Goal: Task Accomplishment & Management: Complete application form

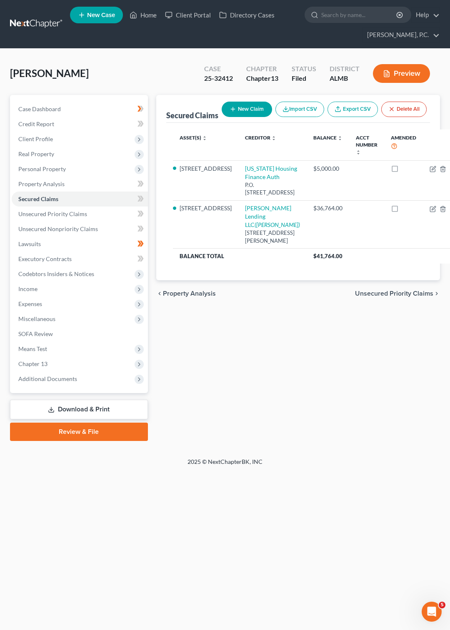
click at [38, 20] on link at bounding box center [36, 24] width 53 height 15
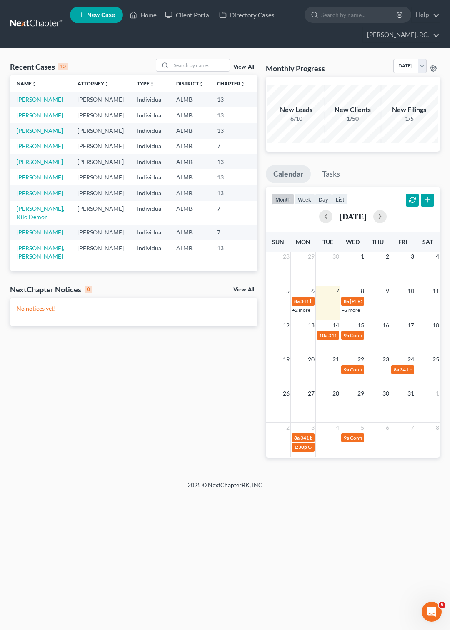
click at [26, 85] on link "Name unfold_more expand_more expand_less" at bounding box center [27, 83] width 20 height 6
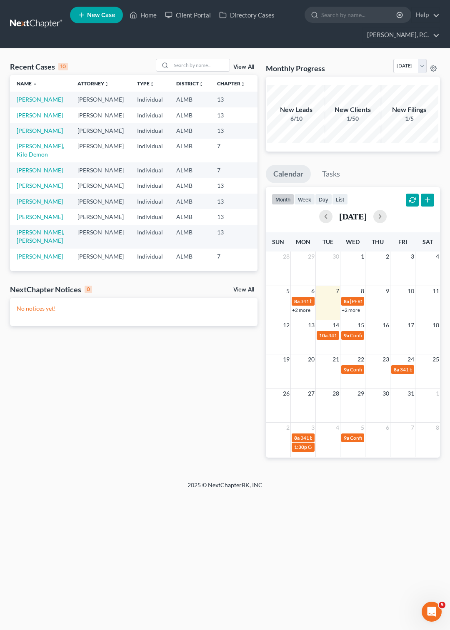
click at [103, 12] on span "New Case" at bounding box center [101, 15] width 28 height 6
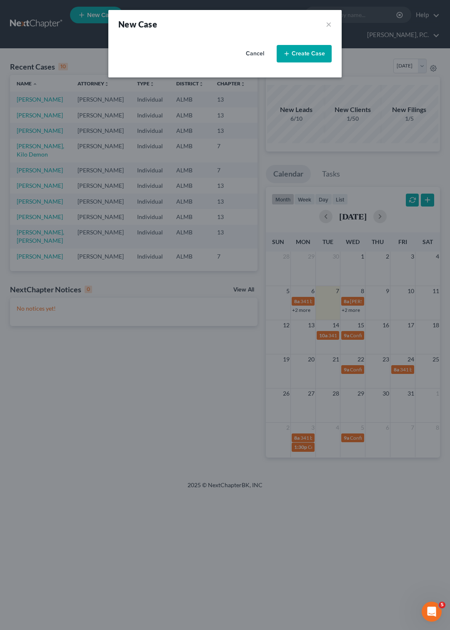
select select "0"
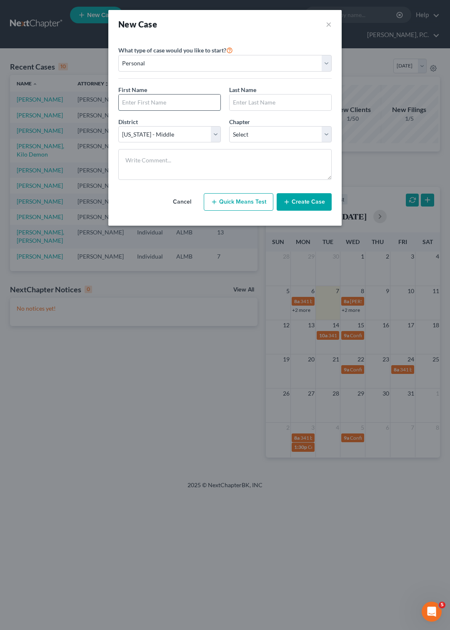
click at [135, 99] on input "text" at bounding box center [170, 103] width 102 height 16
type input "Lisandra Yvette"
type input "Alicea"
click at [229, 126] on select "Select 7 11 12 13" at bounding box center [280, 134] width 103 height 17
select select "3"
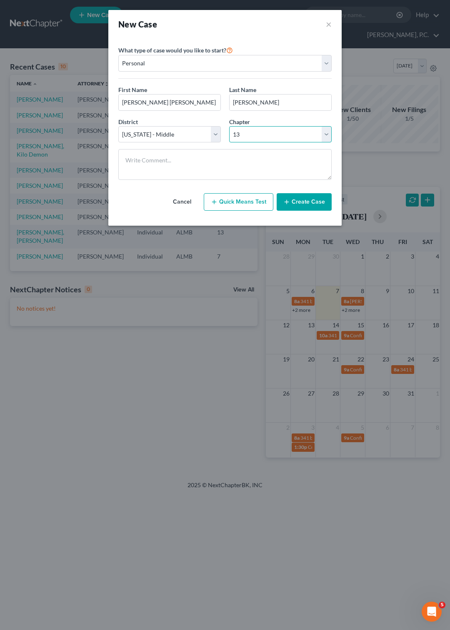
click option "13" at bounding box center [0, 0] width 0 height 0
click at [300, 211] on button "Create Case" at bounding box center [304, 202] width 55 height 18
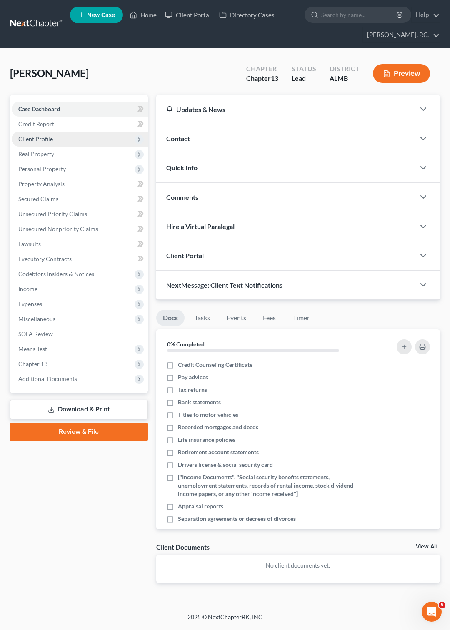
click at [55, 138] on span "Client Profile" at bounding box center [80, 139] width 136 height 15
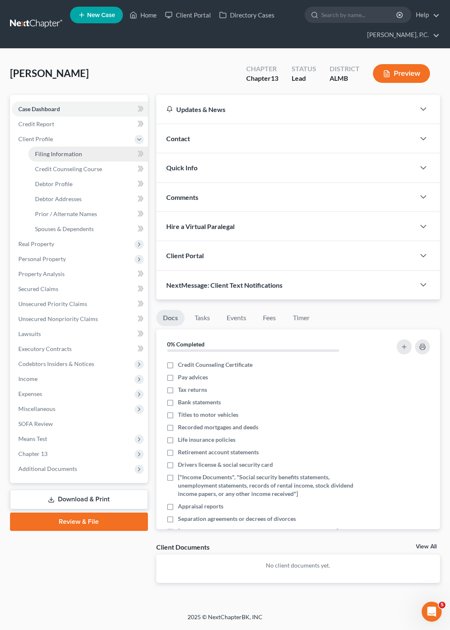
click at [60, 150] on span "Filing Information" at bounding box center [58, 153] width 47 height 7
select select "1"
select select "0"
select select "3"
select select "0"
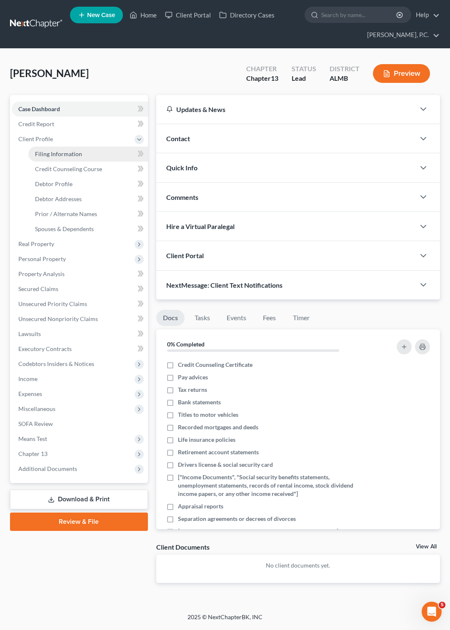
select select "0"
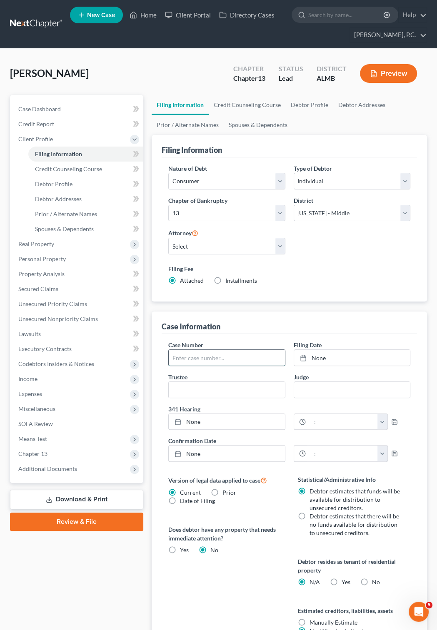
click at [220, 353] on input "text" at bounding box center [227, 358] width 116 height 16
type input "25-32275"
click at [303, 358] on icon at bounding box center [303, 358] width 7 height 7
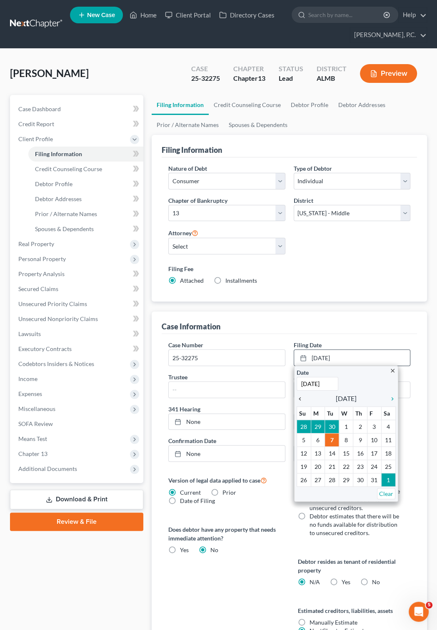
click at [298, 403] on icon "chevron_left" at bounding box center [302, 399] width 11 height 7
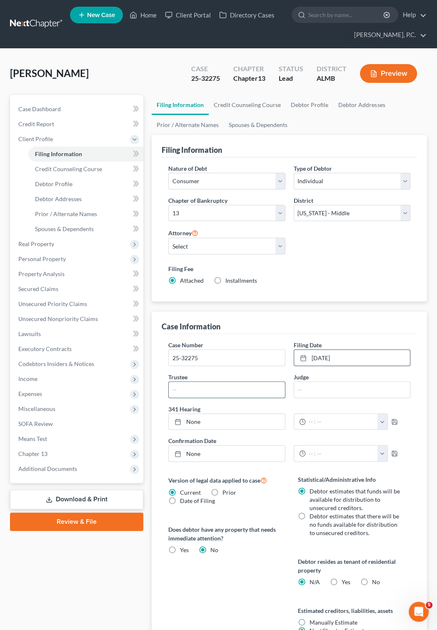
click at [187, 388] on input "text" at bounding box center [227, 390] width 116 height 16
type input "[PERSON_NAME]"
click at [178, 423] on icon at bounding box center [178, 422] width 7 height 7
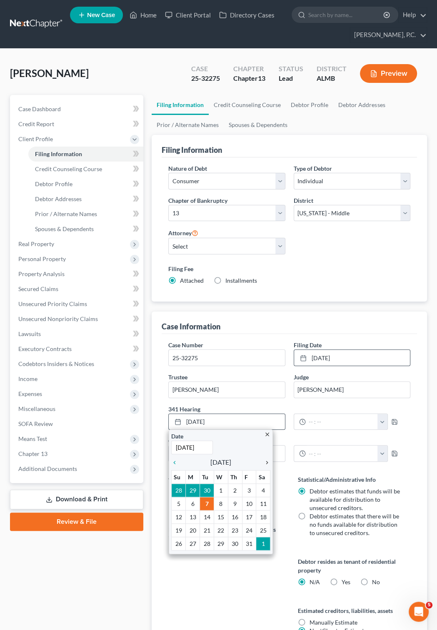
click at [268, 462] on icon "chevron_right" at bounding box center [265, 463] width 11 height 7
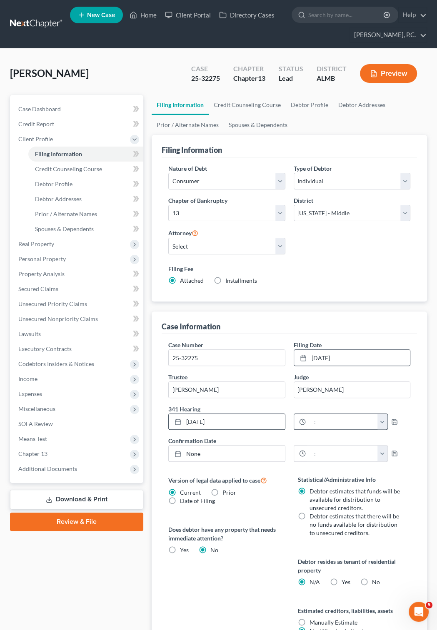
click at [388, 423] on button "button" at bounding box center [383, 422] width 10 height 16
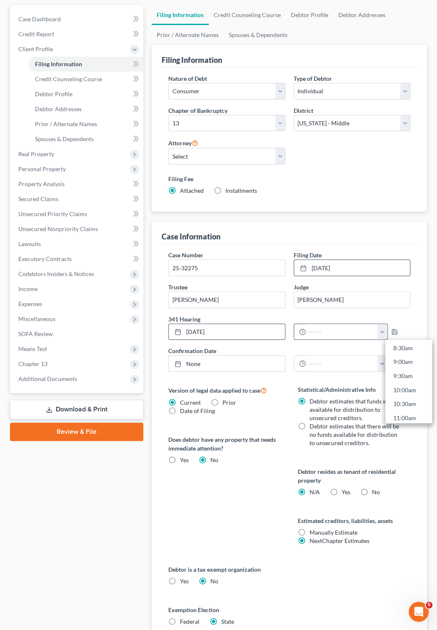
scroll to position [288, 0]
click at [399, 370] on link "11:00am" at bounding box center [408, 370] width 47 height 14
type input "11:00am"
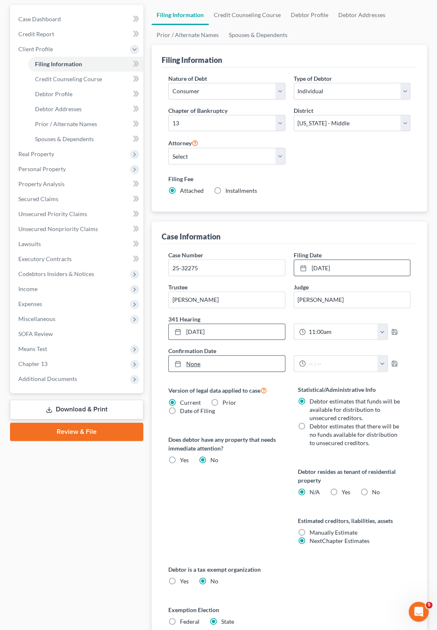
click at [179, 365] on icon at bounding box center [178, 364] width 7 height 7
type input "10/7/2025"
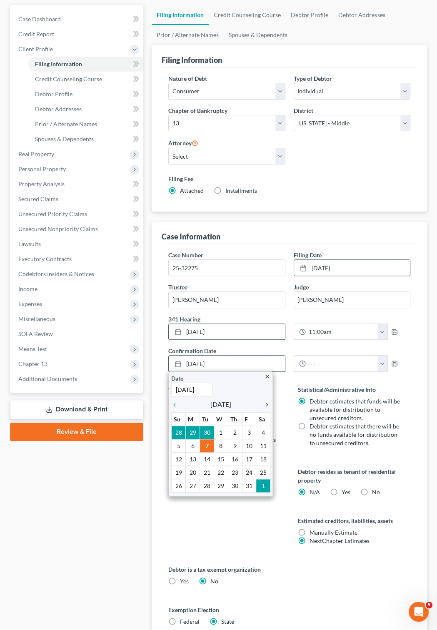
click at [268, 408] on icon "chevron_right" at bounding box center [265, 405] width 11 height 7
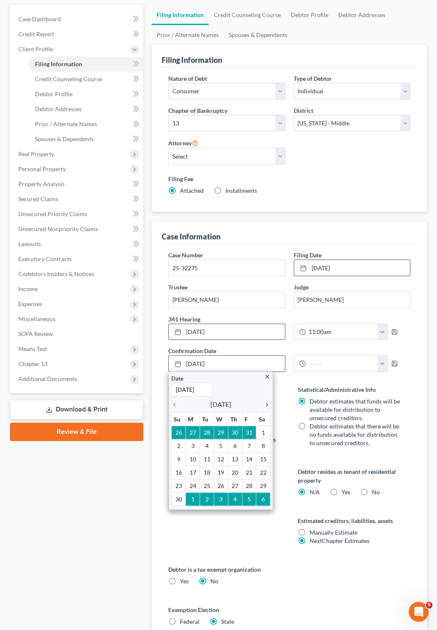
click at [268, 408] on icon "chevron_right" at bounding box center [265, 405] width 11 height 7
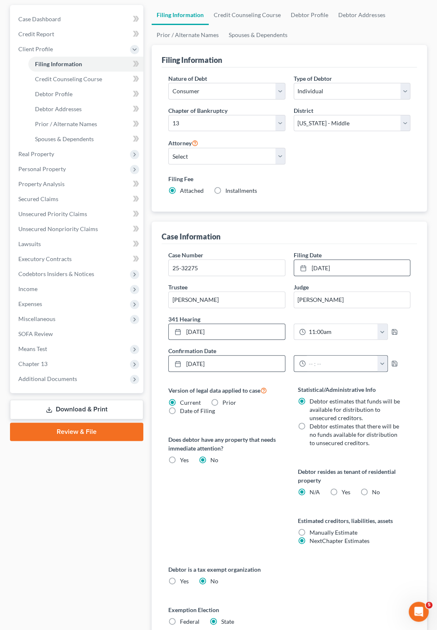
click at [388, 365] on button "button" at bounding box center [383, 364] width 10 height 16
click at [402, 375] on link "10:00am" at bounding box center [408, 374] width 47 height 14
type input "10:00am"
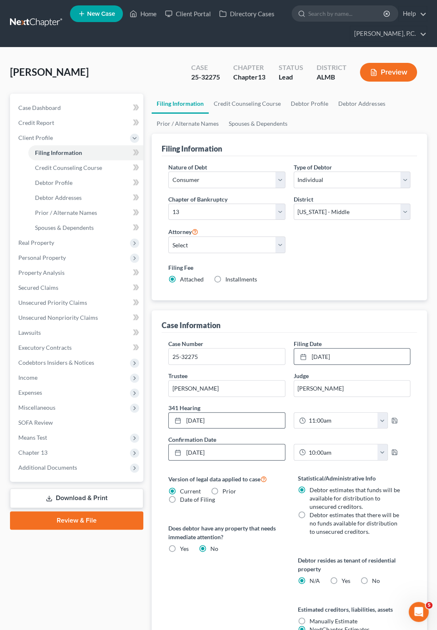
scroll to position [0, 0]
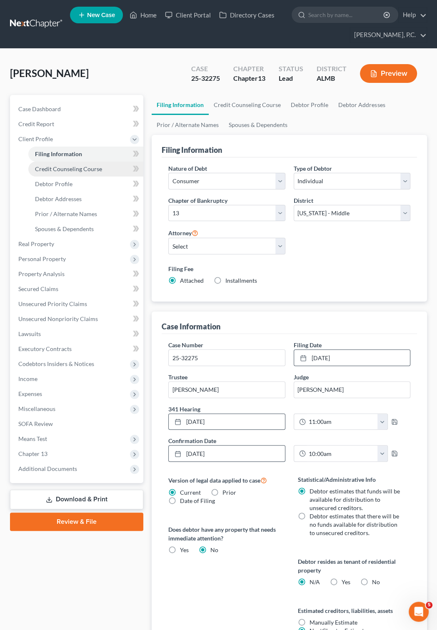
click at [72, 168] on span "Credit Counseling Course" at bounding box center [68, 168] width 67 height 7
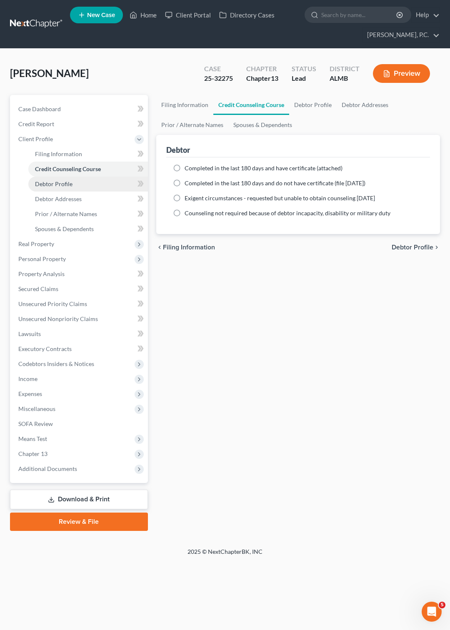
click at [65, 184] on span "Debtor Profile" at bounding box center [54, 183] width 38 height 7
select select "0"
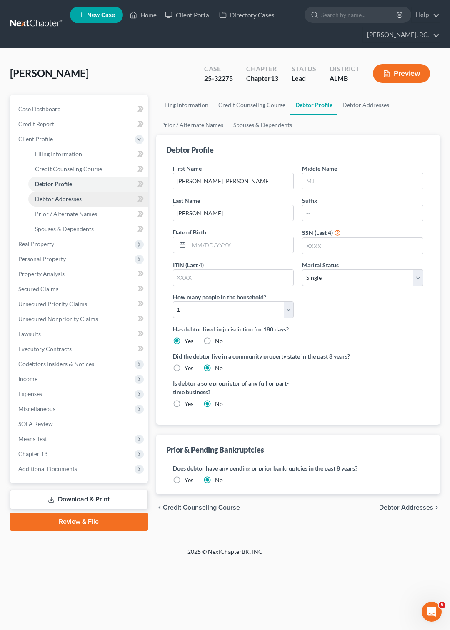
click at [67, 200] on span "Debtor Addresses" at bounding box center [58, 198] width 47 height 7
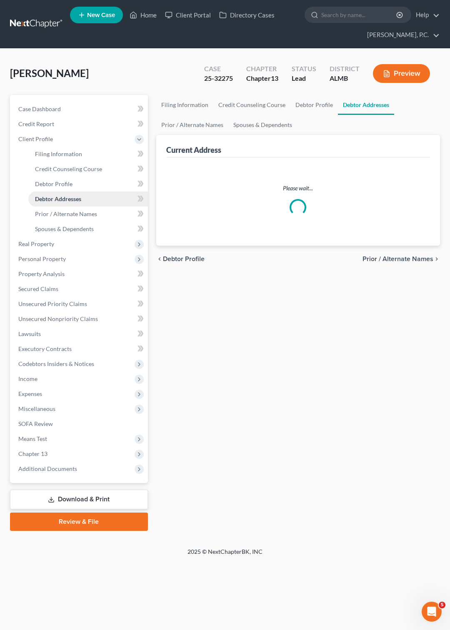
select select "0"
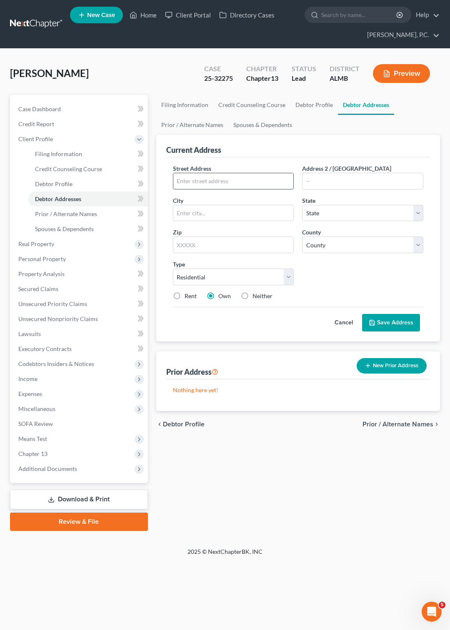
click at [192, 182] on input "text" at bounding box center [233, 181] width 120 height 16
type input "3002 Dobbs Dr"
type input "MOntgomery"
select select "0"
type input "36116"
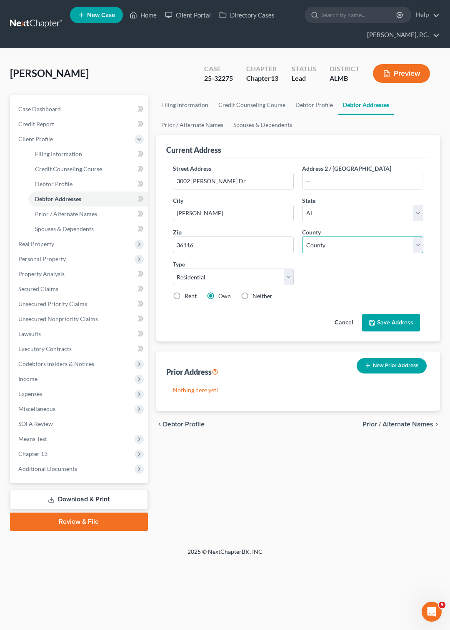
type input "Montgomery"
click at [302, 237] on select "County Autauga County Baldwin County Barbour County Bibb County Blount County B…" at bounding box center [362, 245] width 121 height 17
select select "50"
click option "Montgomery County" at bounding box center [0, 0] width 0 height 0
click at [204, 125] on link "Prior / Alternate Names" at bounding box center [192, 125] width 72 height 20
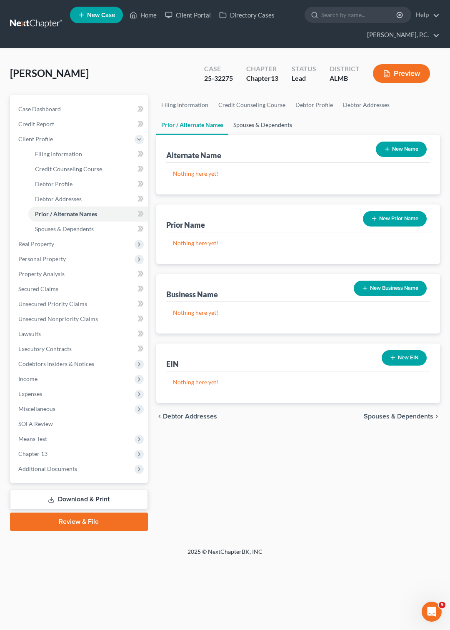
click at [249, 123] on link "Spouses & Dependents" at bounding box center [262, 125] width 69 height 20
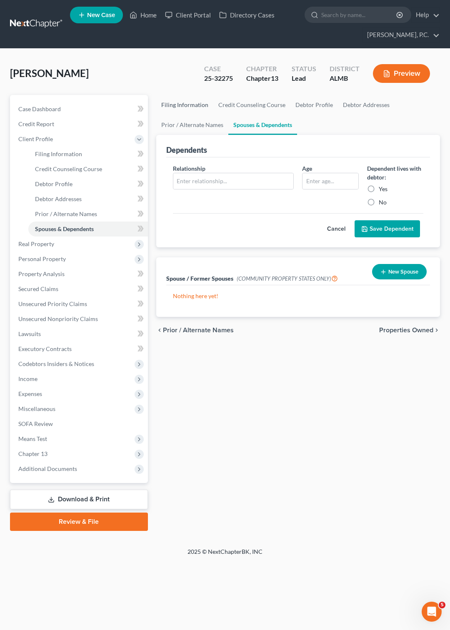
click at [183, 106] on link "Filing Information" at bounding box center [184, 105] width 57 height 20
select select "1"
select select "0"
select select "3"
select select "0"
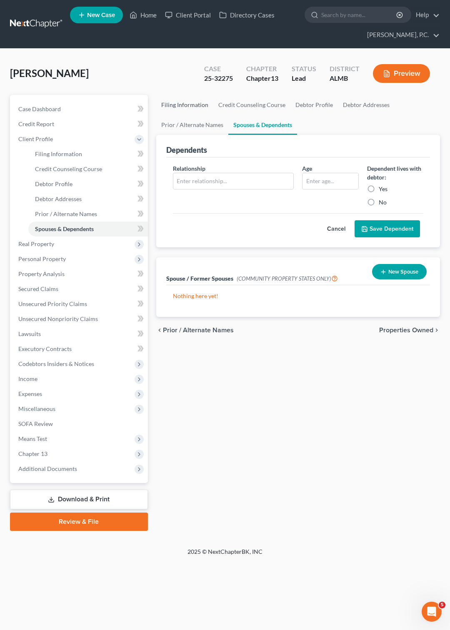
select select "0"
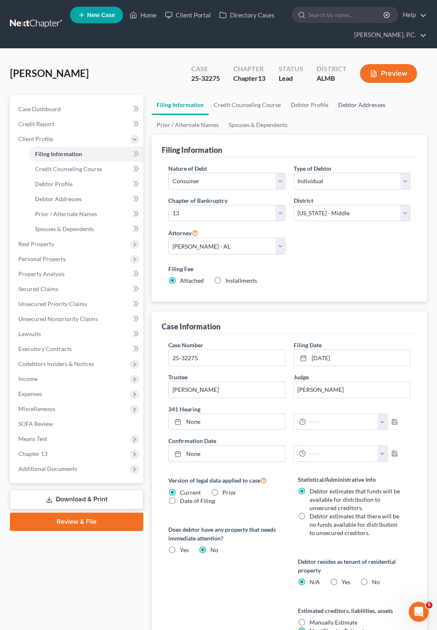
click at [350, 100] on link "Debtor Addresses" at bounding box center [361, 105] width 57 height 20
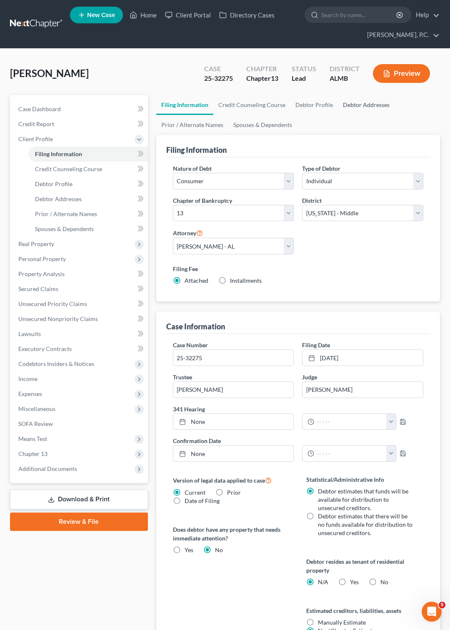
select select "0"
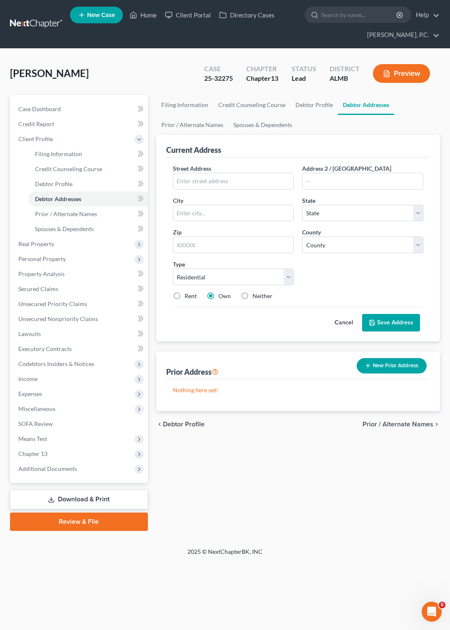
click at [396, 323] on button "Save Address" at bounding box center [391, 323] width 58 height 18
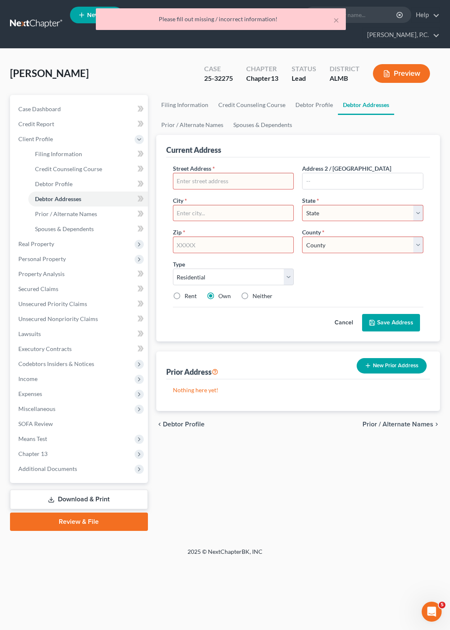
click at [238, 178] on input "text" at bounding box center [233, 181] width 120 height 16
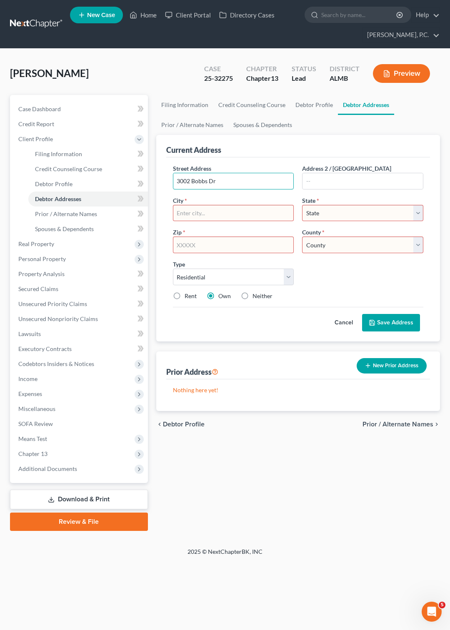
type input "3002 Bobbs Dr"
type input "Montgomery"
click at [302, 205] on select "State AL AK AR AZ CA CO CT DE DC FL GA GU HI ID IL IN IA KS KY LA ME MD MA MI M…" at bounding box center [362, 213] width 121 height 17
select select "0"
click option "AL" at bounding box center [0, 0] width 0 height 0
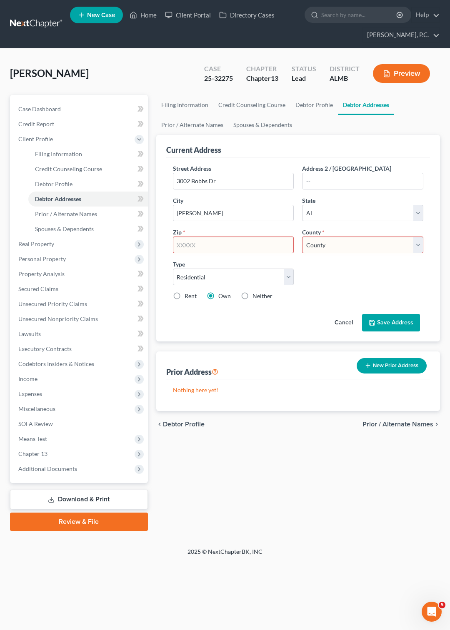
click at [246, 249] on input "text" at bounding box center [233, 245] width 121 height 17
type input "36116"
select select "50"
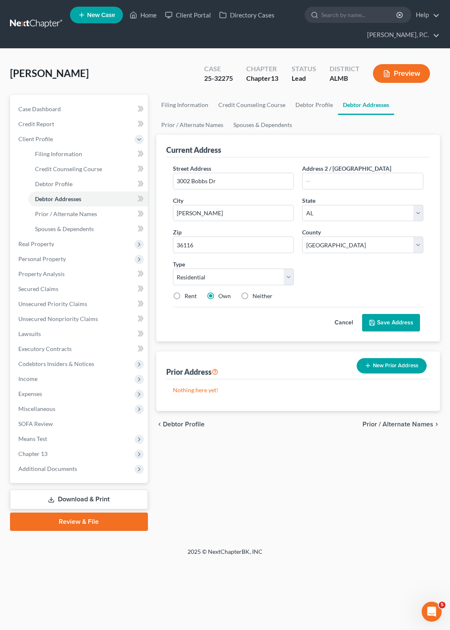
click at [380, 319] on button "Save Address" at bounding box center [391, 323] width 58 height 18
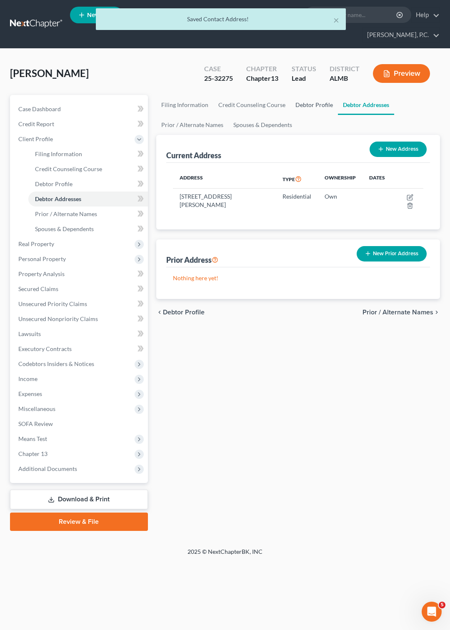
click at [315, 102] on link "Debtor Profile" at bounding box center [314, 105] width 48 height 20
select select "0"
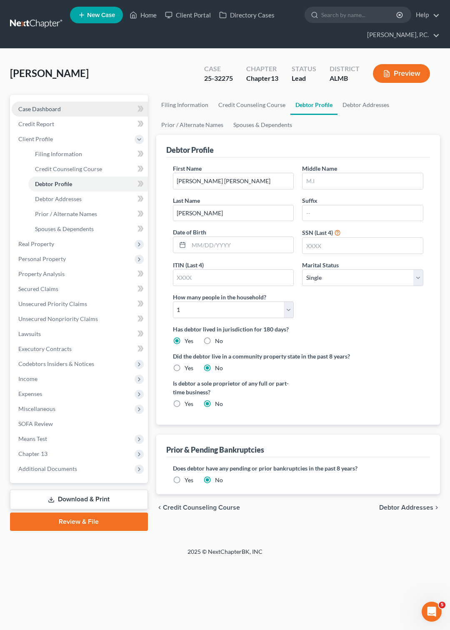
click at [50, 106] on span "Case Dashboard" at bounding box center [39, 108] width 43 height 7
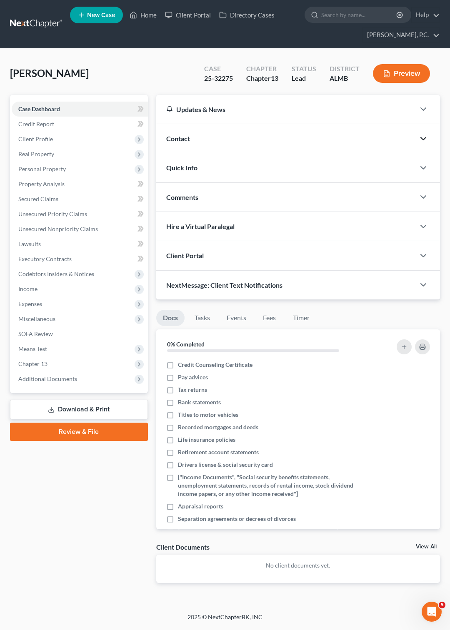
click at [426, 138] on icon "button" at bounding box center [423, 139] width 10 height 10
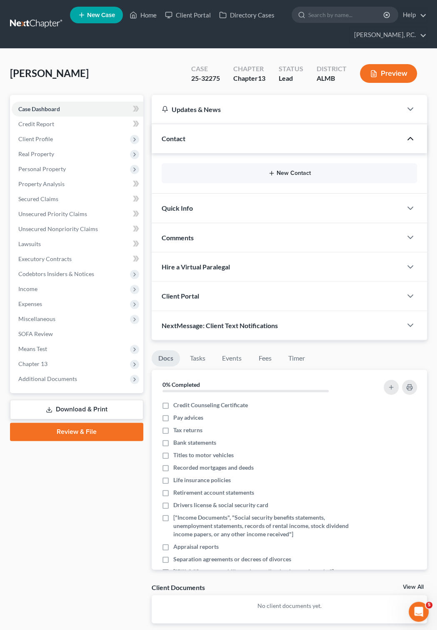
click at [288, 173] on button "New Contact" at bounding box center [289, 173] width 242 height 7
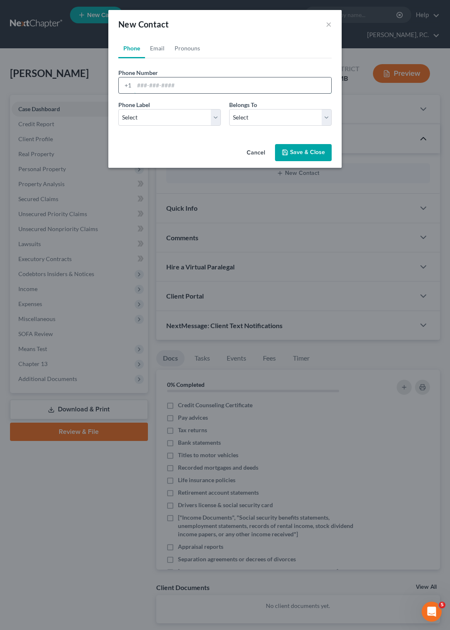
click at [137, 85] on input "tel" at bounding box center [232, 86] width 197 height 16
type input "334-922-7181"
click at [118, 109] on select "Select Mobile Home Work Other" at bounding box center [169, 117] width 103 height 17
select select "0"
click option "Mobile" at bounding box center [0, 0] width 0 height 0
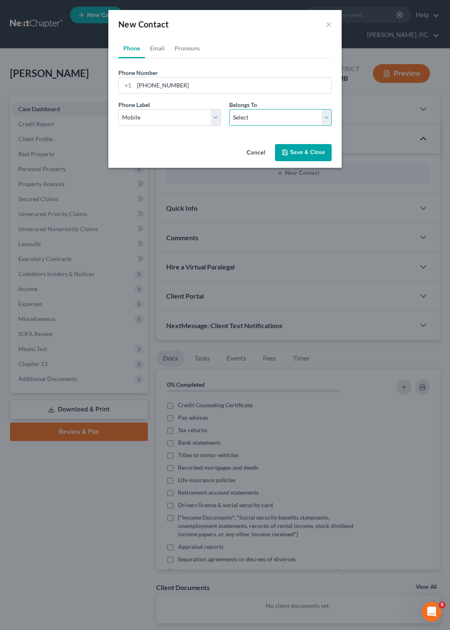
click at [229, 109] on select "Select Client Other" at bounding box center [280, 117] width 103 height 17
select select "0"
click option "Client" at bounding box center [0, 0] width 0 height 0
click at [155, 50] on link "Email" at bounding box center [157, 48] width 25 height 20
click at [150, 83] on input "email" at bounding box center [232, 86] width 197 height 16
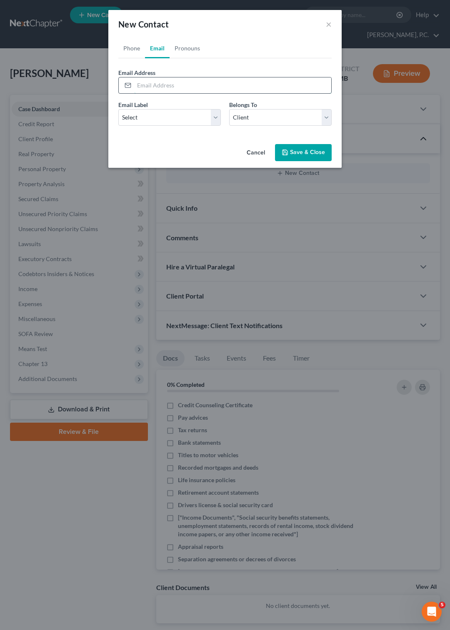
paste input "lisandraalicea1216@gmail.com"
type input "lisandraalicea1216@gmail.com"
click at [118, 109] on select "Select Home Work Other" at bounding box center [169, 117] width 103 height 17
select select "0"
click option "Home" at bounding box center [0, 0] width 0 height 0
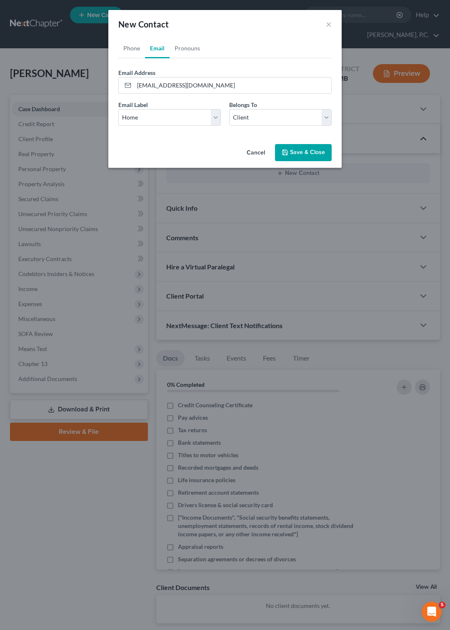
click at [303, 155] on button "Save & Close" at bounding box center [303, 153] width 57 height 18
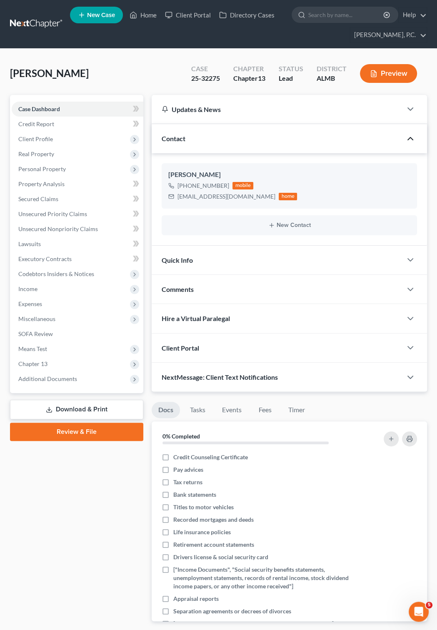
click at [43, 18] on link at bounding box center [36, 24] width 53 height 15
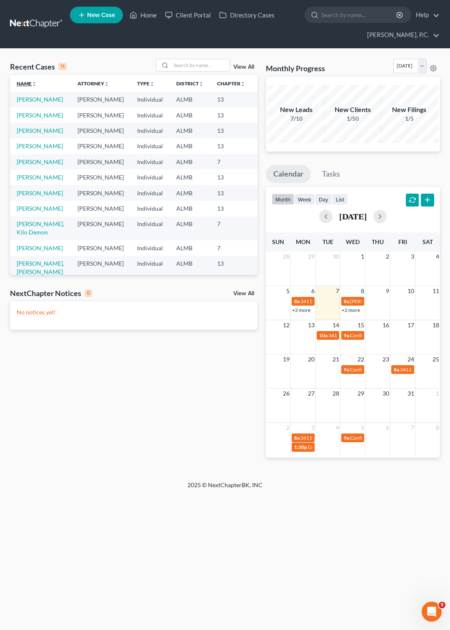
click at [25, 85] on link "Name unfold_more expand_more expand_less" at bounding box center [27, 83] width 20 height 6
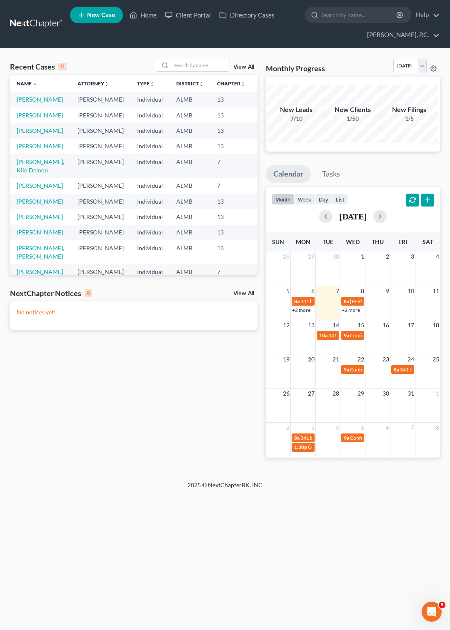
click at [93, 14] on span "New Case" at bounding box center [101, 15] width 28 height 6
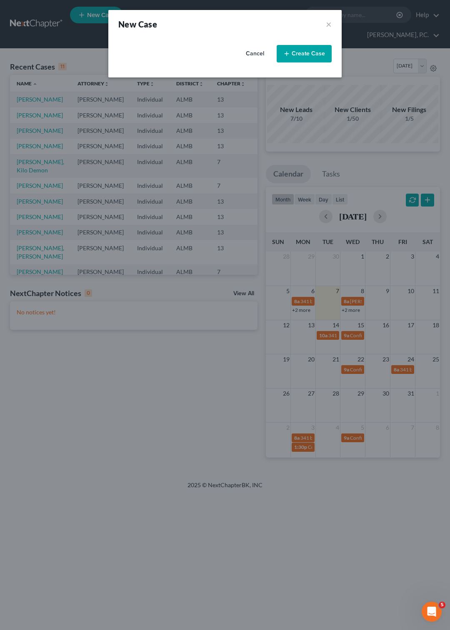
select select "0"
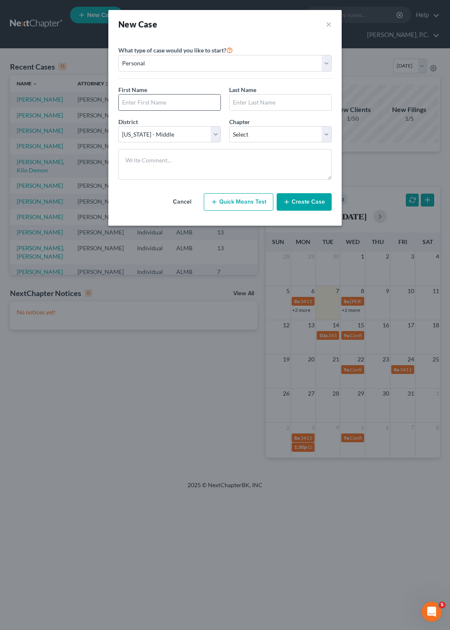
click at [147, 102] on input "text" at bounding box center [170, 103] width 102 height 16
type input "Chastity"
type input "Sanders"
click at [229, 126] on select "Select 7 11 12 13" at bounding box center [280, 134] width 103 height 17
select select "3"
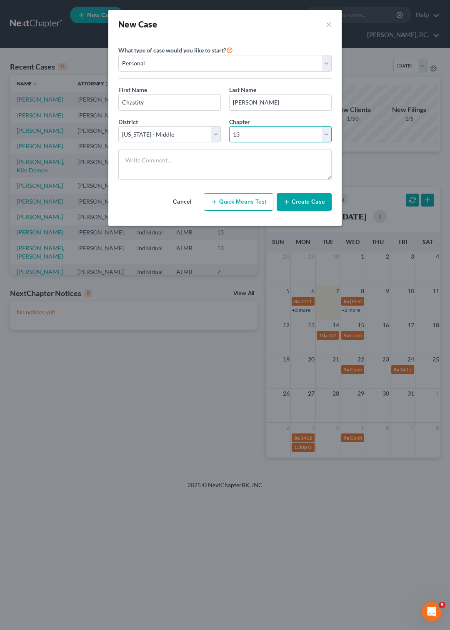
click option "13" at bounding box center [0, 0] width 0 height 0
click at [308, 209] on button "Create Case" at bounding box center [304, 202] width 55 height 18
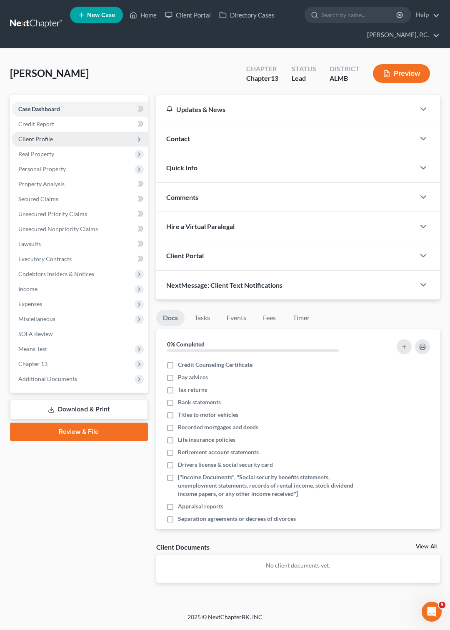
click at [41, 138] on span "Client Profile" at bounding box center [35, 138] width 35 height 7
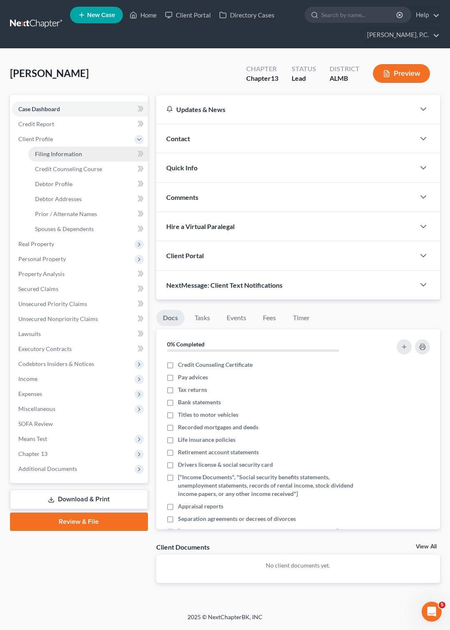
click at [54, 155] on span "Filing Information" at bounding box center [58, 153] width 47 height 7
select select "1"
select select "0"
select select "3"
select select "0"
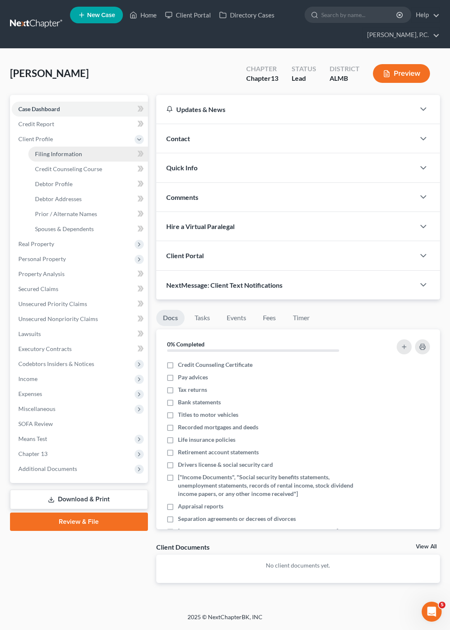
select select "0"
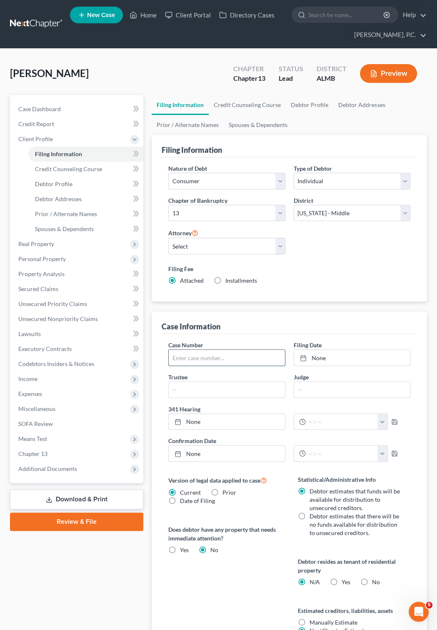
click at [192, 359] on input "text" at bounding box center [227, 358] width 116 height 16
type input "25-31721"
click at [307, 355] on link "[DATE]" at bounding box center [352, 358] width 116 height 16
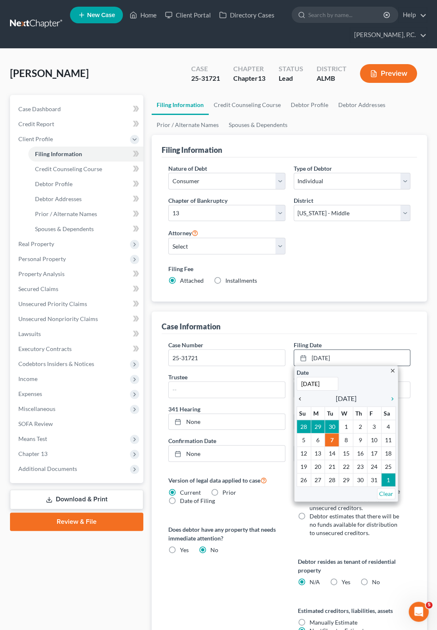
click at [300, 399] on icon "chevron_left" at bounding box center [302, 399] width 11 height 7
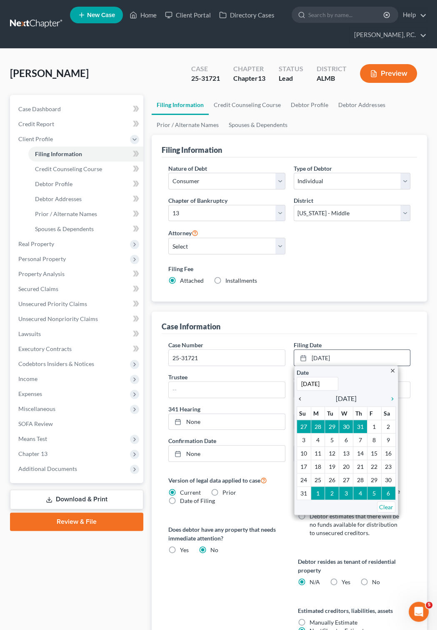
click at [300, 399] on icon "chevron_left" at bounding box center [302, 399] width 11 height 7
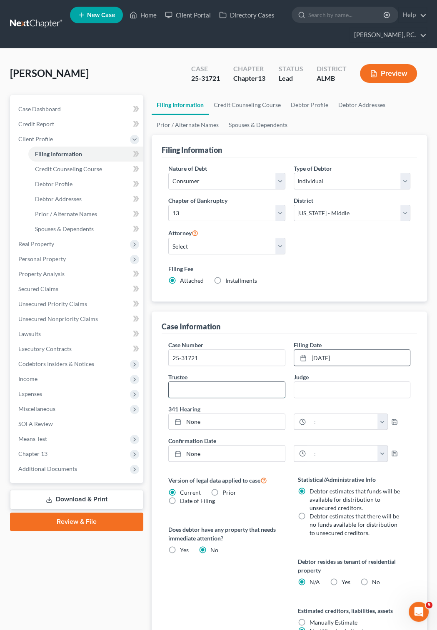
click at [201, 392] on input "text" at bounding box center [227, 390] width 116 height 16
type input "[PERSON_NAME]"
click at [178, 421] on rect at bounding box center [177, 422] width 5 height 5
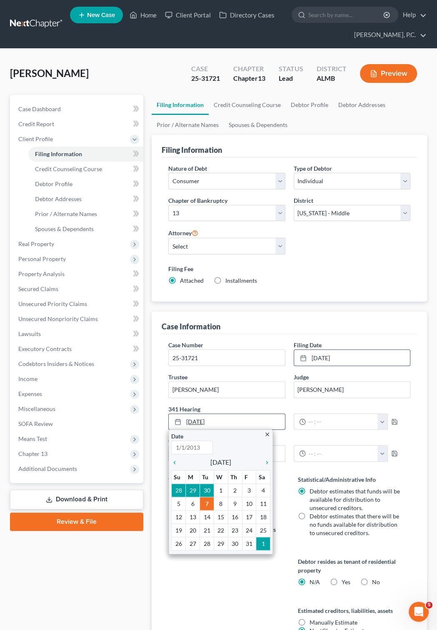
type input "[DATE]"
click at [172, 466] on icon "chevron_left" at bounding box center [176, 463] width 11 height 7
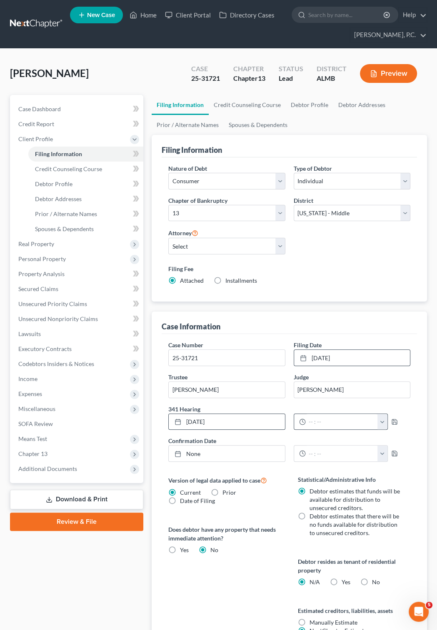
click at [388, 423] on button "button" at bounding box center [383, 422] width 10 height 16
click at [396, 480] on link "10:00am" at bounding box center [408, 480] width 47 height 14
type input "10:00am"
click at [173, 455] on link "None" at bounding box center [227, 454] width 116 height 16
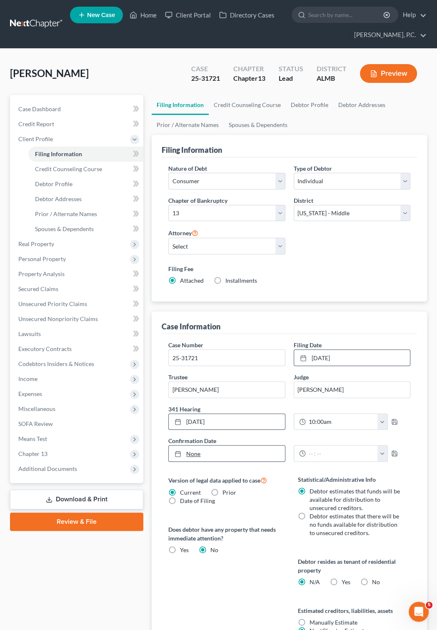
type input "10/7/2025"
click at [378, 457] on input "text" at bounding box center [342, 454] width 72 height 16
click at [388, 454] on button "button" at bounding box center [383, 454] width 10 height 16
click at [398, 512] on link "10:00am" at bounding box center [408, 512] width 47 height 14
type input "10:00am"
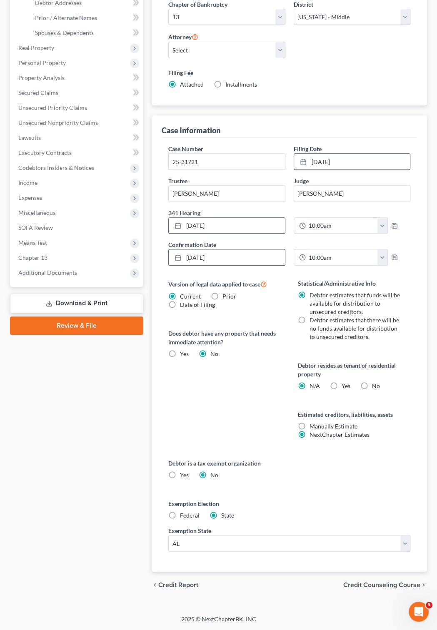
scroll to position [0, 0]
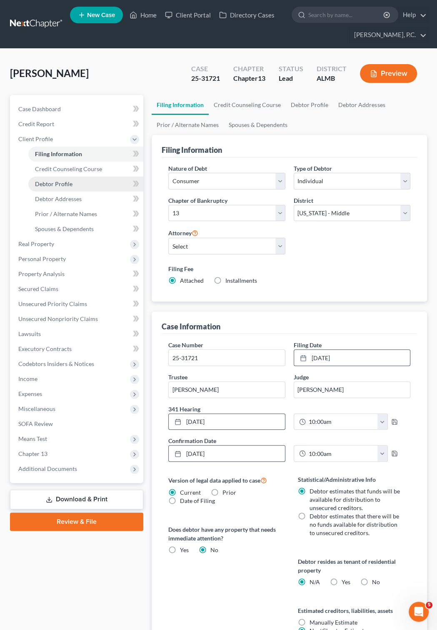
click at [58, 183] on span "Debtor Profile" at bounding box center [54, 183] width 38 height 7
select select "0"
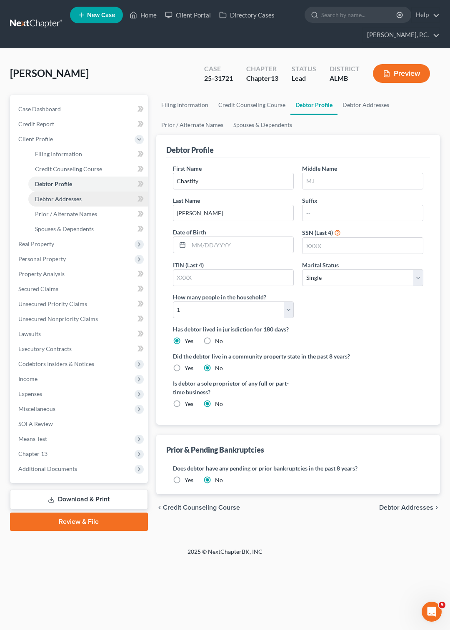
click at [70, 196] on span "Debtor Addresses" at bounding box center [58, 198] width 47 height 7
select select "0"
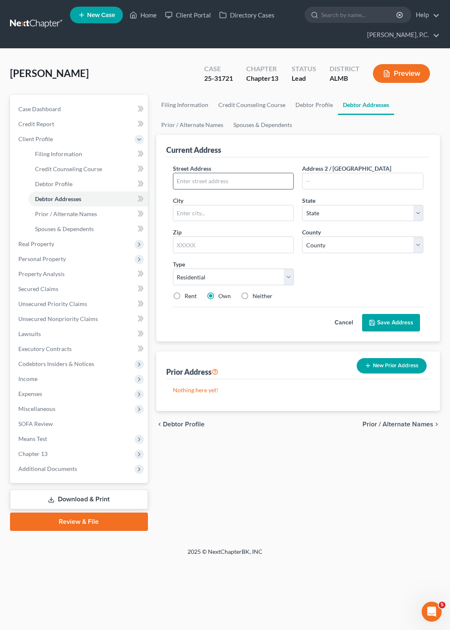
click at [182, 177] on input "text" at bounding box center [233, 181] width 120 height 16
paste input "2610 Eldington Dr"
type input "2610 Eldington Dr"
type input "Montgomery"
select select "0"
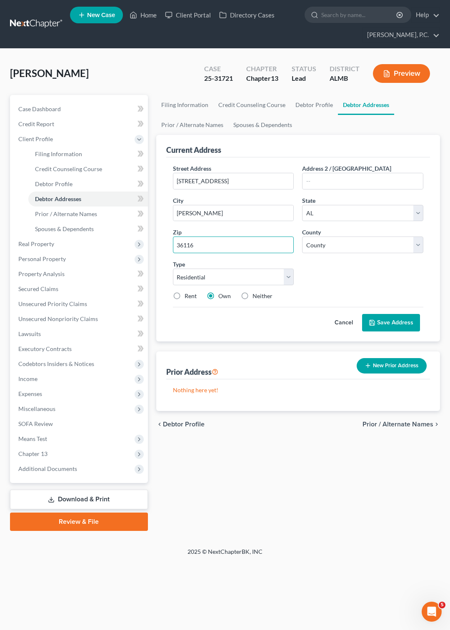
type input "36116"
select select "50"
click at [198, 245] on input "36116" at bounding box center [233, 245] width 121 height 17
type input "36111"
click at [372, 317] on button "Save Address" at bounding box center [391, 323] width 58 height 18
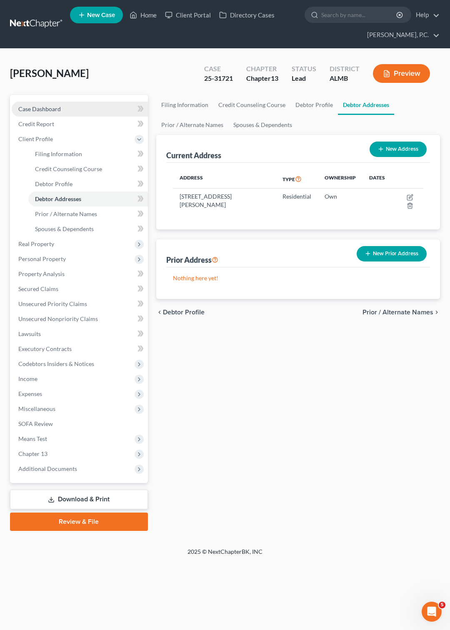
click at [52, 111] on span "Case Dashboard" at bounding box center [39, 108] width 43 height 7
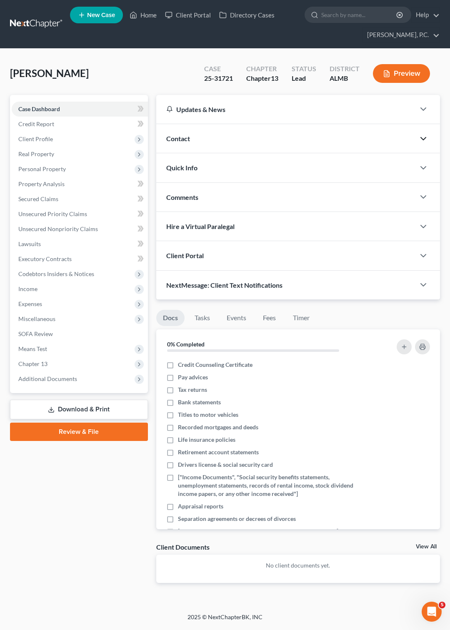
click at [423, 138] on icon "button" at bounding box center [423, 139] width 10 height 10
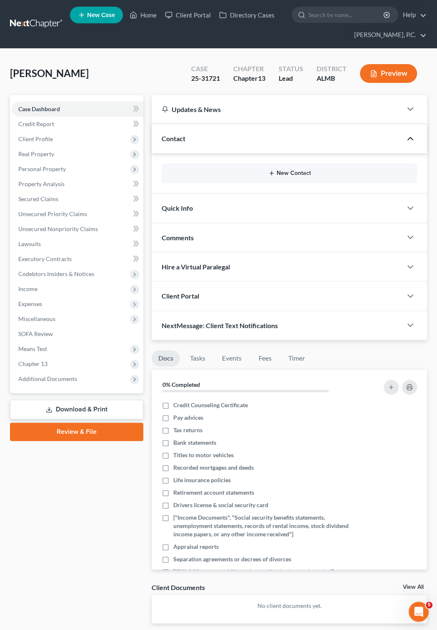
click at [292, 174] on button "New Contact" at bounding box center [289, 173] width 242 height 7
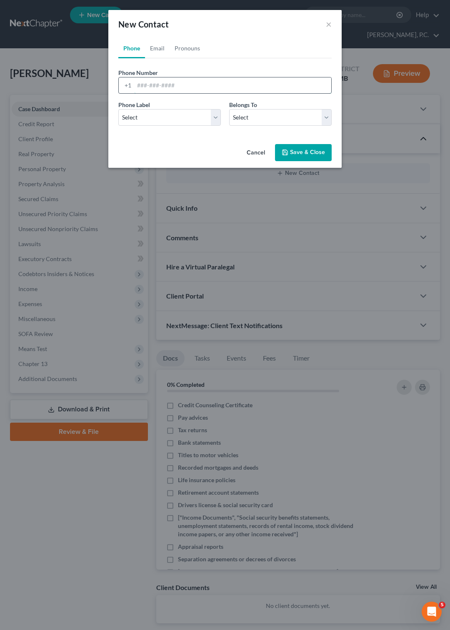
click at [143, 88] on input "tel" at bounding box center [232, 86] width 197 height 16
type input "470-510-8979"
click at [118, 109] on select "Select Mobile Home Work Other" at bounding box center [169, 117] width 103 height 17
select select "0"
click option "Mobile" at bounding box center [0, 0] width 0 height 0
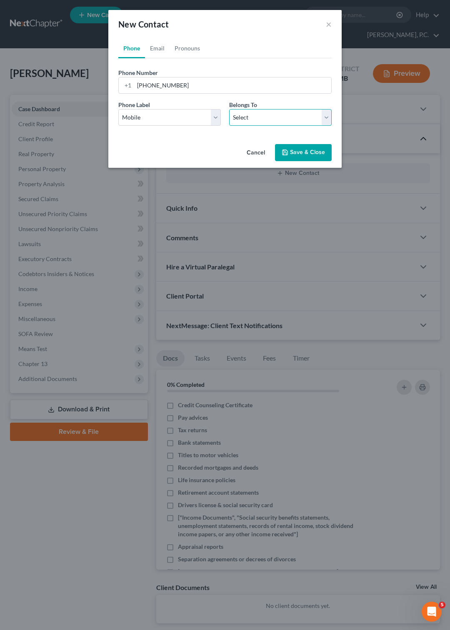
click at [229, 109] on select "Select Client Other" at bounding box center [280, 117] width 103 height 17
select select "0"
click option "Client" at bounding box center [0, 0] width 0 height 0
click at [291, 150] on button "Save & Close" at bounding box center [303, 153] width 57 height 18
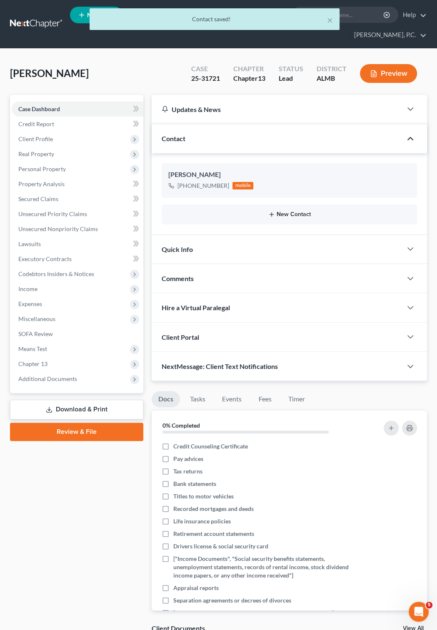
click at [286, 214] on button "New Contact" at bounding box center [289, 214] width 242 height 7
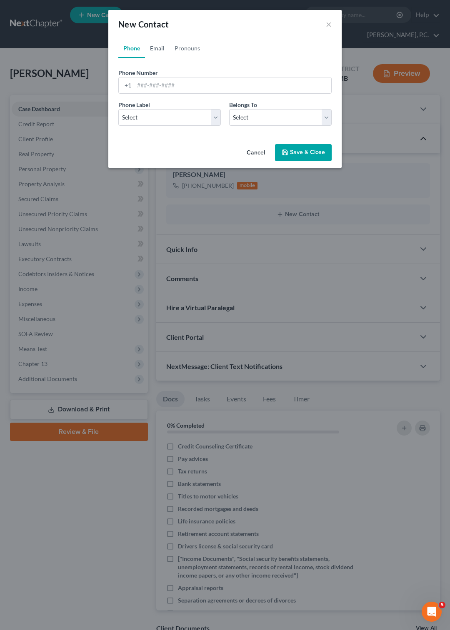
click at [160, 46] on link "Email" at bounding box center [157, 48] width 25 height 20
click at [153, 79] on input "email" at bounding box center [232, 86] width 197 height 16
paste input "csande10@aum.edu"
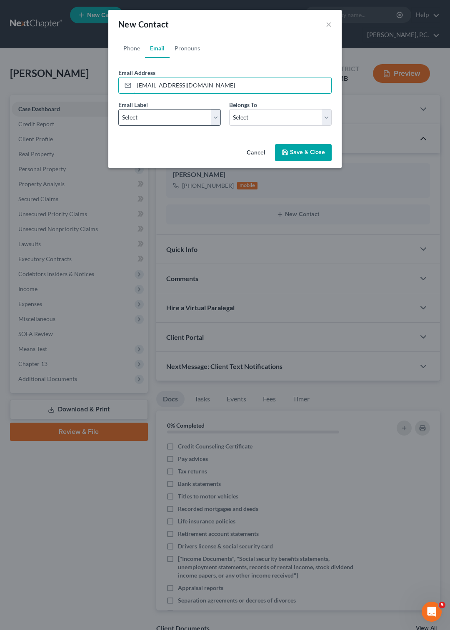
type input "csande10@aum.edu"
click at [118, 109] on select "Select Home Work Other" at bounding box center [169, 117] width 103 height 17
select select "0"
click option "Home" at bounding box center [0, 0] width 0 height 0
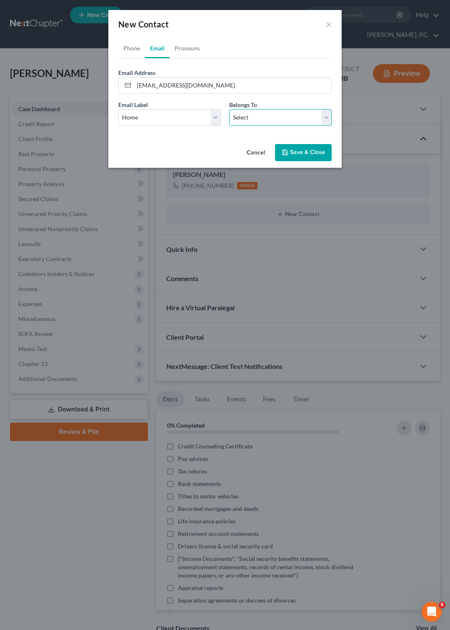
click at [229, 109] on select "Select Client Other" at bounding box center [280, 117] width 103 height 17
select select "0"
click option "Client" at bounding box center [0, 0] width 0 height 0
click at [304, 155] on button "Save & Close" at bounding box center [303, 153] width 57 height 18
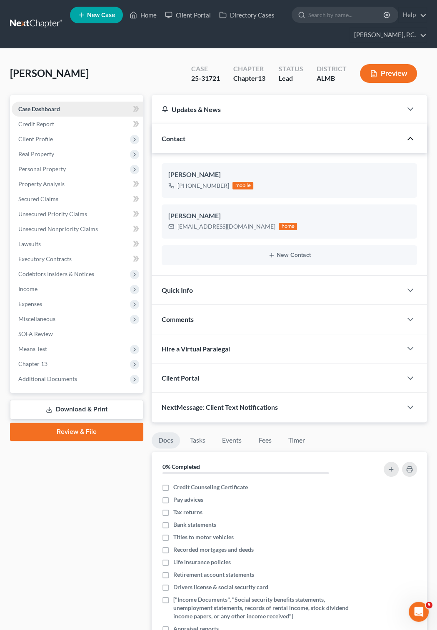
click at [55, 110] on span "Case Dashboard" at bounding box center [39, 108] width 42 height 7
click at [44, 140] on span "Client Profile" at bounding box center [35, 138] width 35 height 7
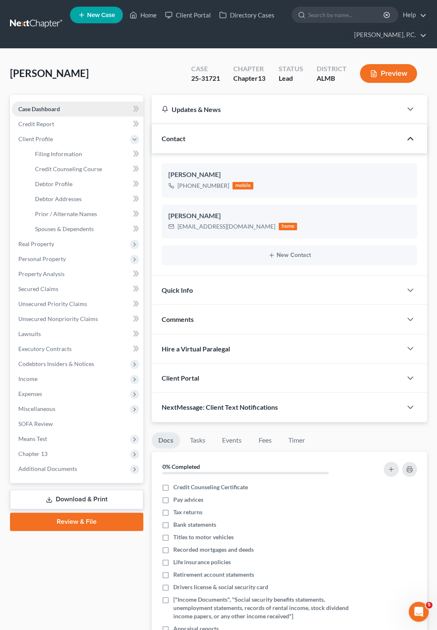
click at [50, 105] on span "Case Dashboard" at bounding box center [39, 108] width 42 height 7
click at [75, 153] on span "Filing Information" at bounding box center [58, 153] width 47 height 7
select select "1"
select select "0"
select select "3"
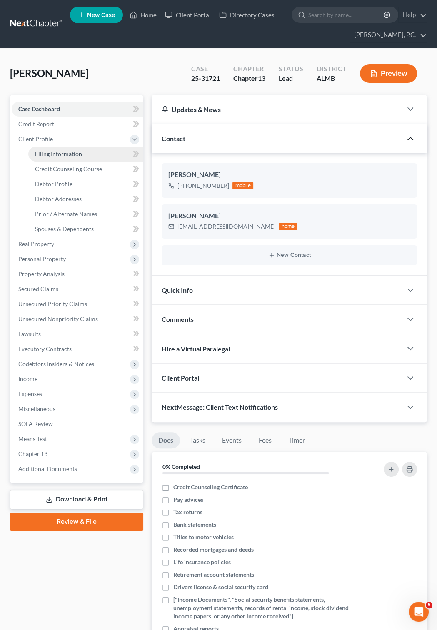
select select "0"
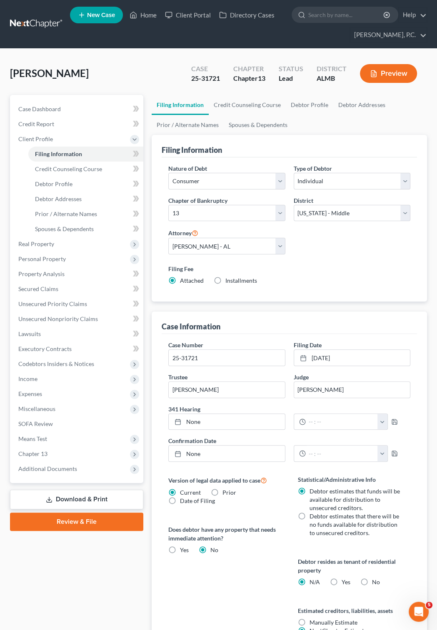
click at [100, 10] on link "New Case" at bounding box center [96, 15] width 53 height 17
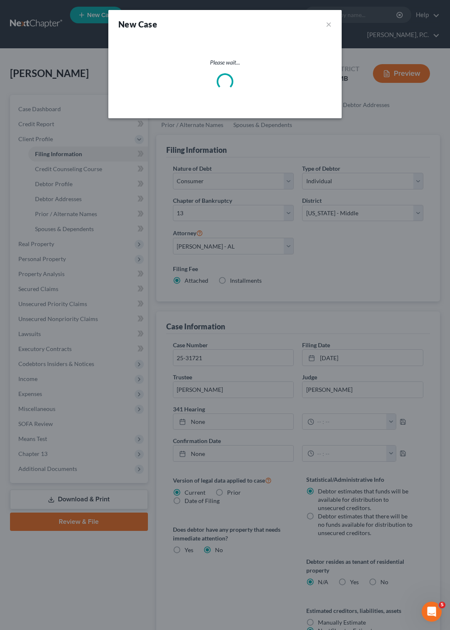
select select "0"
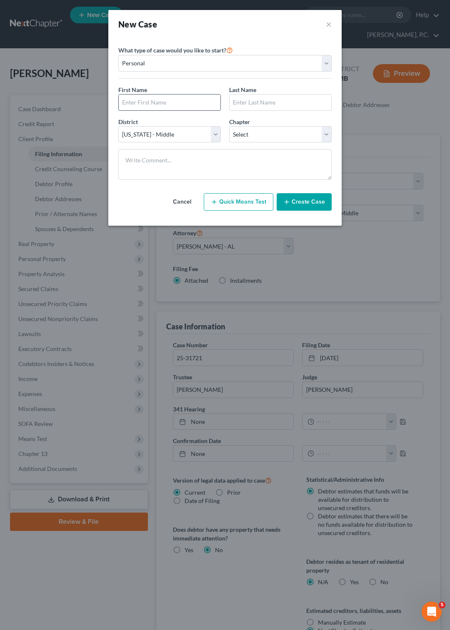
click at [143, 105] on input "text" at bounding box center [170, 103] width 102 height 16
type input "Leroy Morris"
type input "Cain"
click at [229, 126] on select "Select 7 11 12 13" at bounding box center [280, 134] width 103 height 17
select select "3"
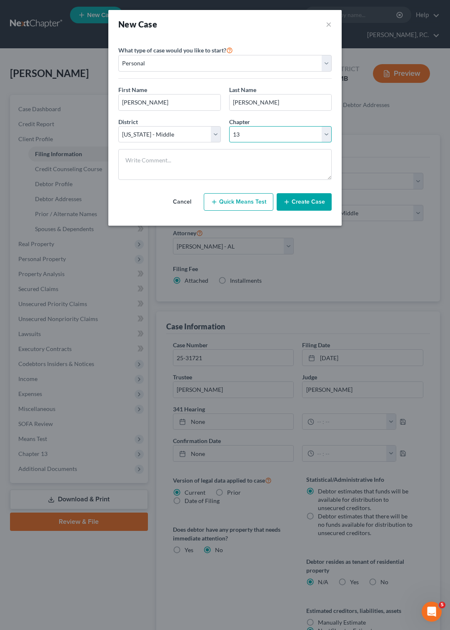
click option "13" at bounding box center [0, 0] width 0 height 0
click at [296, 211] on button "Create Case" at bounding box center [304, 202] width 55 height 18
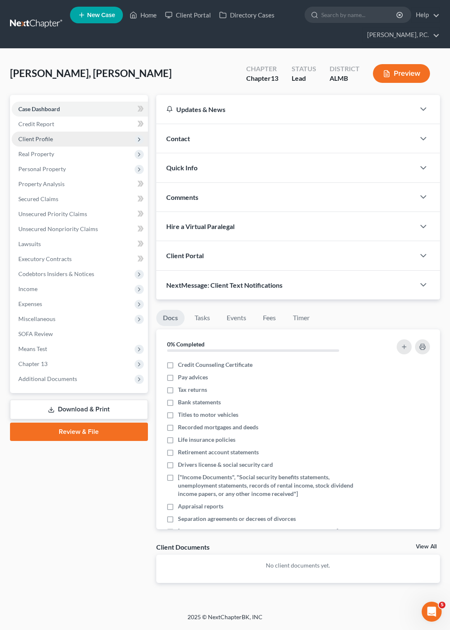
click at [45, 137] on span "Client Profile" at bounding box center [35, 138] width 35 height 7
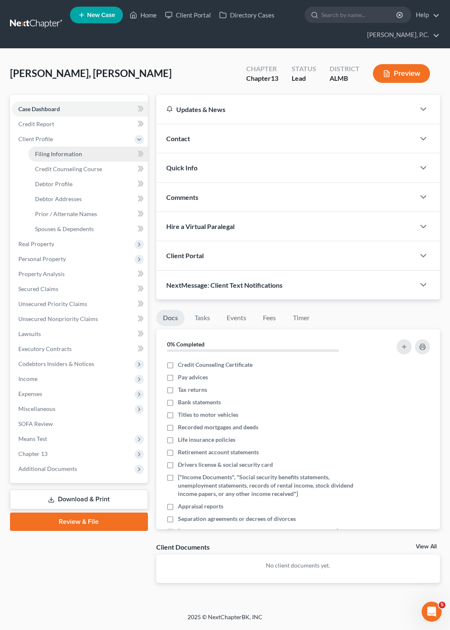
click at [55, 155] on span "Filing Information" at bounding box center [58, 153] width 47 height 7
select select "1"
select select "0"
select select "3"
select select "0"
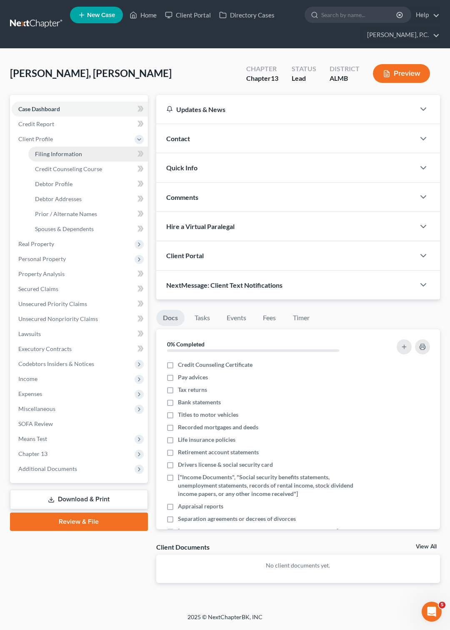
select select "0"
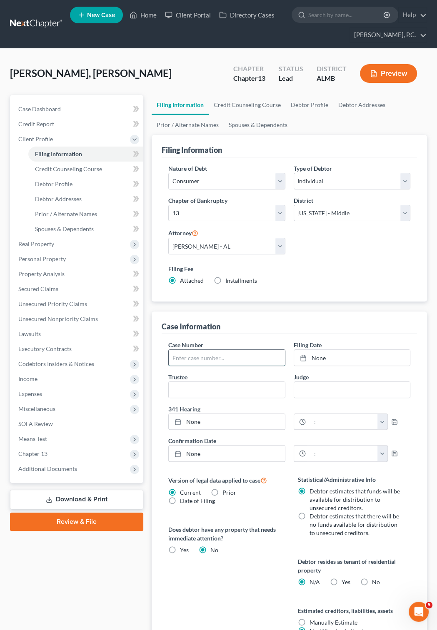
click at [188, 365] on input "text" at bounding box center [227, 358] width 116 height 16
type input "25-31864"
click at [305, 358] on icon at bounding box center [303, 358] width 7 height 7
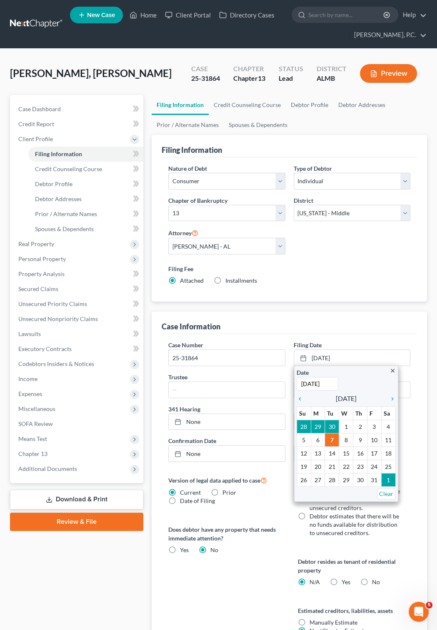
click at [293, 400] on div "Case Number 25-31864 Filing Date 10/7/2025 close Date 10/7/2025 Time 12:00 AM c…" at bounding box center [289, 405] width 250 height 128
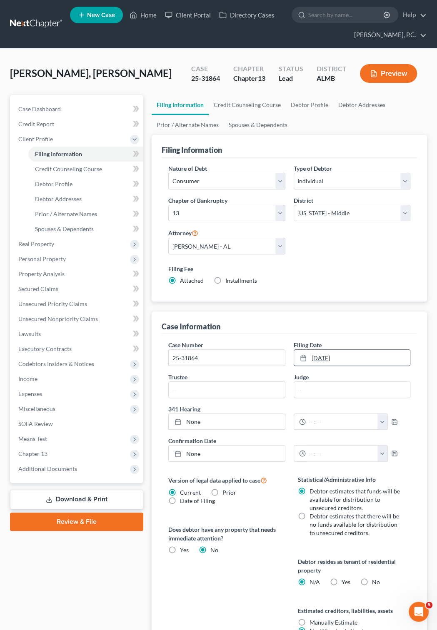
click at [305, 357] on rect at bounding box center [303, 358] width 5 height 5
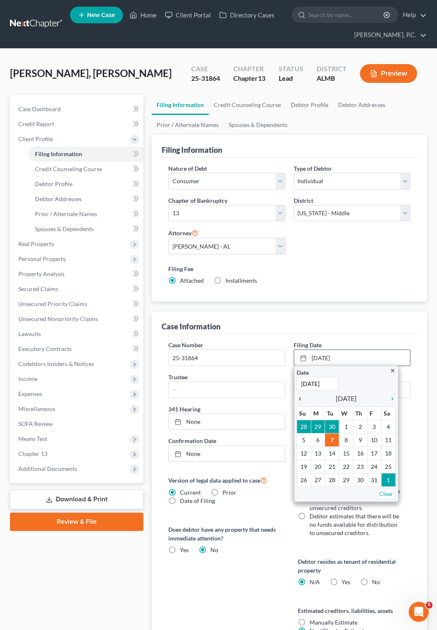
click at [299, 397] on icon "chevron_left" at bounding box center [302, 399] width 11 height 7
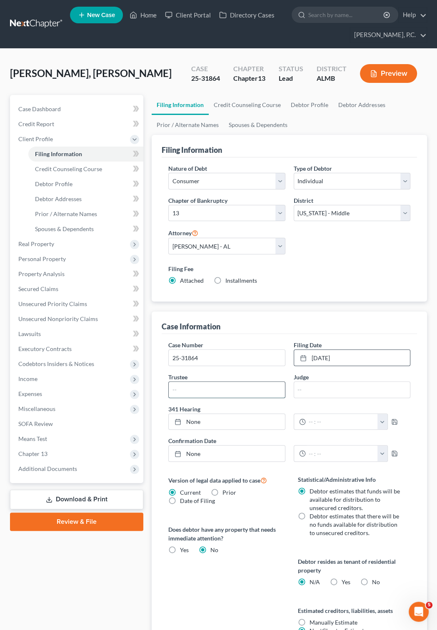
click at [207, 390] on input "text" at bounding box center [227, 390] width 116 height 16
type input "[PERSON_NAME]"
click at [177, 420] on icon at bounding box center [178, 422] width 7 height 7
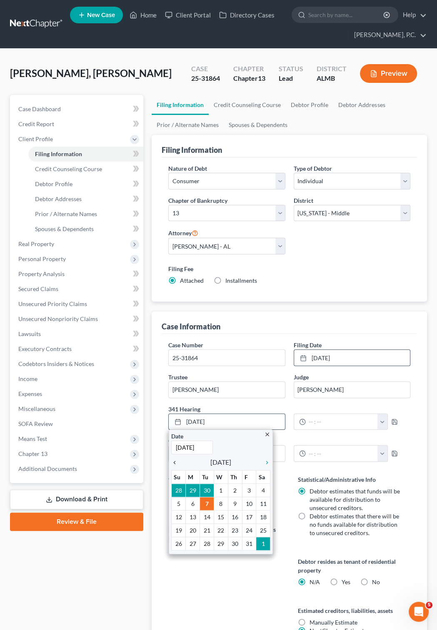
click at [173, 465] on icon "chevron_left" at bounding box center [176, 463] width 11 height 7
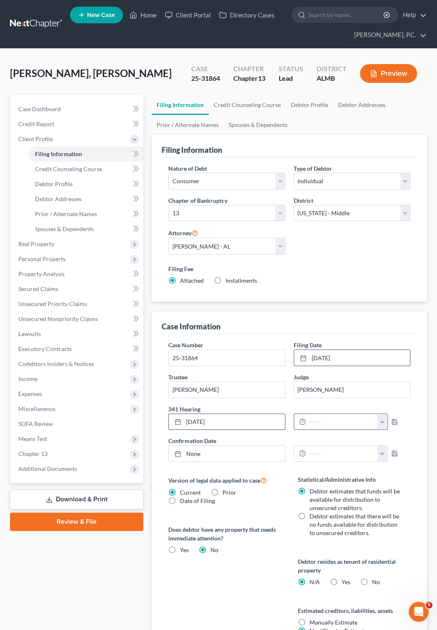
click at [388, 420] on button "button" at bounding box center [383, 422] width 10 height 16
click at [398, 460] on link "11:00am" at bounding box center [408, 460] width 47 height 14
type input "11:00am"
click at [177, 455] on icon at bounding box center [178, 454] width 7 height 7
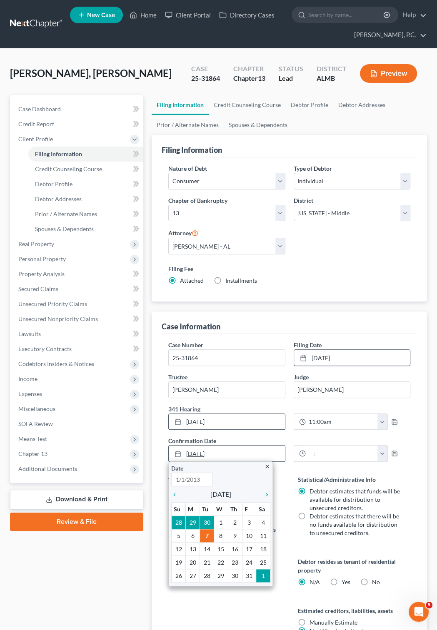
type input "[DATE]"
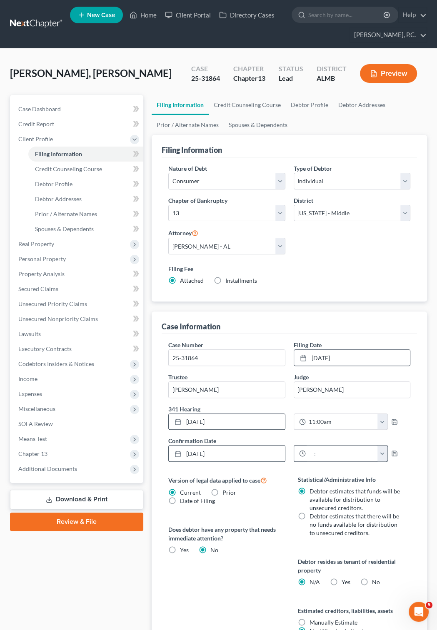
click at [388, 456] on button "button" at bounding box center [383, 454] width 10 height 16
click at [400, 515] on link "10:00am" at bounding box center [408, 512] width 47 height 14
type input "10:00am"
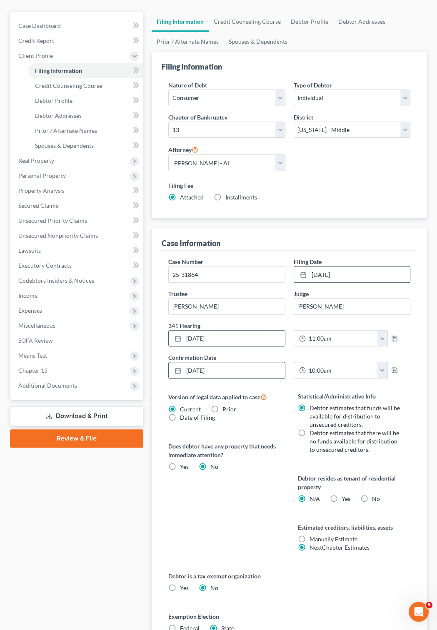
scroll to position [0, 0]
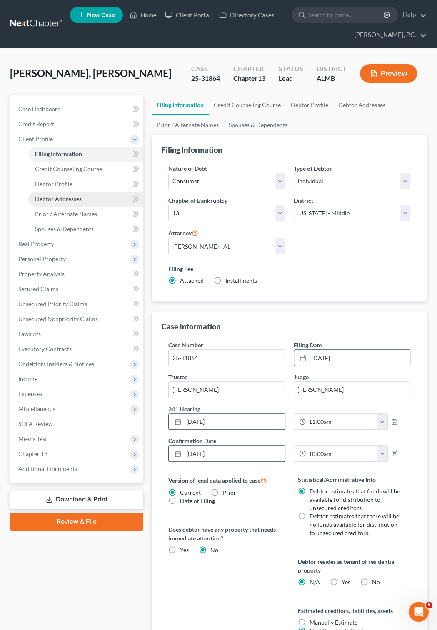
click at [62, 197] on span "Debtor Addresses" at bounding box center [58, 198] width 47 height 7
select select "0"
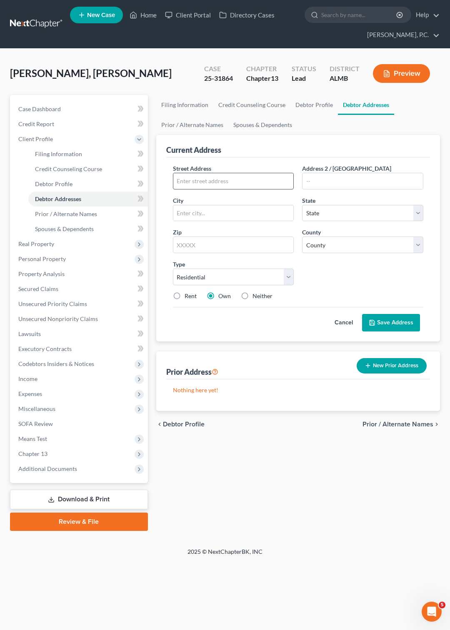
click at [185, 177] on input "text" at bounding box center [233, 181] width 120 height 16
paste input "7118 White Oak Lane"
type input "7118 White Oak Lane"
click at [182, 213] on input "text" at bounding box center [233, 213] width 120 height 16
type input "[PERSON_NAME]"
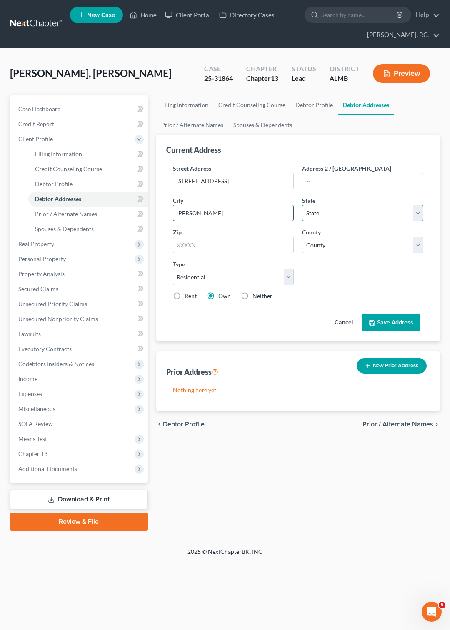
select select "0"
type input "36117"
select select "50"
click at [386, 321] on button "Save Address" at bounding box center [391, 323] width 58 height 18
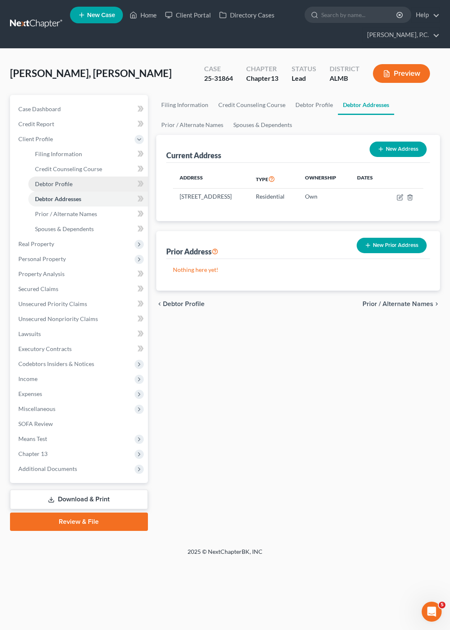
click at [59, 182] on span "Debtor Profile" at bounding box center [54, 183] width 38 height 7
select select "0"
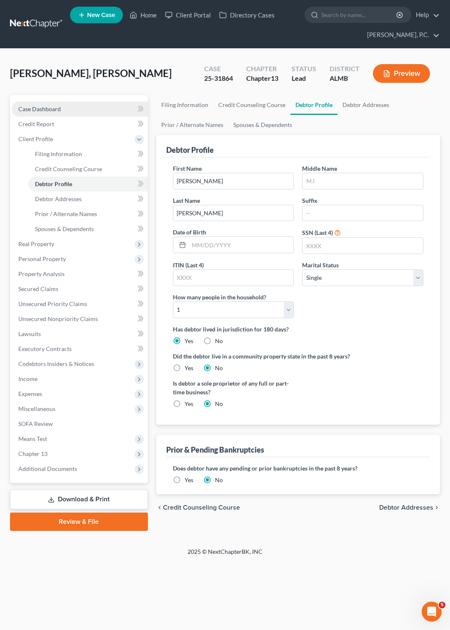
click at [47, 108] on span "Case Dashboard" at bounding box center [39, 108] width 43 height 7
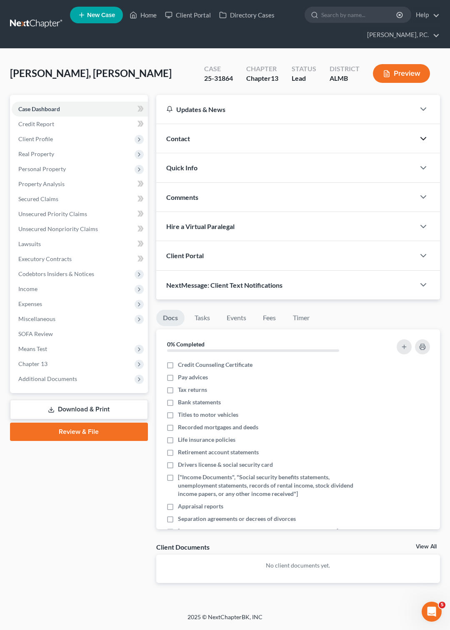
click at [423, 135] on icon "button" at bounding box center [423, 139] width 10 height 10
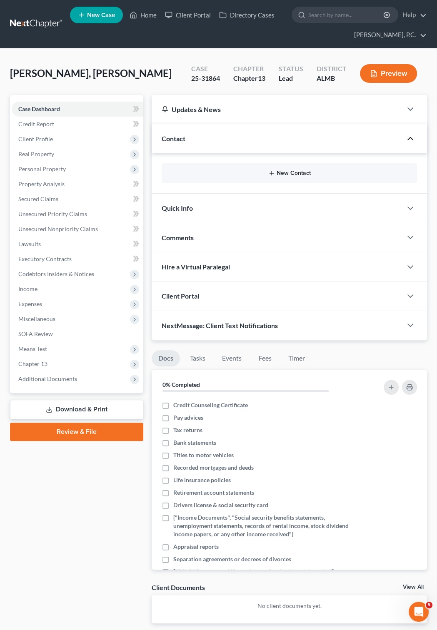
click at [294, 174] on button "New Contact" at bounding box center [289, 173] width 242 height 7
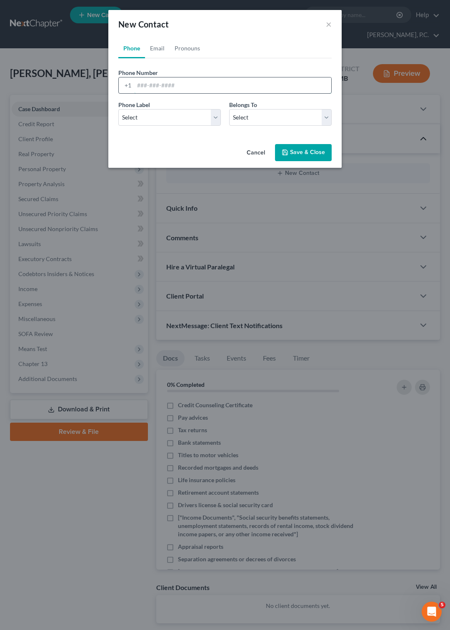
click at [143, 83] on input "tel" at bounding box center [232, 86] width 197 height 16
type input "334-315-3380"
click at [118, 109] on select "Select Mobile Home Work Other" at bounding box center [169, 117] width 103 height 17
select select "0"
click option "Mobile" at bounding box center [0, 0] width 0 height 0
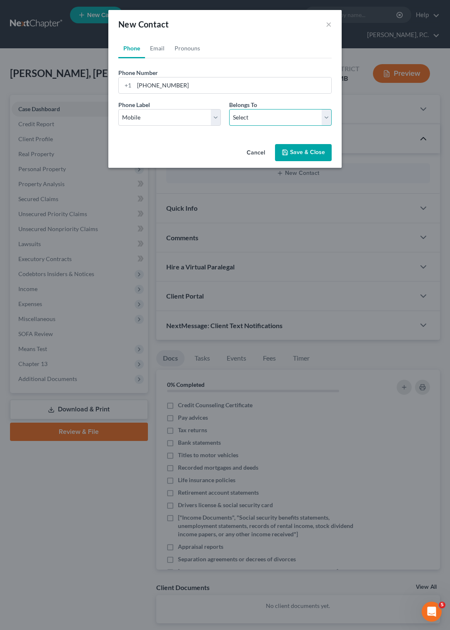
click at [229, 109] on select "Select Client Other" at bounding box center [280, 117] width 103 height 17
select select "0"
click option "Client" at bounding box center [0, 0] width 0 height 0
click at [303, 155] on button "Save & Close" at bounding box center [303, 153] width 57 height 18
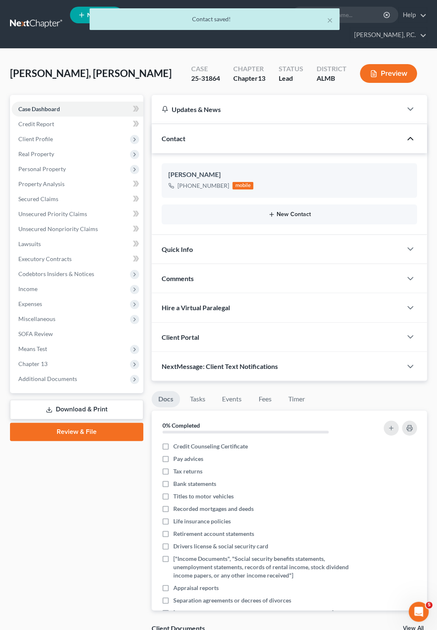
click at [300, 213] on button "New Contact" at bounding box center [289, 214] width 242 height 7
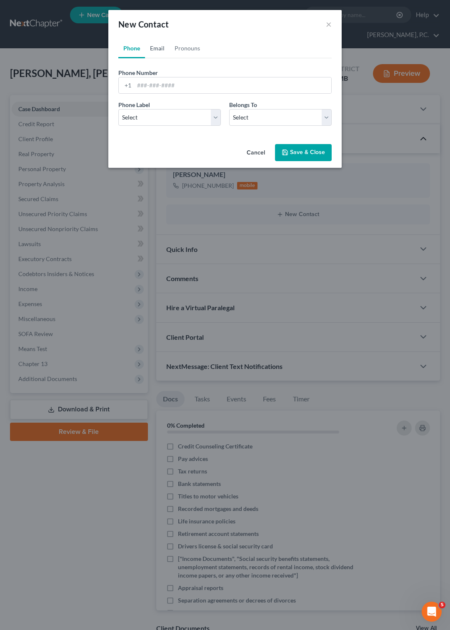
click at [155, 48] on link "Email" at bounding box center [157, 48] width 25 height 20
click at [153, 83] on input "email" at bounding box center [232, 86] width 197 height 16
paste input "cain.leroy@yahoo.com"
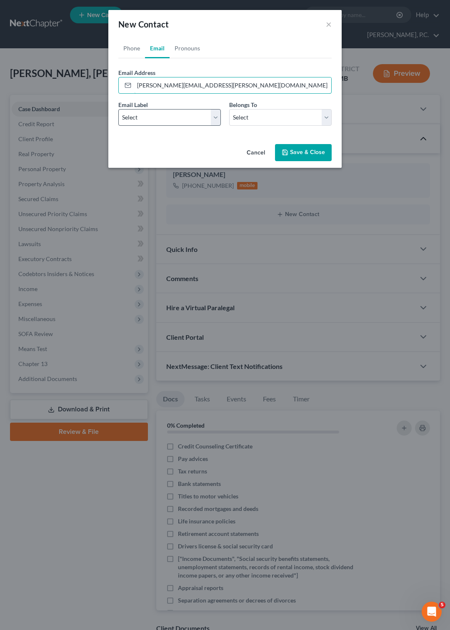
type input "cain.leroy@yahoo.com"
click at [118, 109] on select "Select Home Work Other" at bounding box center [169, 117] width 103 height 17
select select "0"
click option "Home" at bounding box center [0, 0] width 0 height 0
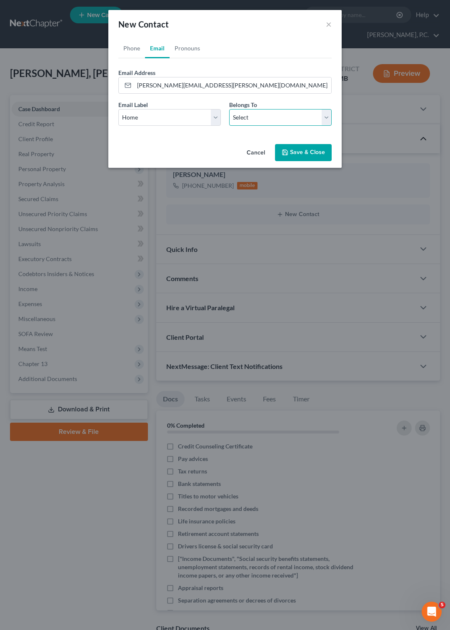
click at [229, 109] on select "Select Client Other" at bounding box center [280, 117] width 103 height 17
select select "0"
click option "Client" at bounding box center [0, 0] width 0 height 0
click at [300, 150] on button "Save & Close" at bounding box center [303, 153] width 57 height 18
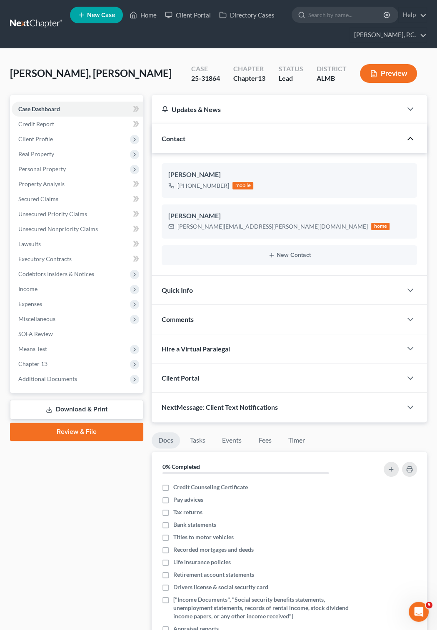
click at [45, 25] on link at bounding box center [36, 24] width 53 height 15
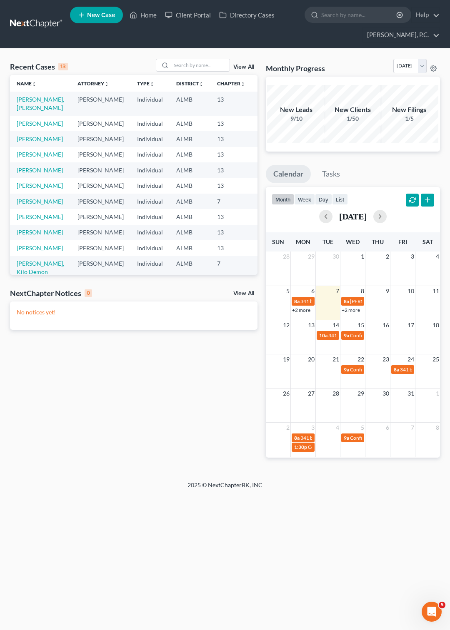
click at [23, 84] on link "Name unfold_more expand_more expand_less" at bounding box center [27, 83] width 20 height 6
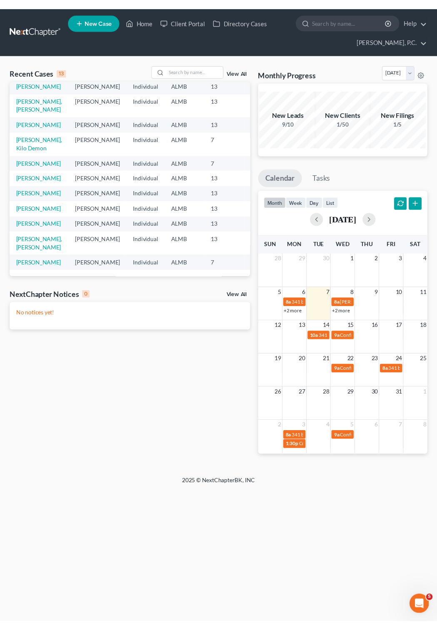
scroll to position [126, 0]
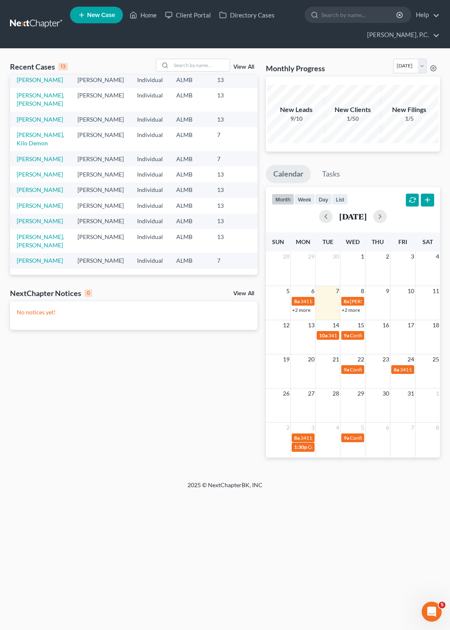
click at [90, 13] on span "New Case" at bounding box center [101, 15] width 28 height 6
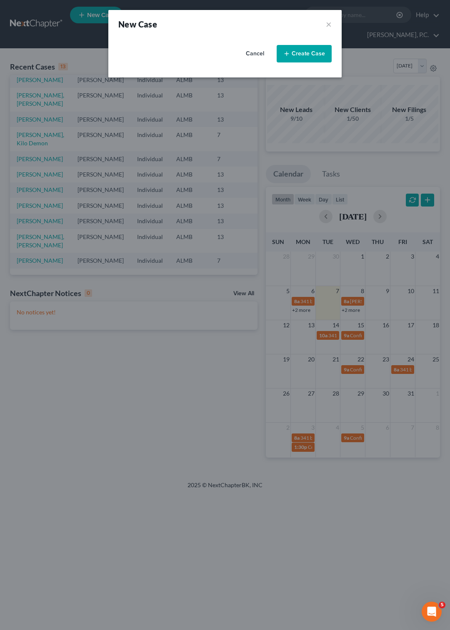
select select "0"
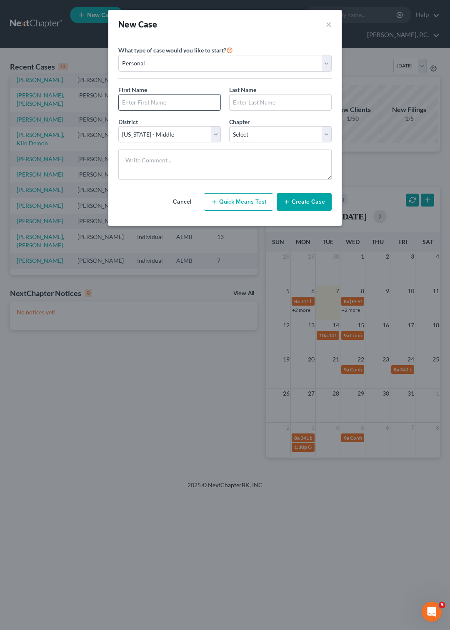
click at [151, 100] on input "text" at bounding box center [170, 103] width 102 height 16
type input "Lorianne"
type input "Hood"
click at [229, 126] on select "Select 7 11 12 13" at bounding box center [280, 134] width 103 height 17
select select "3"
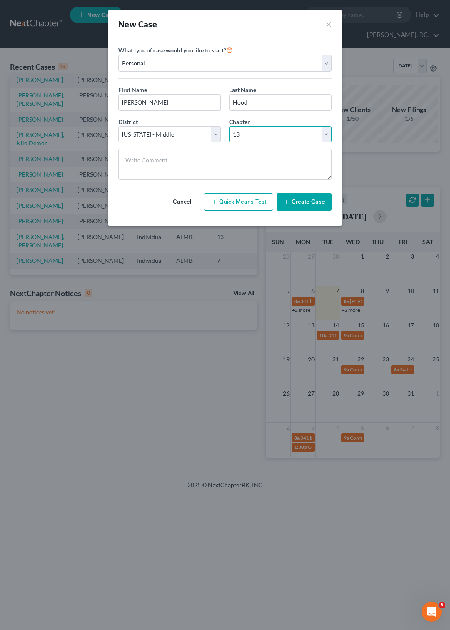
click option "13" at bounding box center [0, 0] width 0 height 0
click at [290, 205] on icon "button" at bounding box center [286, 202] width 7 height 7
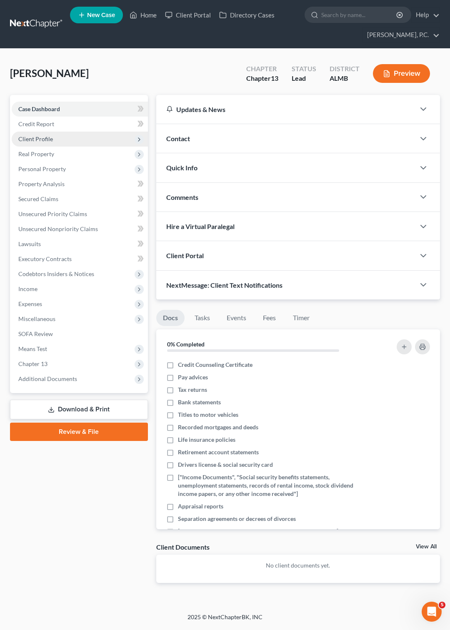
click at [48, 139] on span "Client Profile" at bounding box center [35, 138] width 35 height 7
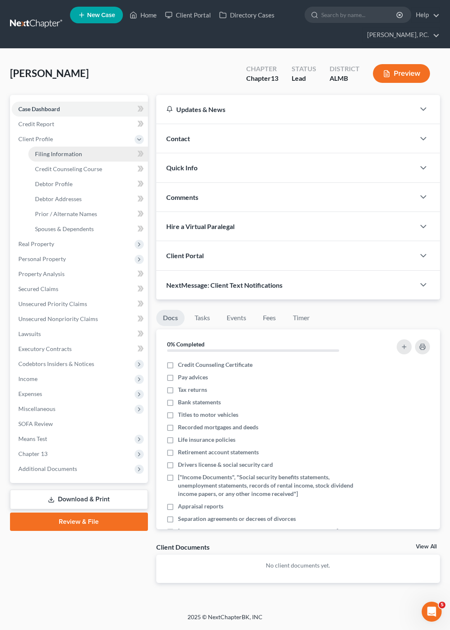
click at [58, 150] on link "Filing Information" at bounding box center [88, 154] width 120 height 15
select select "1"
select select "0"
select select "3"
select select "0"
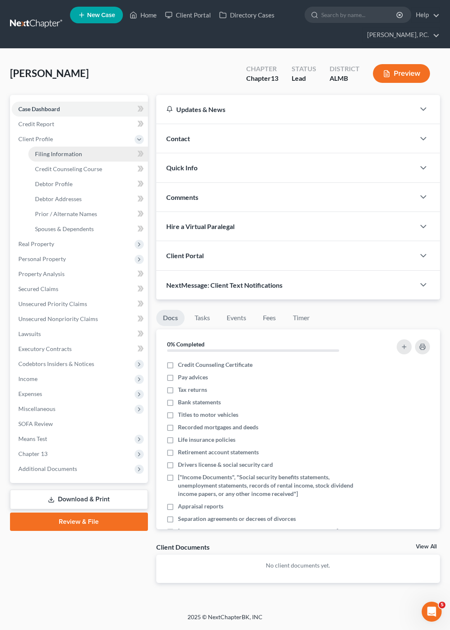
select select "0"
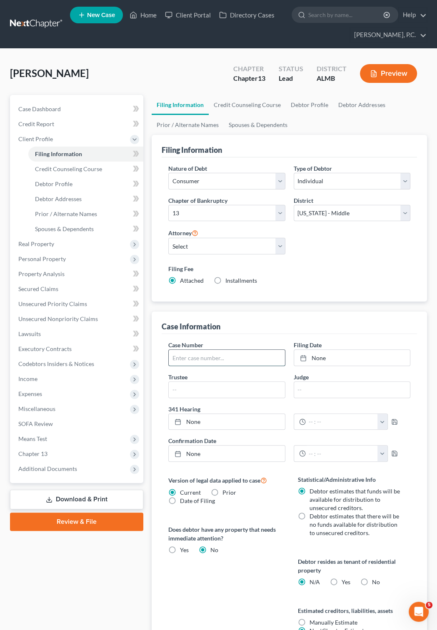
click at [180, 363] on input "text" at bounding box center [227, 358] width 116 height 16
type input "25-31389"
click at [303, 358] on line at bounding box center [303, 358] width 5 height 0
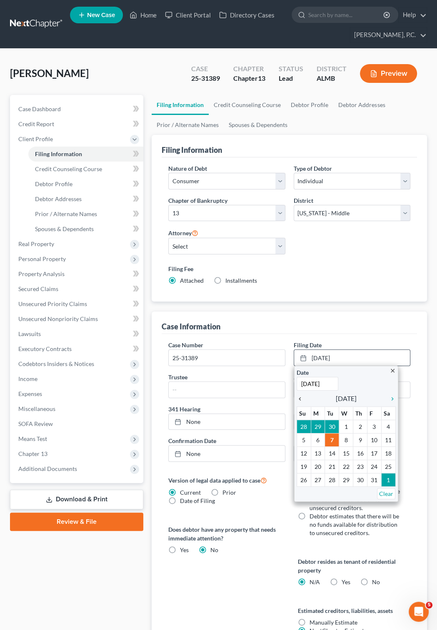
click at [300, 399] on icon "chevron_left" at bounding box center [302, 399] width 11 height 7
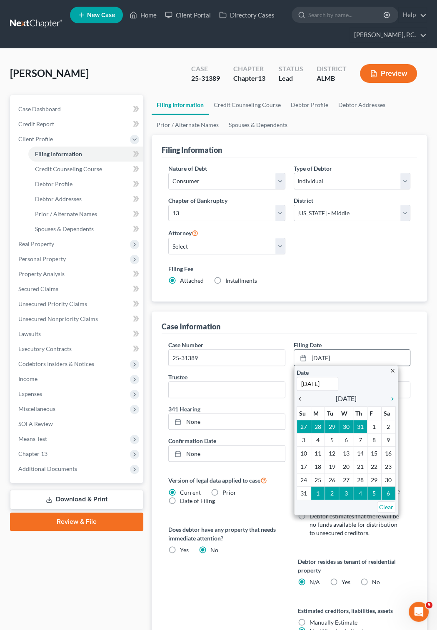
click at [300, 399] on icon "chevron_left" at bounding box center [302, 399] width 11 height 7
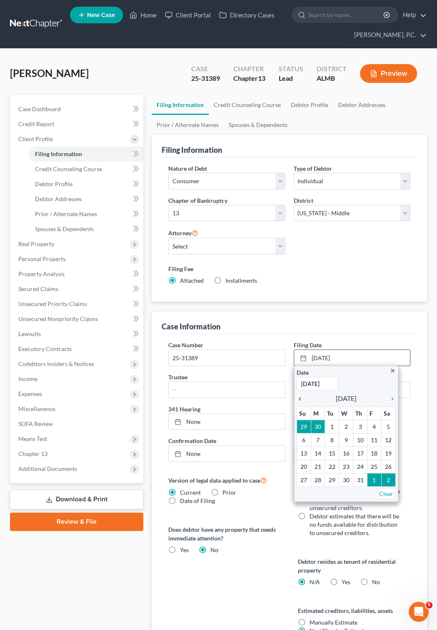
click at [300, 399] on icon "chevron_left" at bounding box center [302, 399] width 11 height 7
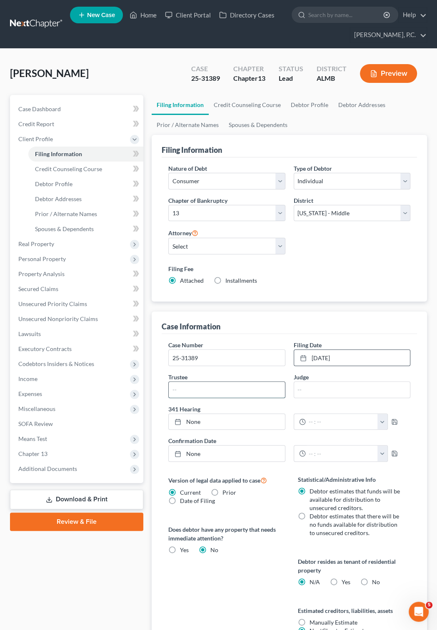
click at [212, 385] on input "text" at bounding box center [227, 390] width 116 height 16
type input "McKinney"
type input "Hawkins"
click at [176, 420] on icon at bounding box center [178, 422] width 7 height 7
type input "[DATE]"
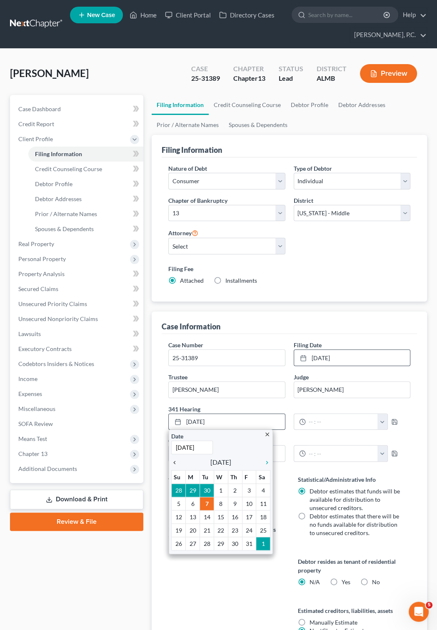
click at [174, 463] on icon "chevron_left" at bounding box center [176, 463] width 11 height 7
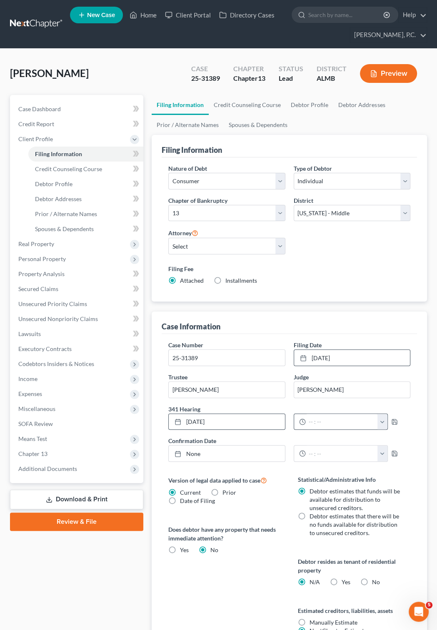
click at [388, 421] on button "button" at bounding box center [383, 422] width 10 height 16
click at [402, 500] on link "9:00am" at bounding box center [408, 500] width 47 height 14
type input "9:00am"
click at [178, 457] on icon at bounding box center [178, 454] width 7 height 7
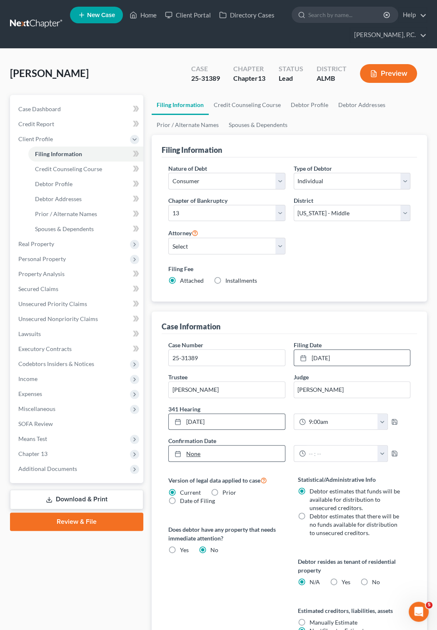
type input "[DATE]"
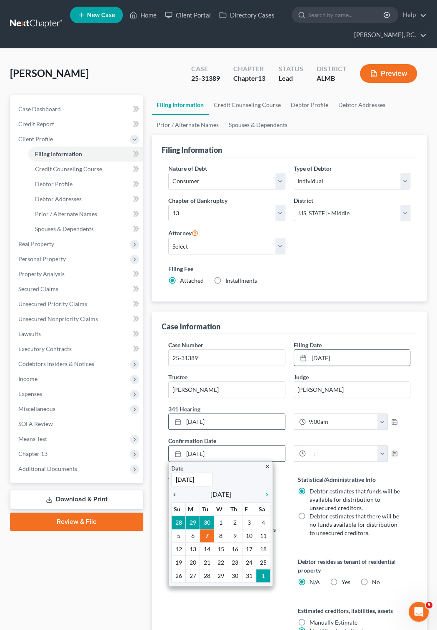
click at [175, 497] on icon "chevron_left" at bounding box center [176, 495] width 11 height 7
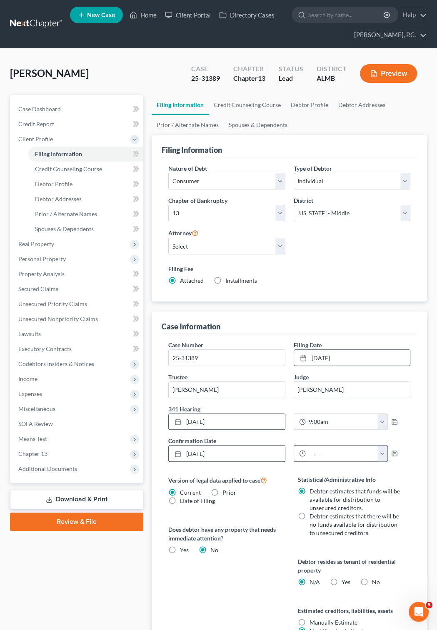
click at [388, 455] on button "button" at bounding box center [383, 454] width 10 height 16
click at [401, 512] on link "10:00am" at bounding box center [408, 512] width 47 height 14
type input "10:00am"
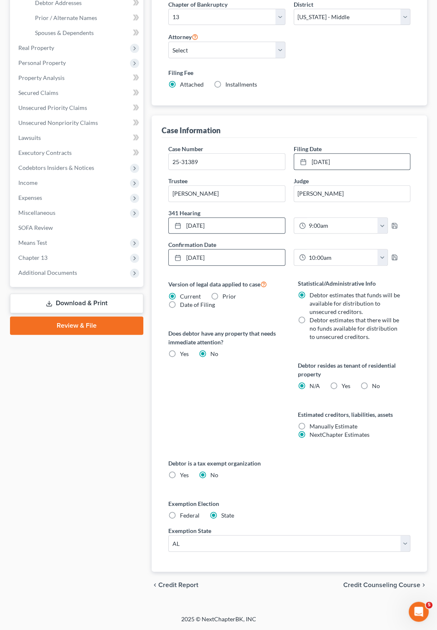
scroll to position [0, 0]
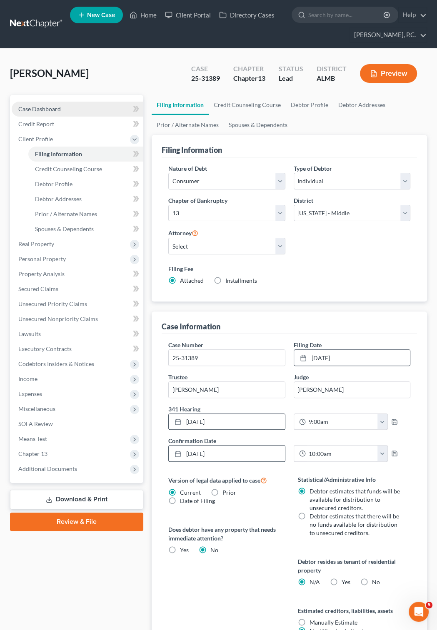
click at [55, 109] on span "Case Dashboard" at bounding box center [39, 108] width 43 height 7
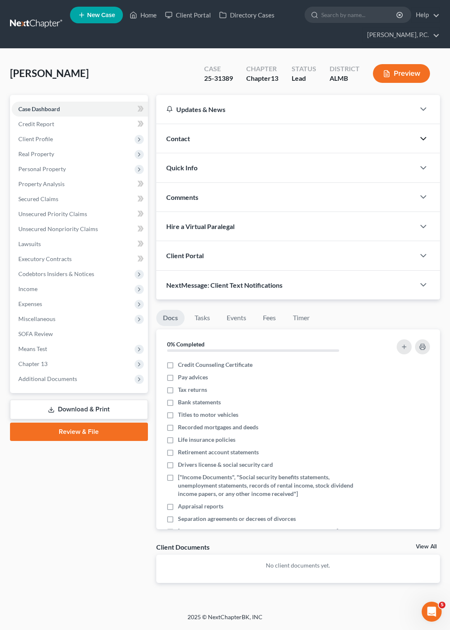
click at [422, 140] on icon "button" at bounding box center [423, 139] width 10 height 10
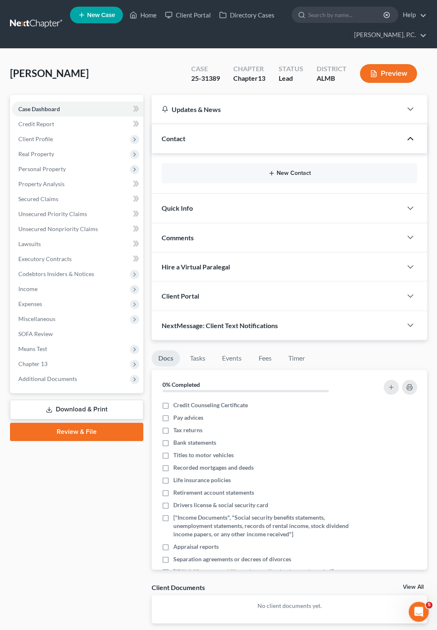
click at [292, 172] on button "New Contact" at bounding box center [289, 173] width 242 height 7
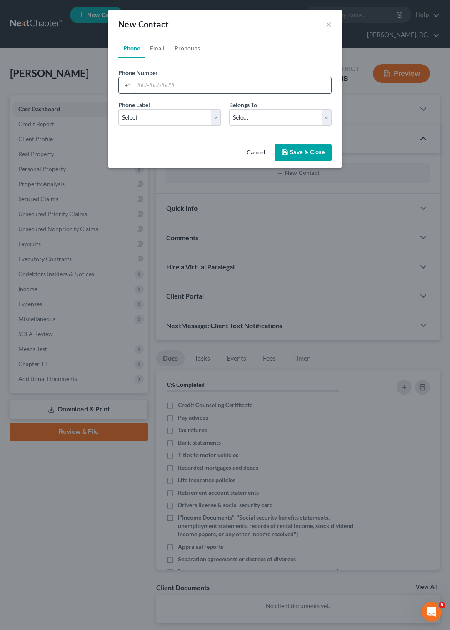
click at [140, 87] on input "tel" at bounding box center [232, 86] width 197 height 16
type input "334-399-4749"
click at [118, 109] on select "Select Mobile Home Work Other" at bounding box center [169, 117] width 103 height 17
select select "0"
click option "Mobile" at bounding box center [0, 0] width 0 height 0
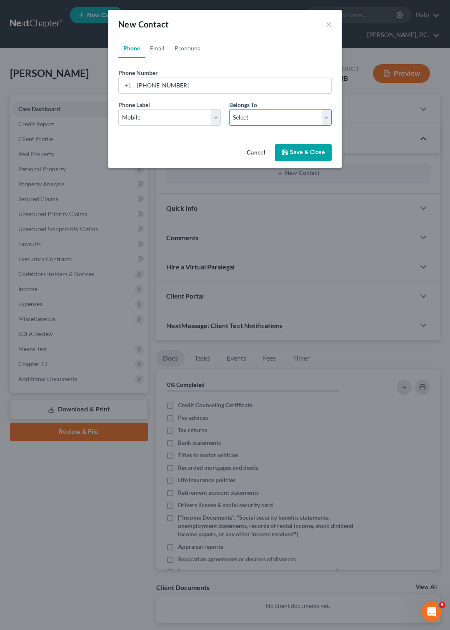
click at [229, 109] on select "Select Client Other" at bounding box center [280, 117] width 103 height 17
select select "0"
click option "Client" at bounding box center [0, 0] width 0 height 0
select select "0"
click at [161, 48] on link "Email" at bounding box center [157, 48] width 25 height 20
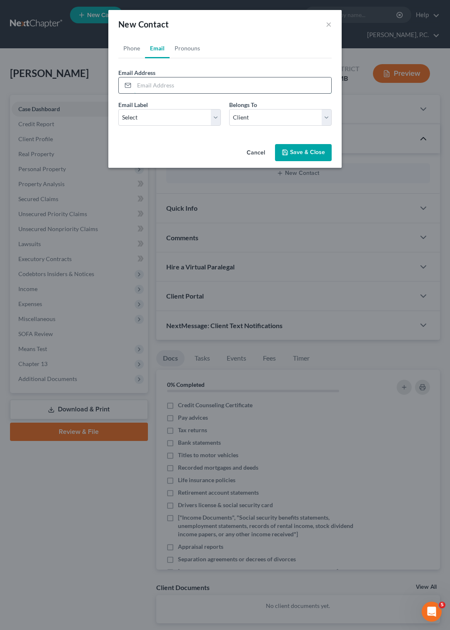
click at [148, 80] on input "email" at bounding box center [232, 86] width 197 height 16
paste input "lhood6599@charter.net"
type input "lhood6599@charter.net"
click at [118, 109] on select "Select Home Work Other" at bounding box center [169, 117] width 103 height 17
select select "0"
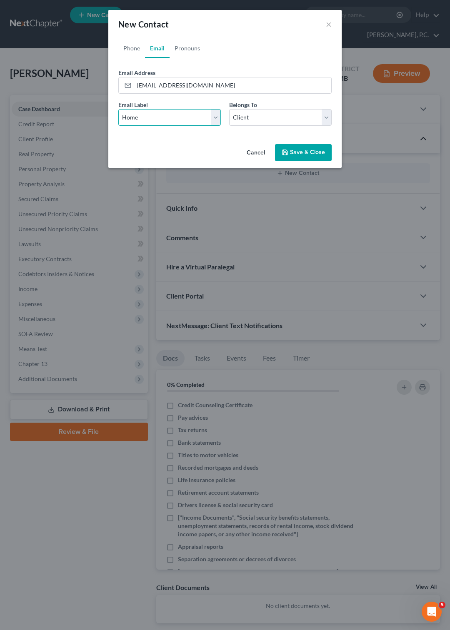
click option "Home" at bounding box center [0, 0] width 0 height 0
click at [229, 109] on select "Select Client Other" at bounding box center [280, 117] width 103 height 17
click option "Client" at bounding box center [0, 0] width 0 height 0
click at [300, 150] on button "Save & Close" at bounding box center [303, 153] width 57 height 18
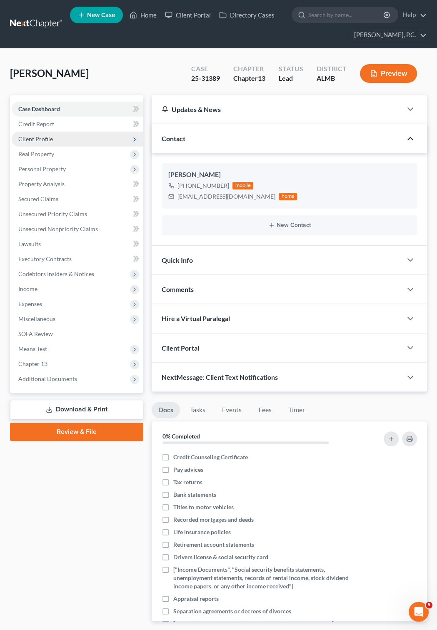
click at [48, 140] on span "Client Profile" at bounding box center [35, 138] width 35 height 7
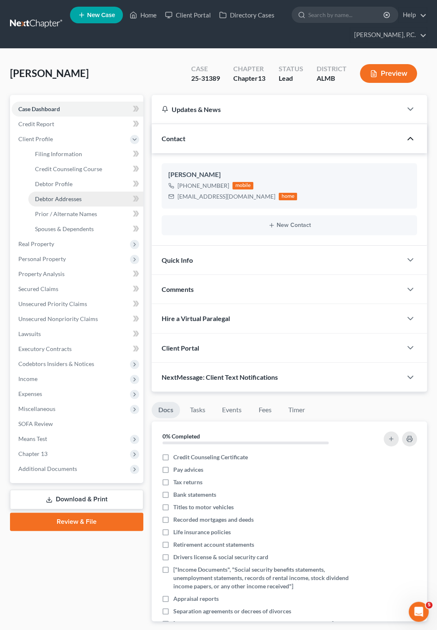
click at [63, 199] on span "Debtor Addresses" at bounding box center [58, 198] width 47 height 7
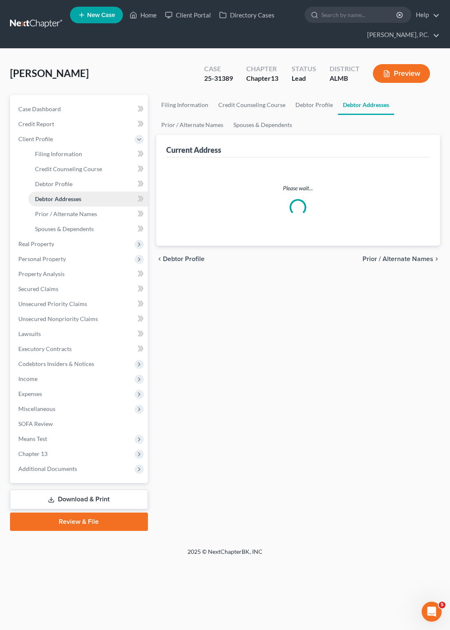
select select "0"
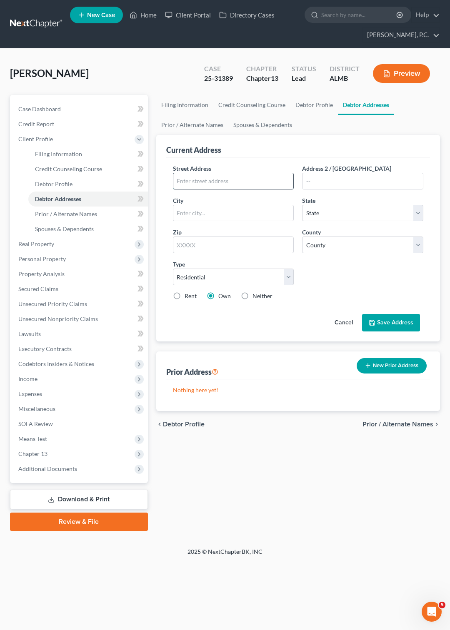
click at [180, 180] on input "text" at bounding box center [233, 181] width 120 height 16
paste input "2707 Vandy Dr"
type input "2707 Vandy Dr"
type input "[PERSON_NAME]"
select select "0"
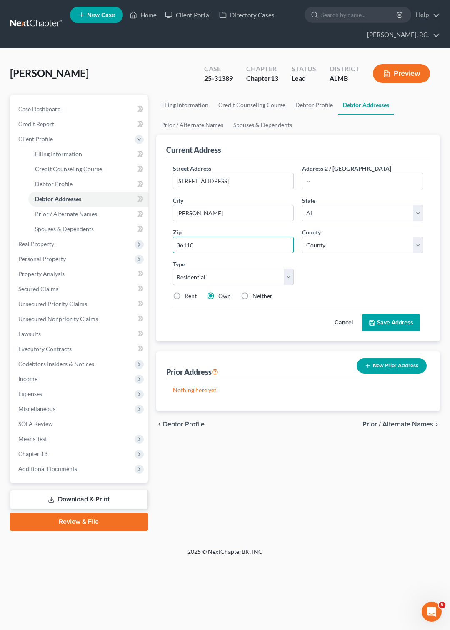
type input "36110"
select select "50"
click at [396, 320] on button "Save Address" at bounding box center [391, 323] width 58 height 18
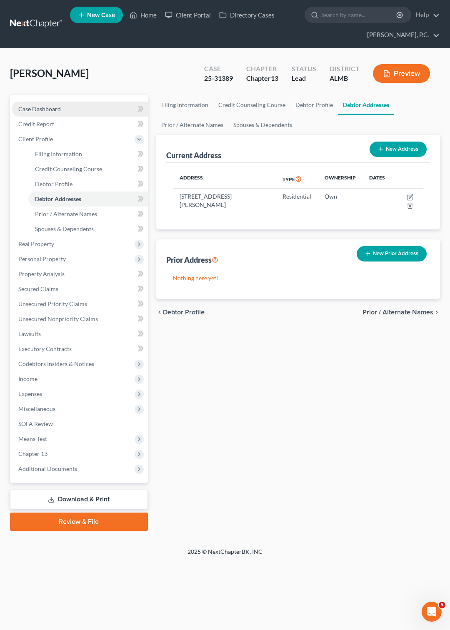
click at [40, 105] on link "Case Dashboard" at bounding box center [80, 109] width 136 height 15
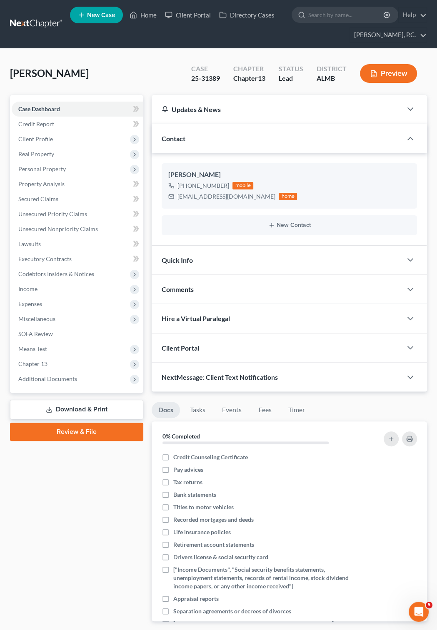
click at [183, 292] on span "Comments" at bounding box center [178, 289] width 32 height 8
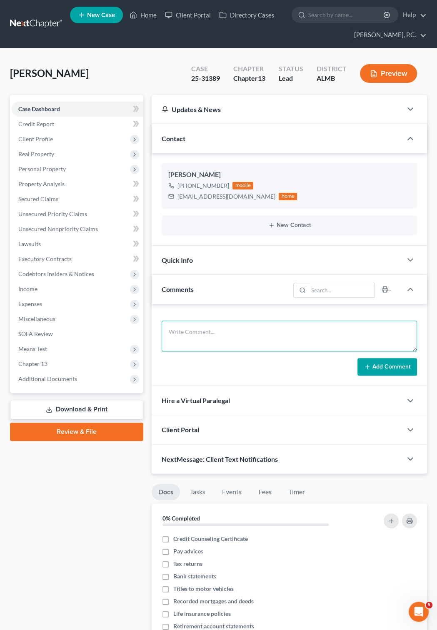
click at [175, 325] on textarea at bounding box center [289, 336] width 255 height 31
paste textarea "The following transaction was received from ADIclerk, ADIclerk entered on 10/06…"
type textarea "The following transaction was received from ADIclerk, ADIclerk entered on 10/06…"
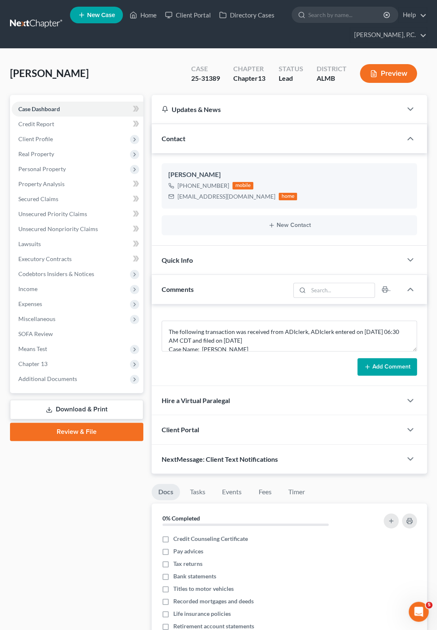
click at [312, 376] on div "Add Comment" at bounding box center [289, 367] width 255 height 18
click at [384, 376] on button "Add Comment" at bounding box center [388, 367] width 60 height 18
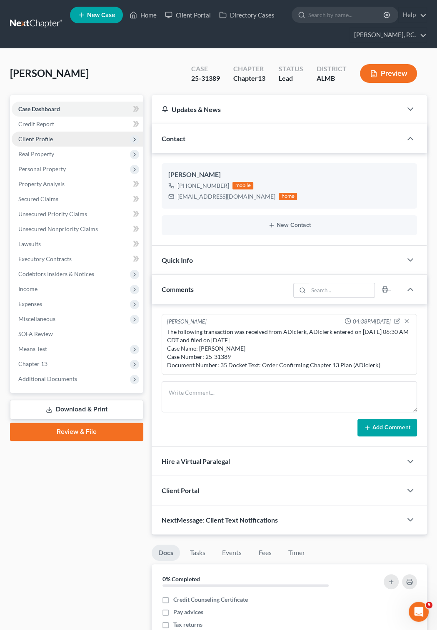
click at [45, 139] on span "Client Profile" at bounding box center [35, 138] width 35 height 7
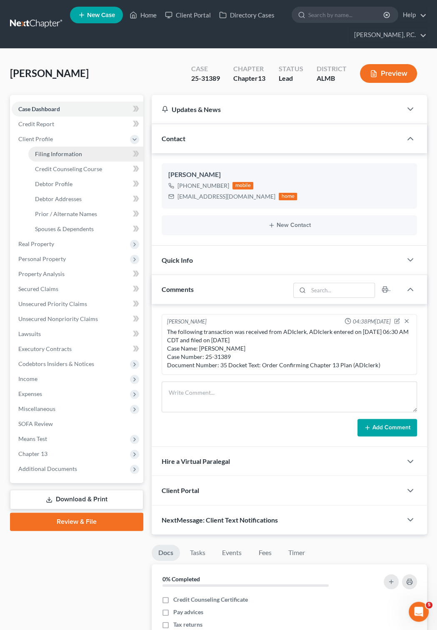
click at [56, 155] on span "Filing Information" at bounding box center [58, 153] width 47 height 7
select select "1"
select select "0"
select select "3"
select select "0"
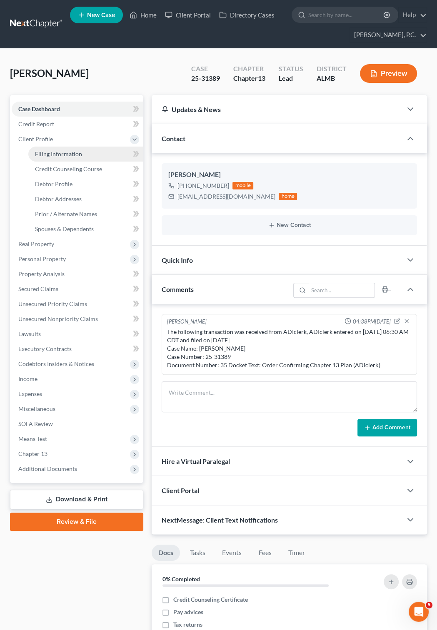
select select "0"
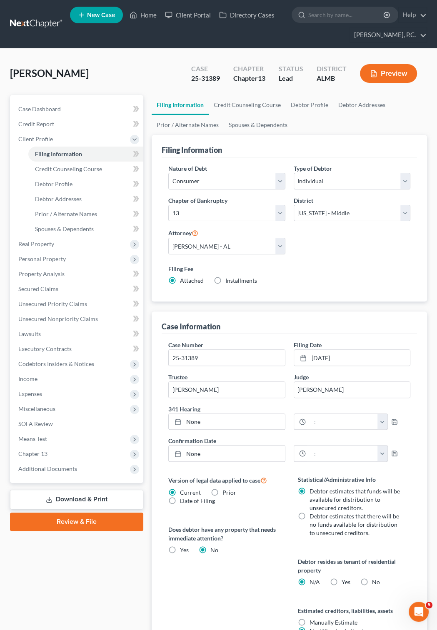
click at [48, 23] on link at bounding box center [36, 24] width 53 height 15
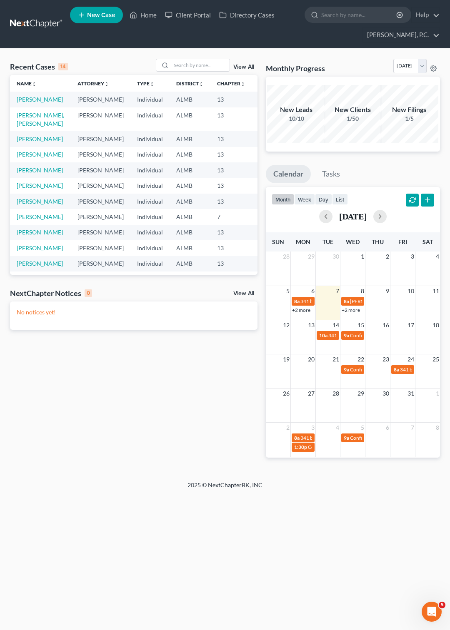
click at [90, 15] on span "New Case" at bounding box center [101, 15] width 28 height 6
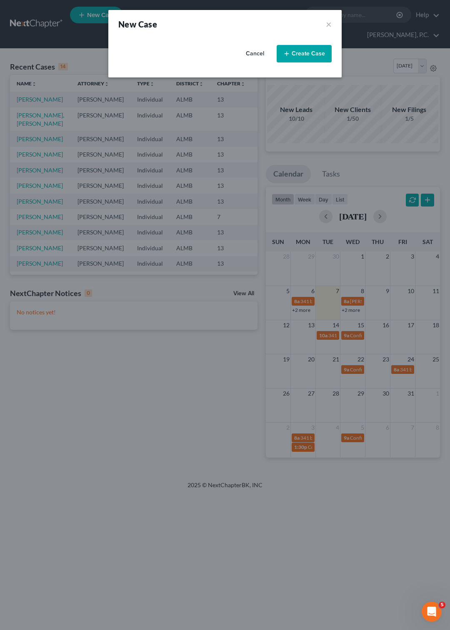
select select "0"
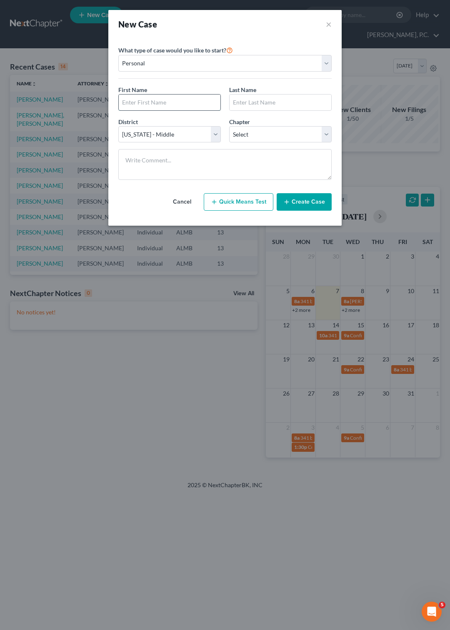
click at [143, 100] on input "text" at bounding box center [170, 103] width 102 height 16
paste input "[PERSON_NAME]"
type input "[PERSON_NAME]"
click at [229, 126] on select "Select 7 11 12 13" at bounding box center [280, 134] width 103 height 17
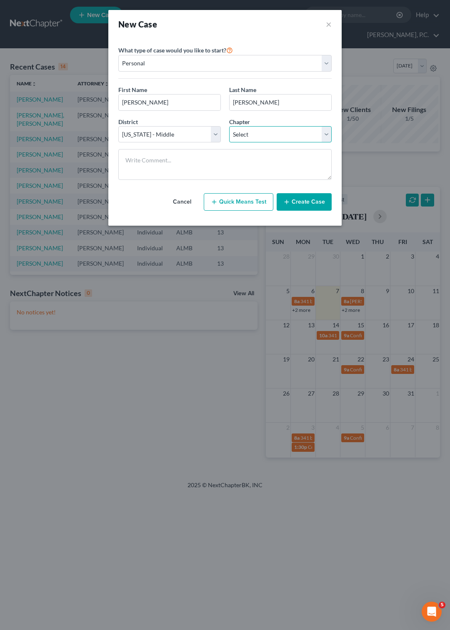
select select "3"
click option "13" at bounding box center [0, 0] width 0 height 0
click at [287, 204] on line "button" at bounding box center [287, 202] width 0 height 4
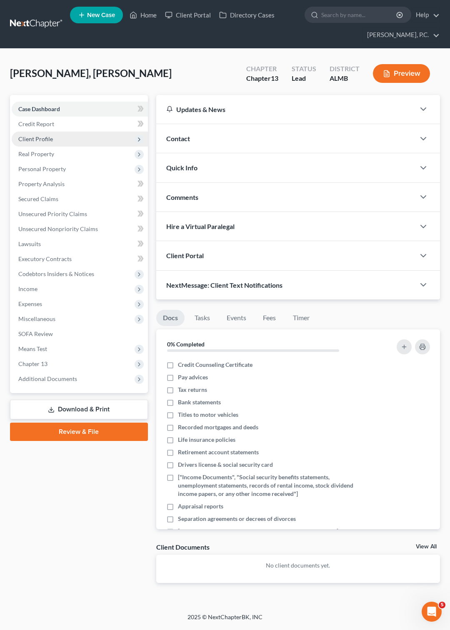
click at [57, 135] on span "Client Profile" at bounding box center [80, 139] width 136 height 15
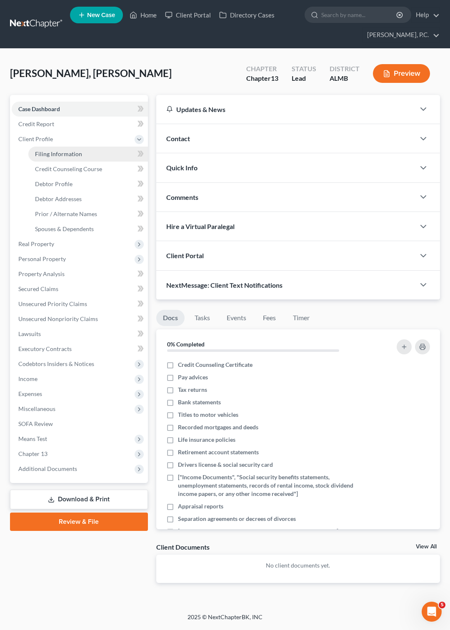
click at [67, 155] on span "Filing Information" at bounding box center [58, 153] width 47 height 7
select select "1"
select select "0"
select select "3"
select select "0"
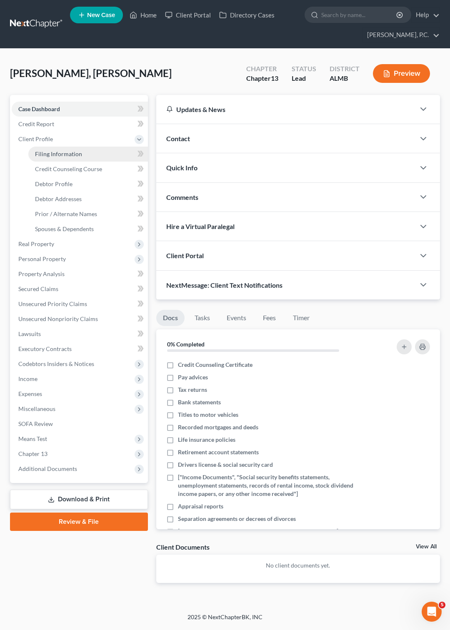
select select "0"
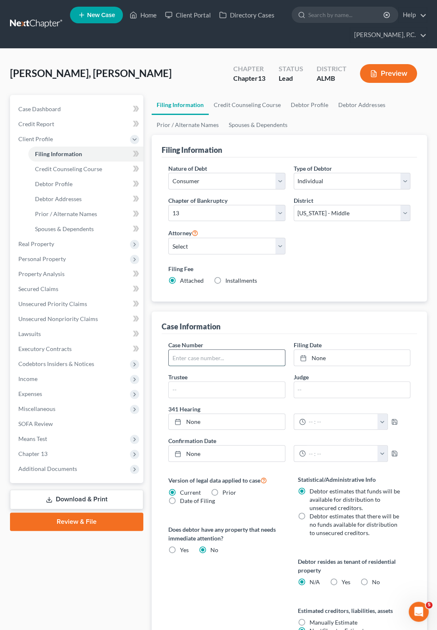
click at [175, 360] on input "text" at bounding box center [227, 358] width 116 height 16
type input "25-31416"
click at [305, 357] on icon at bounding box center [303, 358] width 7 height 7
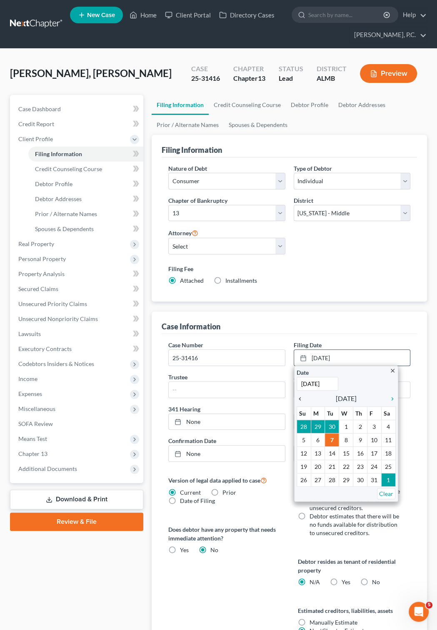
click at [299, 400] on icon "chevron_left" at bounding box center [302, 399] width 11 height 7
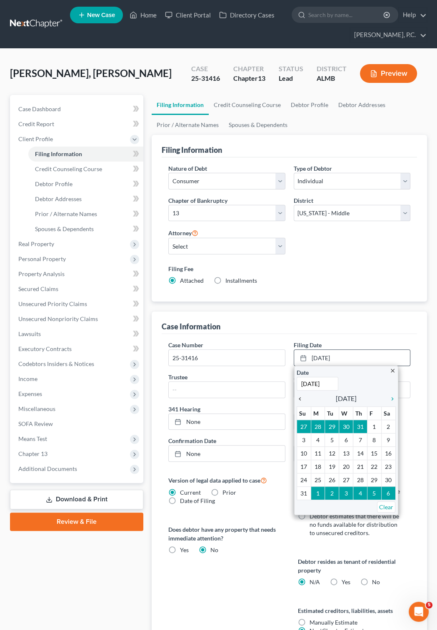
click at [299, 400] on icon "chevron_left" at bounding box center [302, 399] width 11 height 7
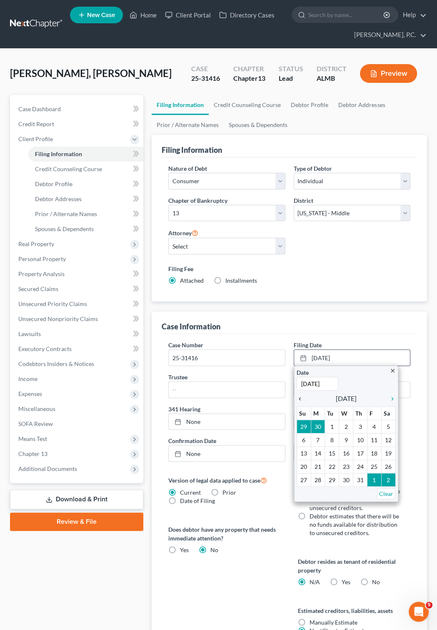
click at [299, 400] on icon "chevron_left" at bounding box center [302, 399] width 11 height 7
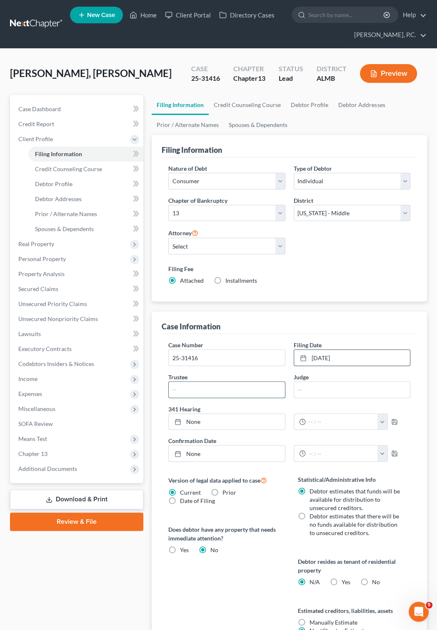
click at [180, 391] on input "text" at bounding box center [227, 390] width 116 height 16
type input "[PERSON_NAME]"
click at [67, 185] on span "Debtor Profile" at bounding box center [54, 183] width 38 height 7
select select "0"
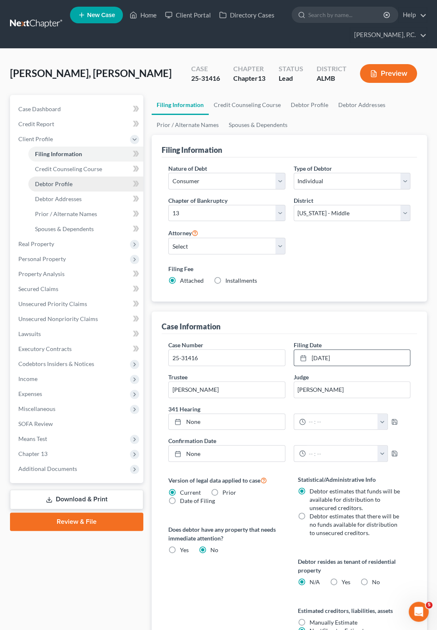
select select "0"
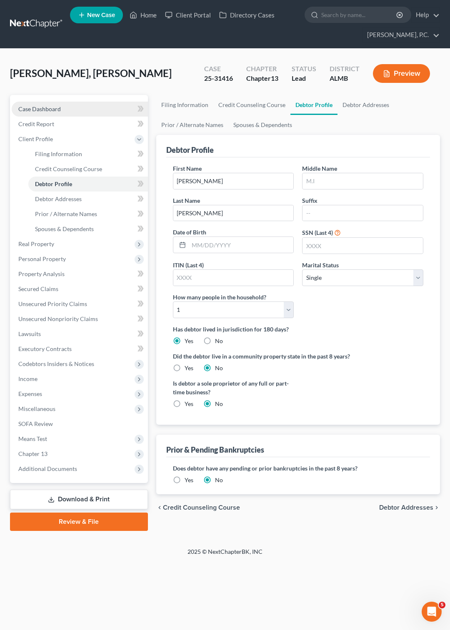
click at [47, 108] on span "Case Dashboard" at bounding box center [39, 108] width 43 height 7
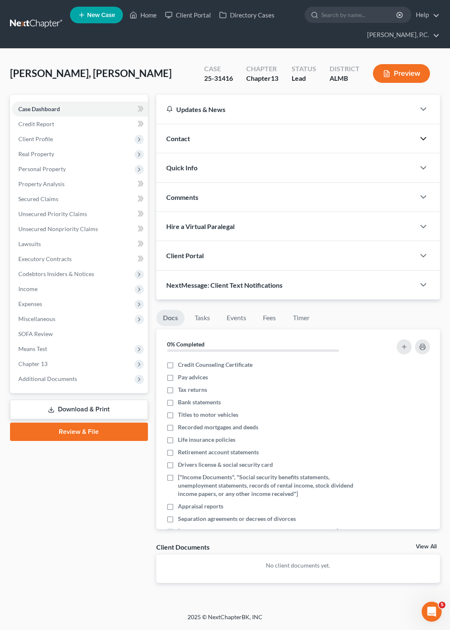
click at [422, 137] on icon "button" at bounding box center [423, 139] width 10 height 10
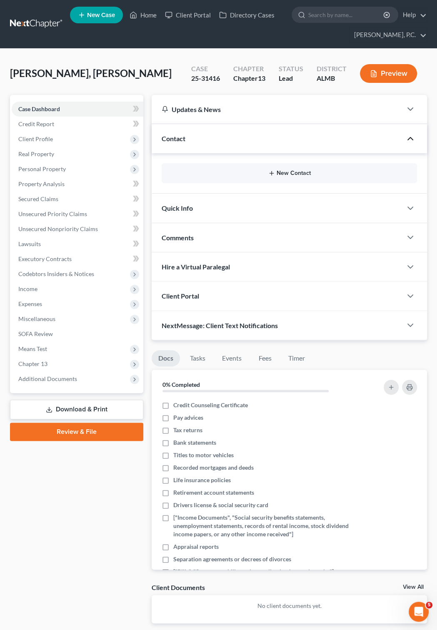
click at [294, 174] on button "New Contact" at bounding box center [289, 173] width 242 height 7
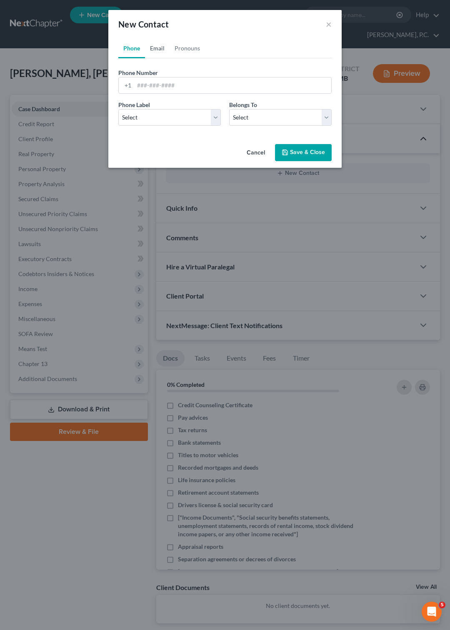
click at [157, 50] on link "Email" at bounding box center [157, 48] width 25 height 20
click at [153, 85] on input "email" at bounding box center [232, 86] width 197 height 16
paste input "[PERSON_NAME][EMAIL_ADDRESS][DOMAIN_NAME]"
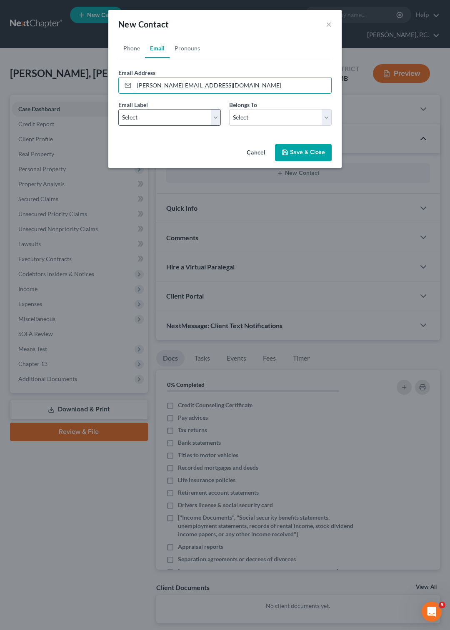
type input "[PERSON_NAME][EMAIL_ADDRESS][DOMAIN_NAME]"
click at [118, 109] on select "Select Home Work Other" at bounding box center [169, 117] width 103 height 17
select select "0"
click option "Home" at bounding box center [0, 0] width 0 height 0
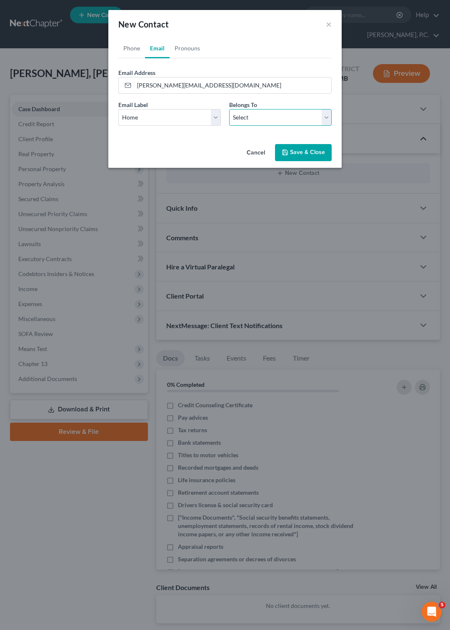
click at [229, 109] on select "Select Client Other" at bounding box center [280, 117] width 103 height 17
select select "0"
click option "Client" at bounding box center [0, 0] width 0 height 0
click at [297, 152] on button "Save & Close" at bounding box center [303, 153] width 57 height 18
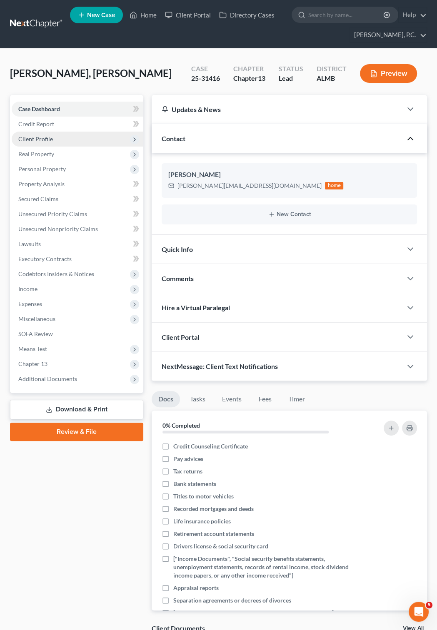
click at [45, 137] on span "Client Profile" at bounding box center [35, 138] width 35 height 7
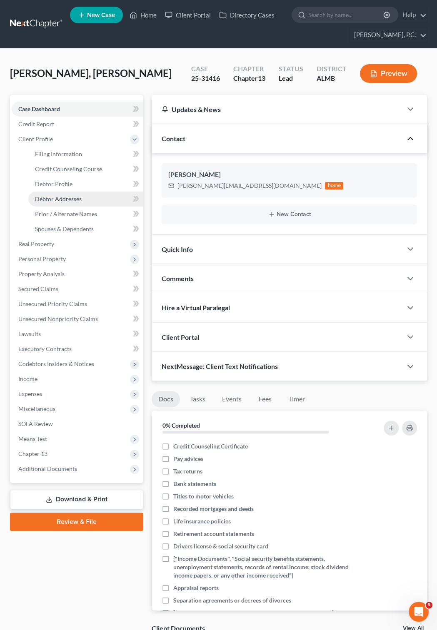
click at [51, 198] on span "Debtor Addresses" at bounding box center [58, 198] width 47 height 7
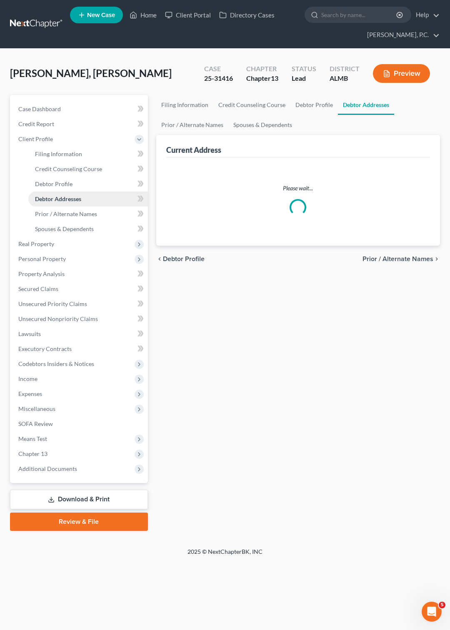
select select "0"
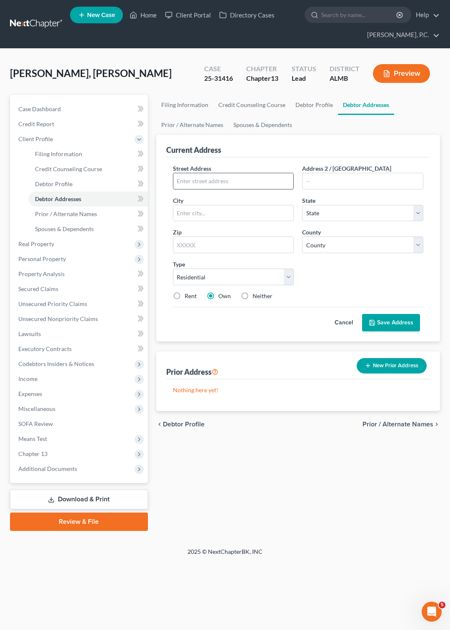
click at [185, 179] on input "text" at bounding box center [233, 181] width 120 height 16
paste input "[STREET_ADDRESS]"
type input "[STREET_ADDRESS]"
click at [178, 212] on input "text" at bounding box center [233, 213] width 120 height 16
type input "M"
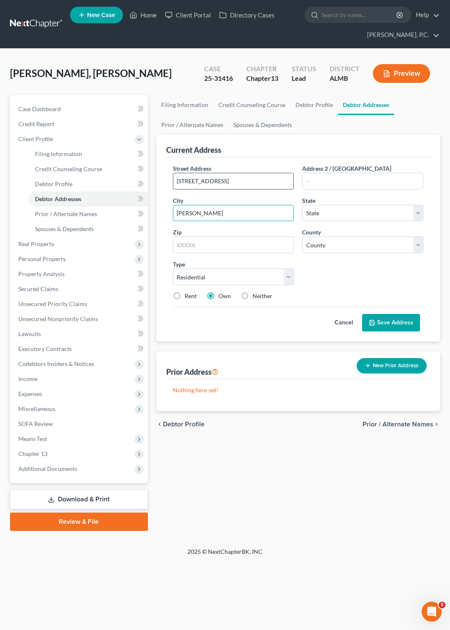
type input "[PERSON_NAME]"
select select "0"
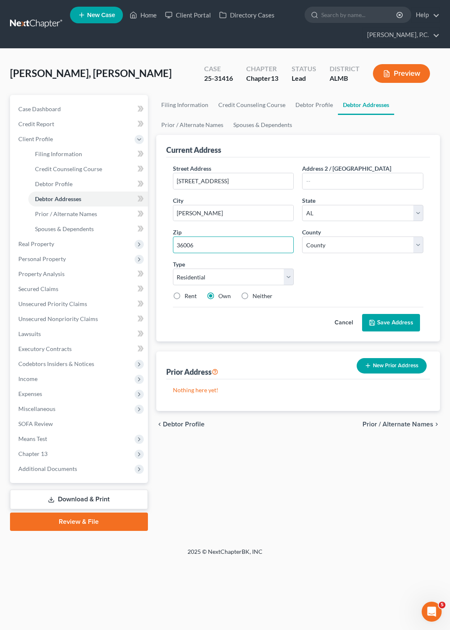
type input "36006"
click at [302, 237] on select "County [GEOGRAPHIC_DATA] [GEOGRAPHIC_DATA] [GEOGRAPHIC_DATA] [GEOGRAPHIC_DATA] …" at bounding box center [362, 245] width 121 height 17
select select "0"
click option "[GEOGRAPHIC_DATA]" at bounding box center [0, 0] width 0 height 0
click at [385, 327] on button "Save Address" at bounding box center [391, 323] width 58 height 18
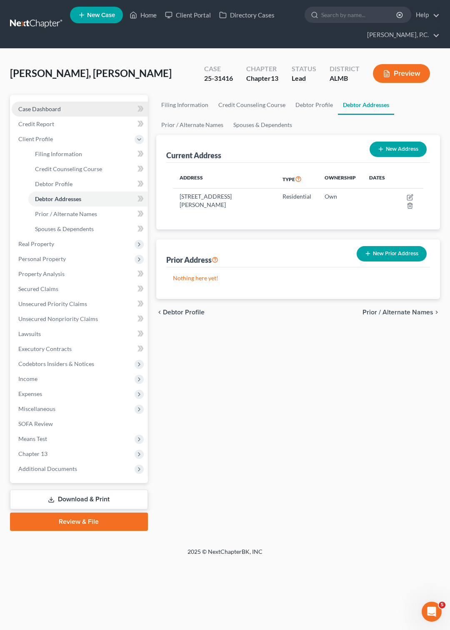
click at [53, 108] on span "Case Dashboard" at bounding box center [39, 108] width 43 height 7
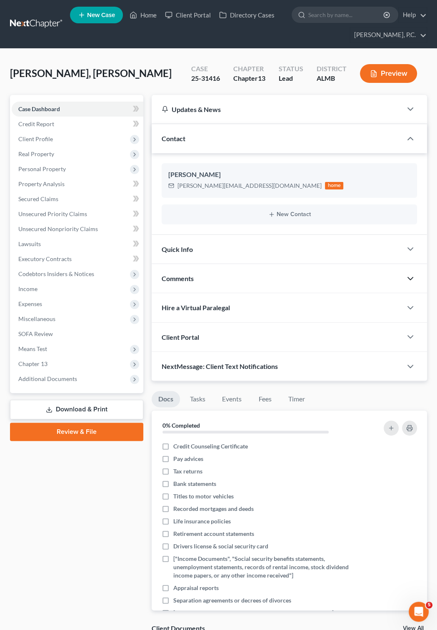
click at [411, 278] on icon "button" at bounding box center [410, 279] width 10 height 10
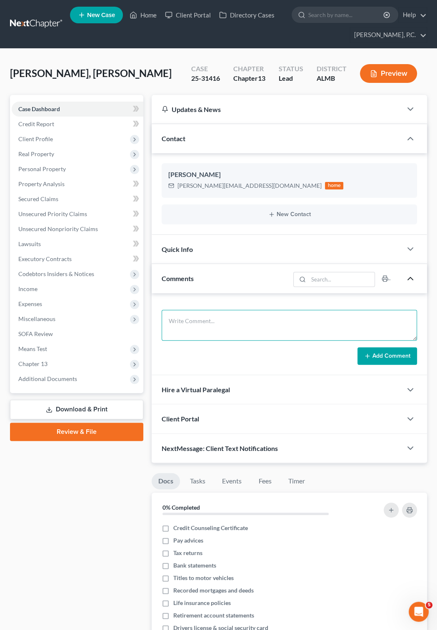
click at [185, 315] on textarea at bounding box center [289, 325] width 255 height 31
paste textarea "The following transaction was received from ADIclerk, [PERSON_NAME] entered on …"
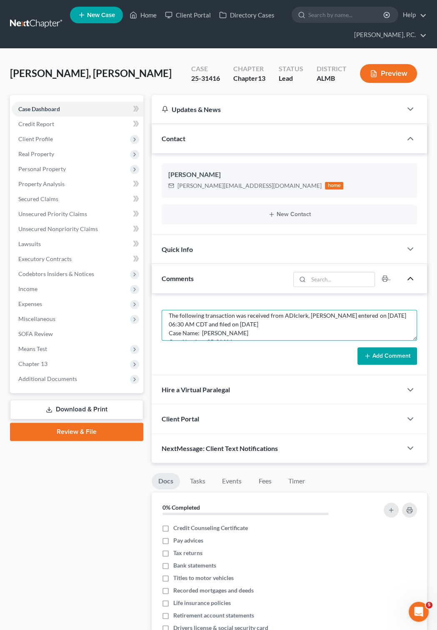
scroll to position [13, 0]
type textarea "The following transaction was received from ADIclerk, [PERSON_NAME] entered on …"
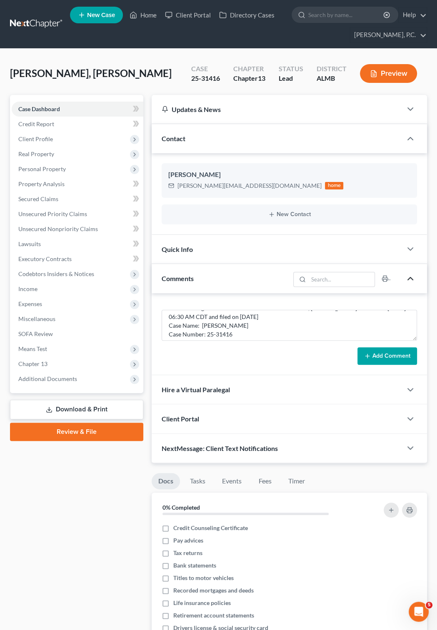
click at [372, 365] on button "Add Comment" at bounding box center [388, 357] width 60 height 18
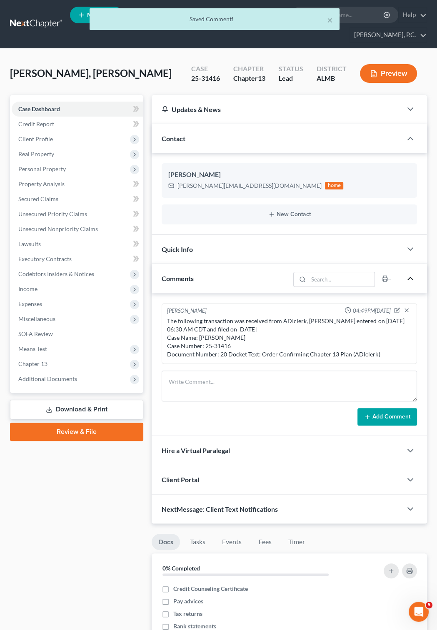
scroll to position [0, 0]
click at [35, 22] on div "× Saved Comment!" at bounding box center [214, 21] width 437 height 26
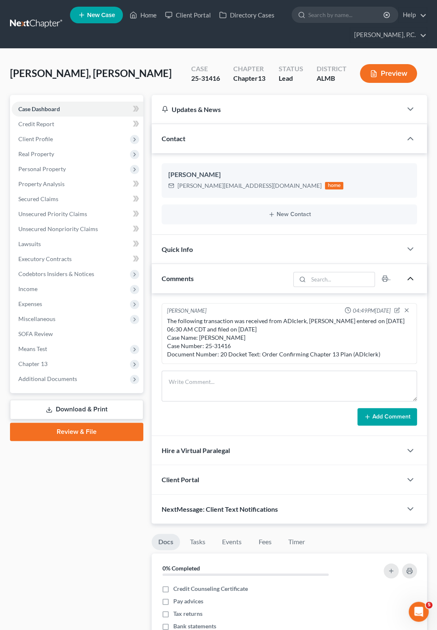
click at [123, 74] on div "[PERSON_NAME], [PERSON_NAME] Upgraded Case 25-31416 Chapter Chapter 13 Status L…" at bounding box center [218, 77] width 417 height 36
click at [33, 23] on link at bounding box center [36, 24] width 53 height 15
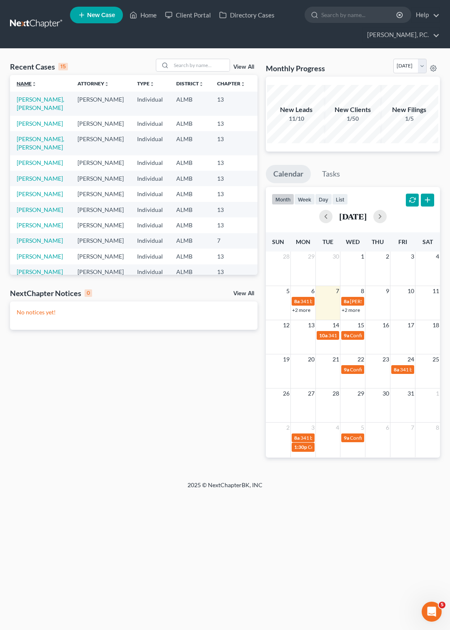
click at [24, 82] on link "Name unfold_more expand_more expand_less" at bounding box center [27, 83] width 20 height 6
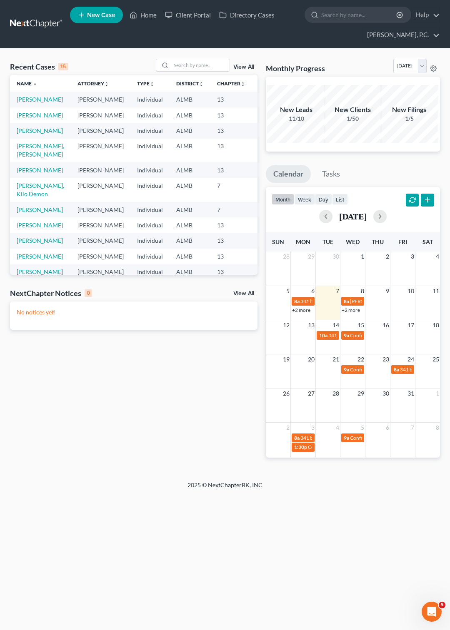
click at [20, 119] on link "[PERSON_NAME]" at bounding box center [40, 115] width 46 height 7
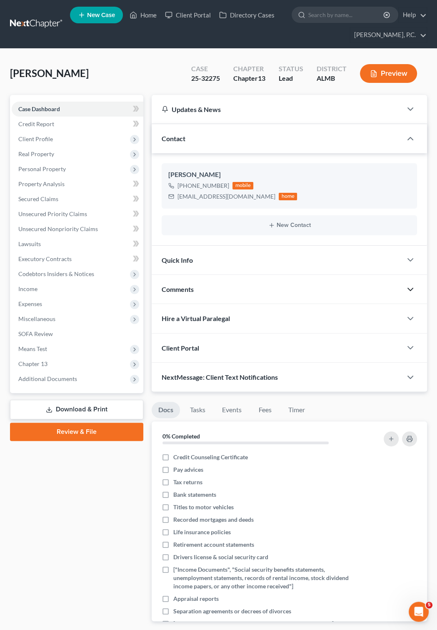
click at [413, 289] on icon "button" at bounding box center [410, 290] width 10 height 10
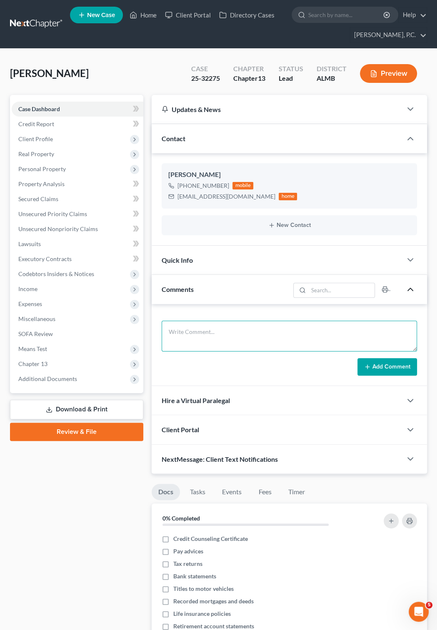
click at [193, 332] on textarea at bounding box center [289, 336] width 255 height 31
paste textarea "Document Number: 15 Docket Text: Trustee's Income Withholding Order . ([PERSON_…"
click at [242, 333] on textarea "Document Number: 15 Docket Text: Trustee's Income Withholding Order . ([PERSON_…" at bounding box center [289, 336] width 255 height 31
click at [184, 352] on textarea "Document Number: 15 Docket Text: Trustee's Income Withholding Order . ([PERSON_…" at bounding box center [289, 336] width 255 height 31
type textarea "Document Number: 15 Docket Text: Trustee's Income Withholding Order . ([PERSON_…"
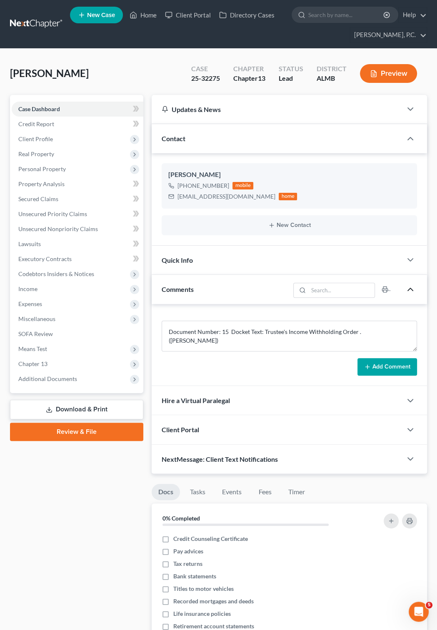
click at [384, 376] on button "Add Comment" at bounding box center [388, 367] width 60 height 18
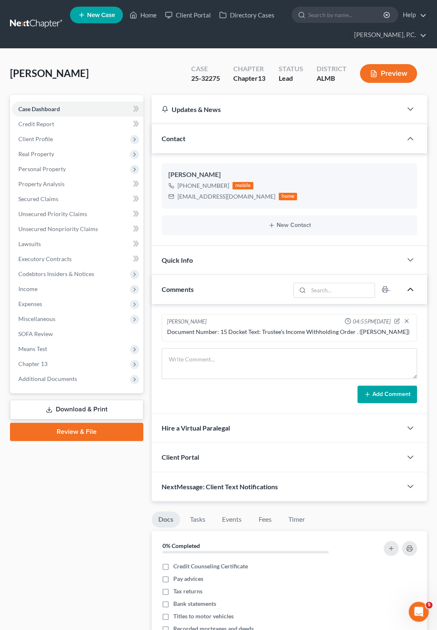
click at [38, 27] on link at bounding box center [36, 24] width 53 height 15
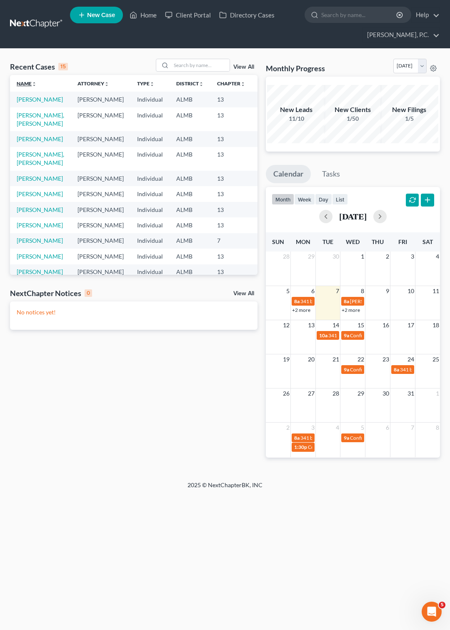
click at [25, 85] on link "Name unfold_more expand_more expand_less" at bounding box center [27, 83] width 20 height 6
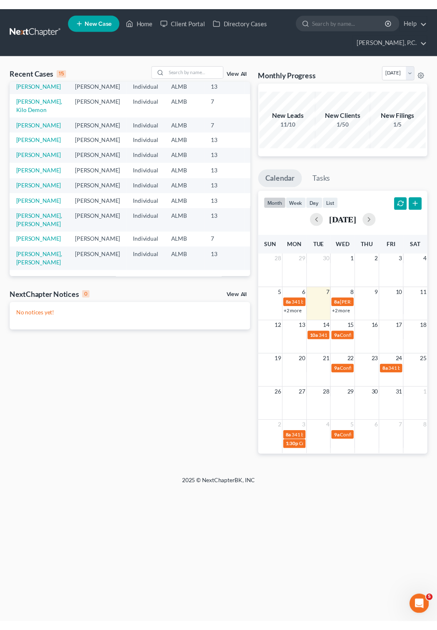
scroll to position [168, 0]
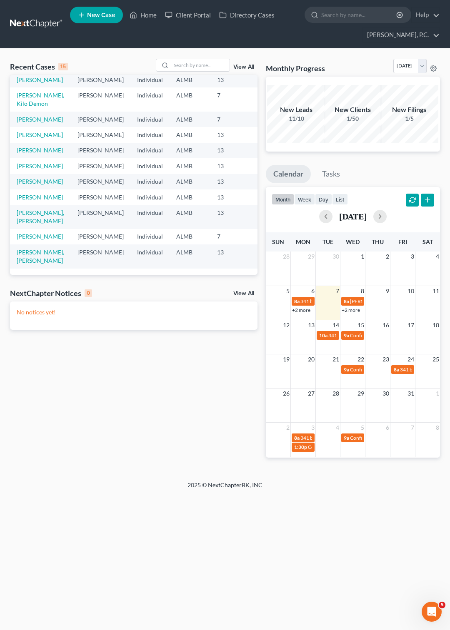
click at [87, 19] on link "New Case" at bounding box center [96, 15] width 53 height 17
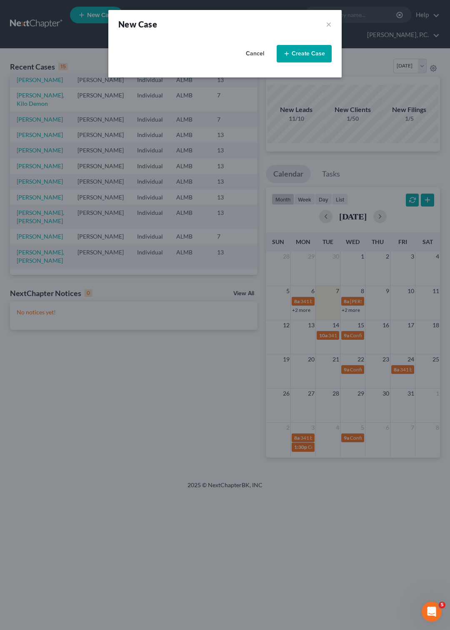
select select "0"
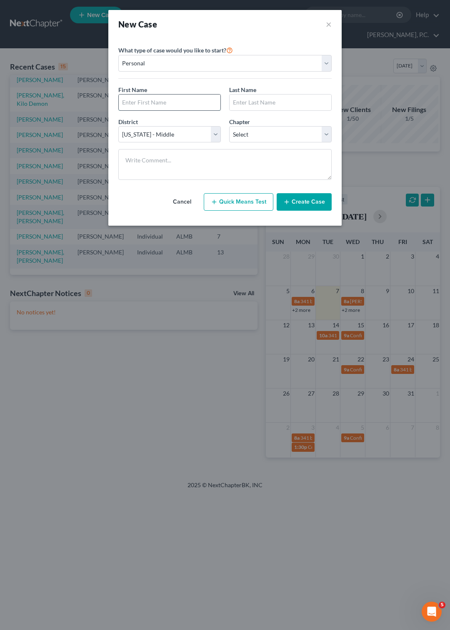
click at [132, 104] on input "text" at bounding box center [170, 103] width 102 height 16
type input "[PERSON_NAME]"
click at [229, 126] on select "Select 7 11 12 13" at bounding box center [280, 134] width 103 height 17
click at [259, 180] on textarea at bounding box center [224, 164] width 213 height 31
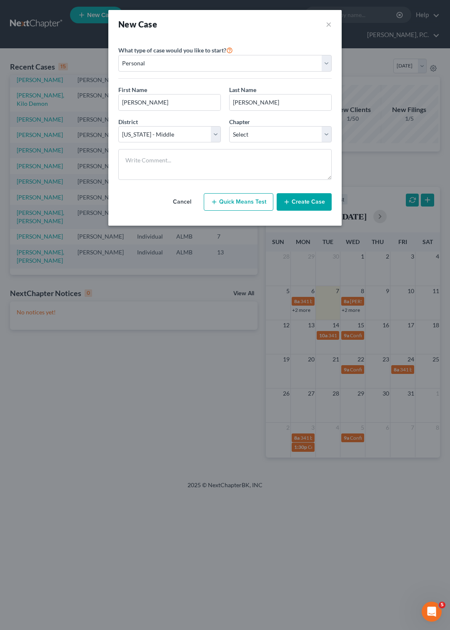
click at [304, 211] on button "Create Case" at bounding box center [304, 202] width 55 height 18
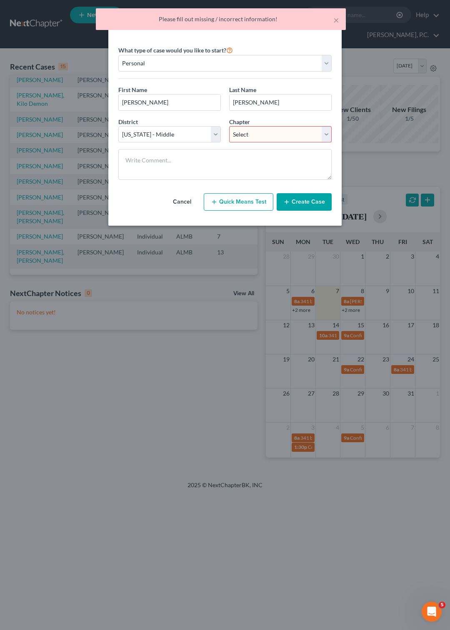
click at [229, 126] on select "Select 7 11 12 13" at bounding box center [280, 134] width 103 height 17
select select "3"
click option "13" at bounding box center [0, 0] width 0 height 0
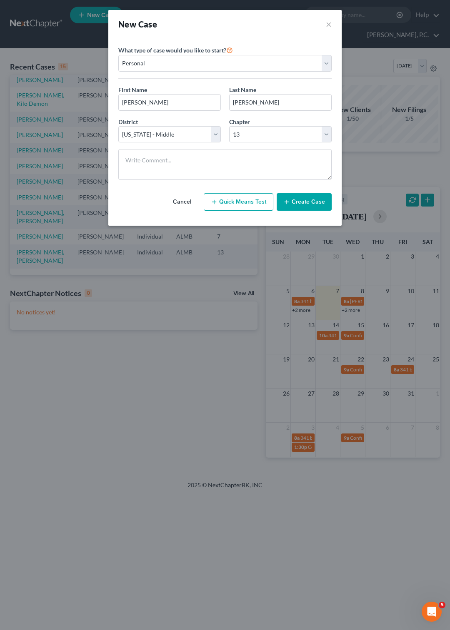
click at [299, 209] on button "Create Case" at bounding box center [304, 202] width 55 height 18
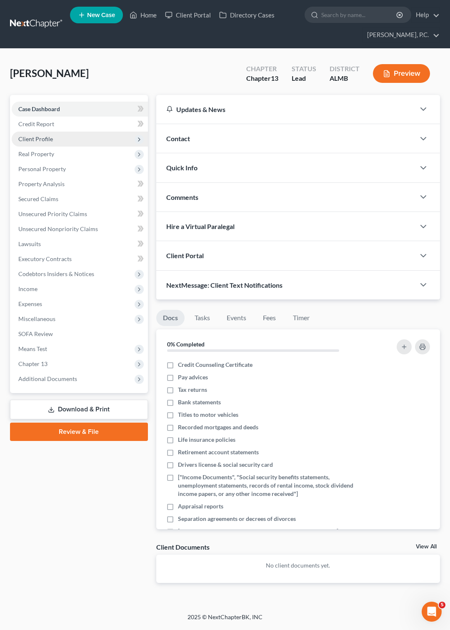
click at [43, 138] on span "Client Profile" at bounding box center [35, 138] width 35 height 7
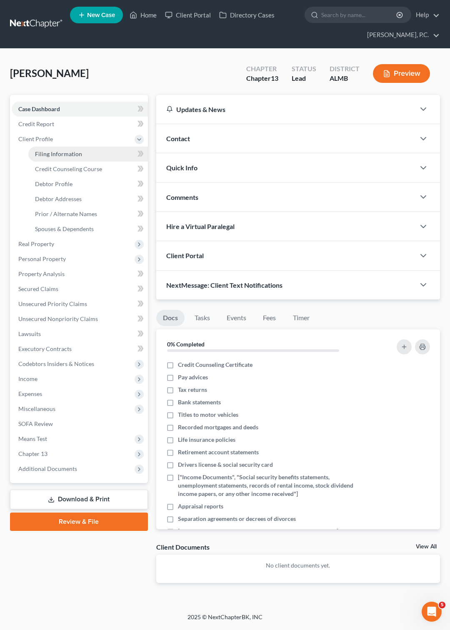
click at [46, 155] on span "Filing Information" at bounding box center [58, 153] width 47 height 7
select select "1"
select select "0"
select select "3"
select select "0"
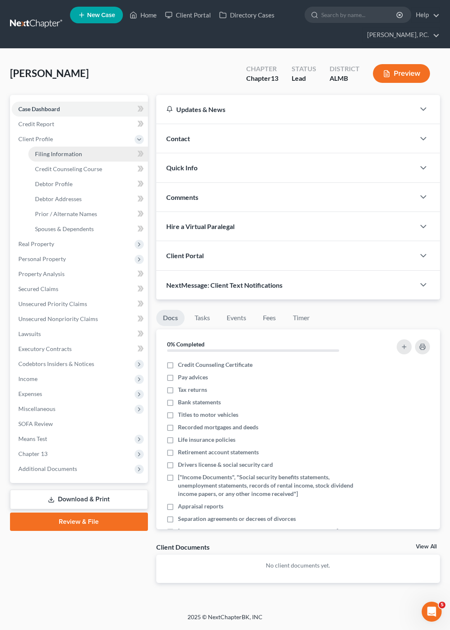
select select "0"
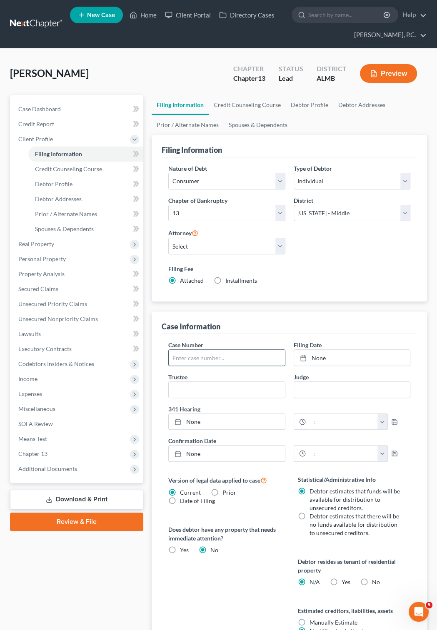
click at [207, 358] on input "text" at bounding box center [227, 358] width 116 height 16
type input "25-30525"
type input "[DATE]"
click at [305, 358] on icon at bounding box center [303, 358] width 7 height 7
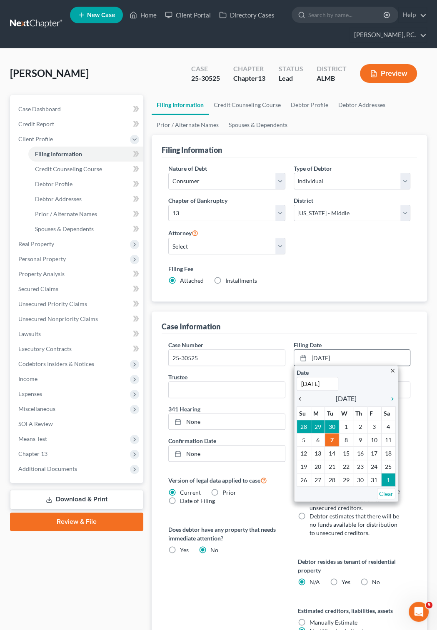
click at [301, 400] on icon "chevron_left" at bounding box center [302, 399] width 11 height 7
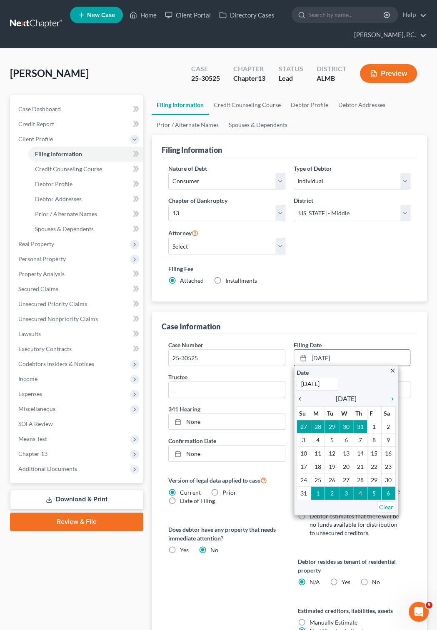
click at [301, 400] on icon "chevron_left" at bounding box center [302, 399] width 11 height 7
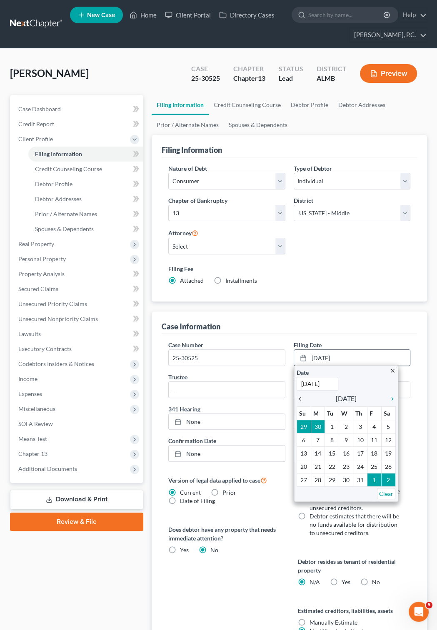
click at [301, 400] on icon "chevron_left" at bounding box center [302, 399] width 11 height 7
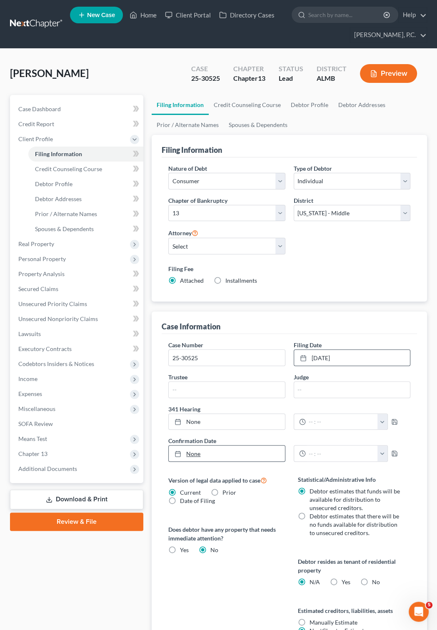
click at [179, 455] on icon at bounding box center [178, 454] width 7 height 7
type input "[DATE]"
click at [388, 453] on button "button" at bounding box center [383, 454] width 10 height 16
click at [402, 511] on link "10:00am" at bounding box center [408, 512] width 47 height 14
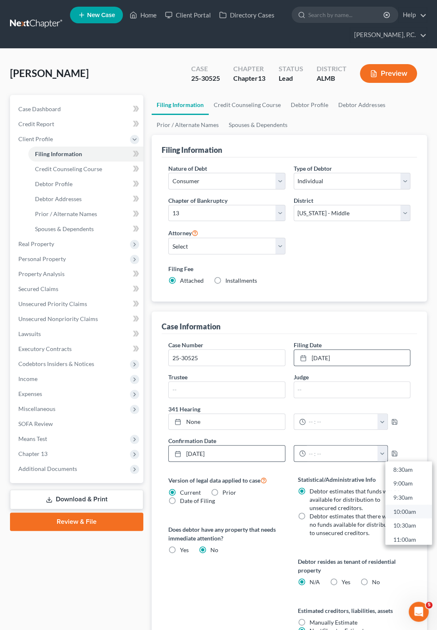
type input "10:00am"
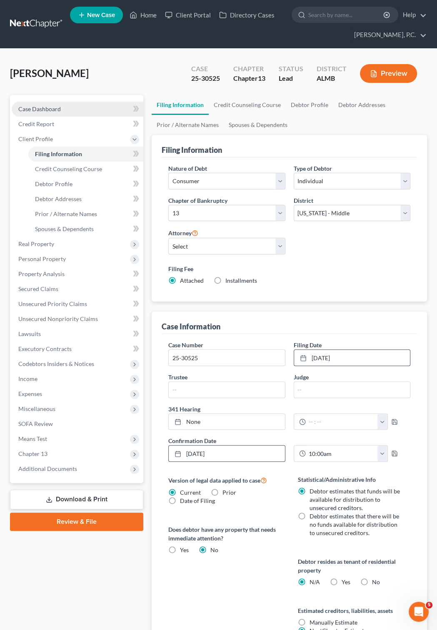
click at [42, 106] on span "Case Dashboard" at bounding box center [39, 108] width 43 height 7
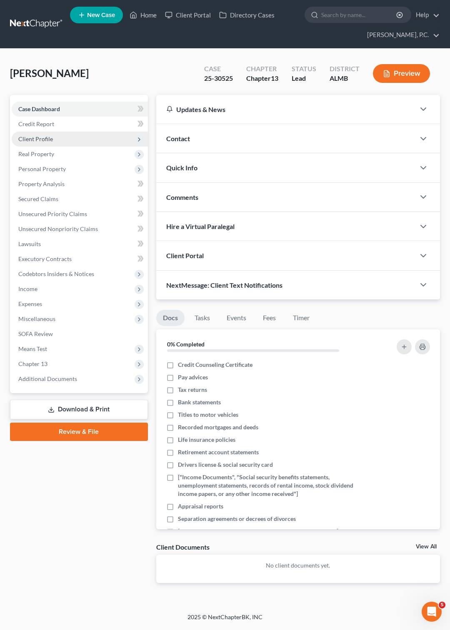
click at [40, 140] on span "Client Profile" at bounding box center [35, 138] width 35 height 7
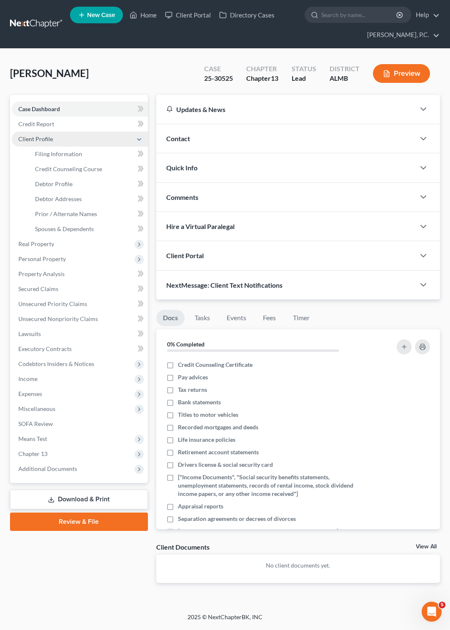
click at [40, 140] on span "Client Profile" at bounding box center [35, 138] width 35 height 7
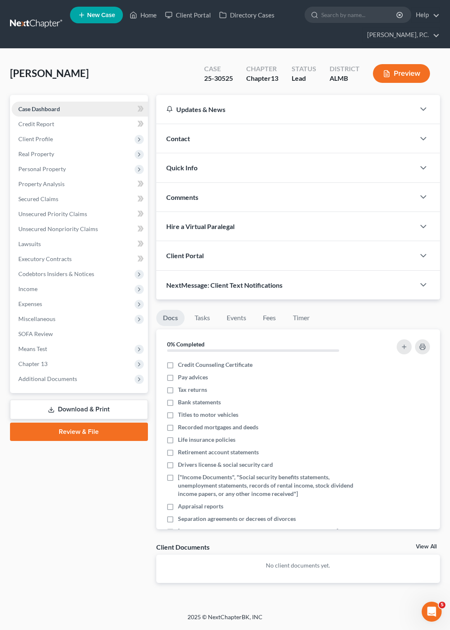
click at [55, 109] on span "Case Dashboard" at bounding box center [39, 108] width 42 height 7
click at [421, 195] on icon "button" at bounding box center [423, 197] width 10 height 10
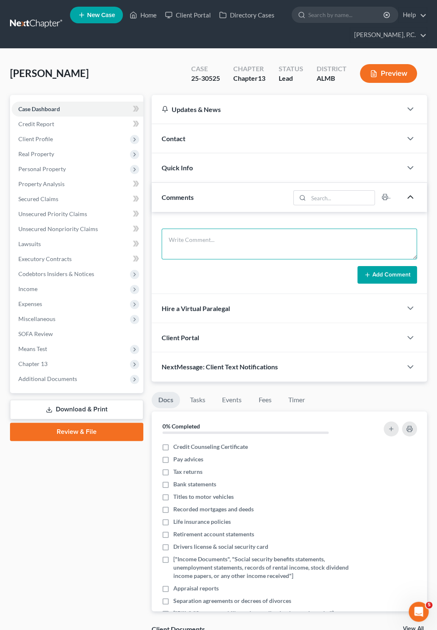
click at [175, 239] on textarea at bounding box center [289, 244] width 255 height 31
paste textarea "Document Number: 62 Docket Text: Trustee's Income Withholding Order . ([PERSON_…"
type textarea "Document Number: 62 Docket Text: Trustee's Income Withholding Order . ([PERSON_…"
click at [387, 284] on button "Add Comment" at bounding box center [388, 275] width 60 height 18
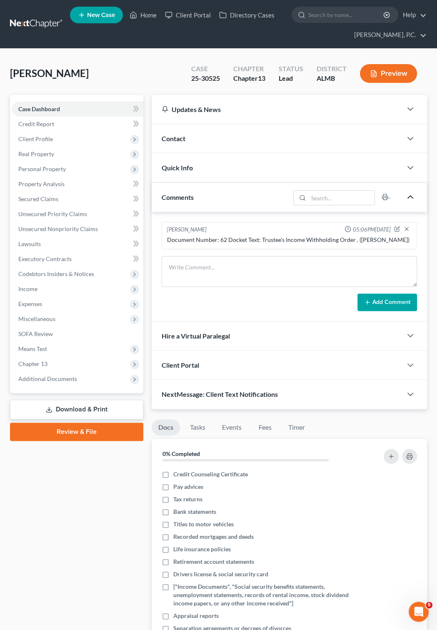
click at [35, 20] on link at bounding box center [36, 24] width 53 height 15
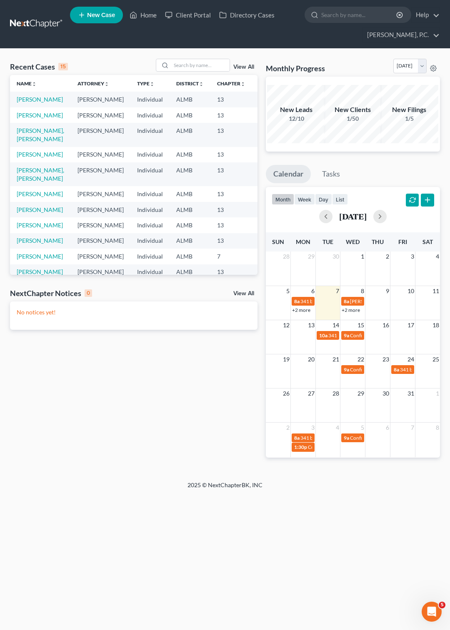
click at [32, 22] on link at bounding box center [36, 24] width 53 height 15
click at [98, 13] on span "New Case" at bounding box center [101, 15] width 28 height 6
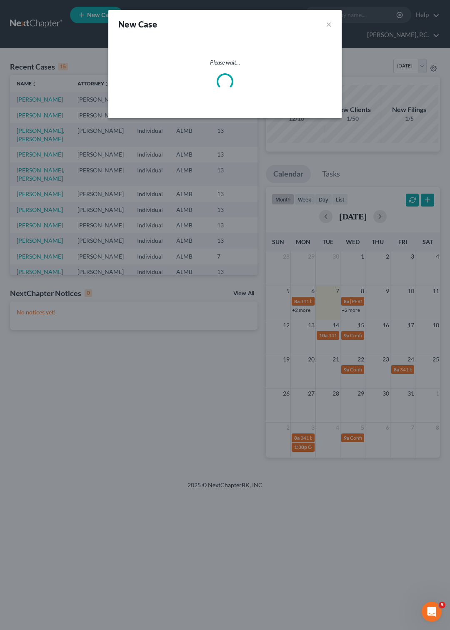
select select "0"
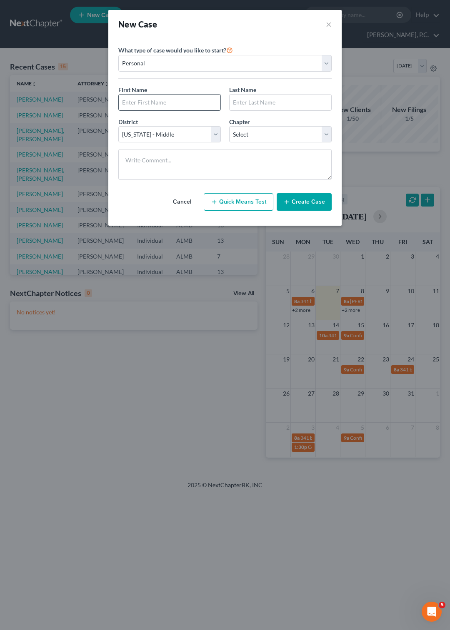
click at [119, 106] on input "text" at bounding box center [170, 103] width 102 height 16
type input "[PERSON_NAME]"
click at [229, 126] on select "Select 7 11 12 13" at bounding box center [280, 134] width 103 height 17
select select "3"
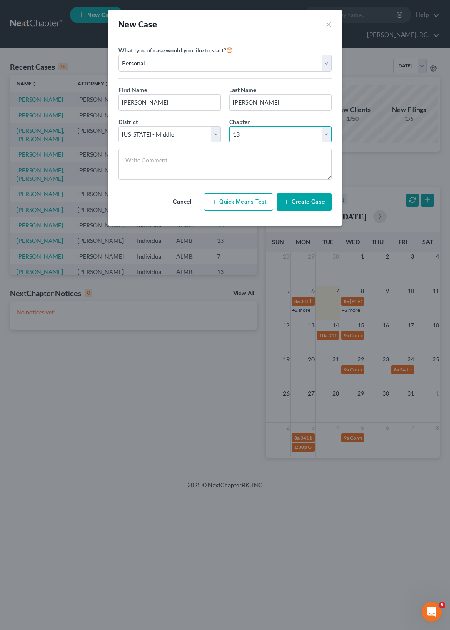
click option "13" at bounding box center [0, 0] width 0 height 0
click at [298, 211] on button "Create Case" at bounding box center [304, 202] width 55 height 18
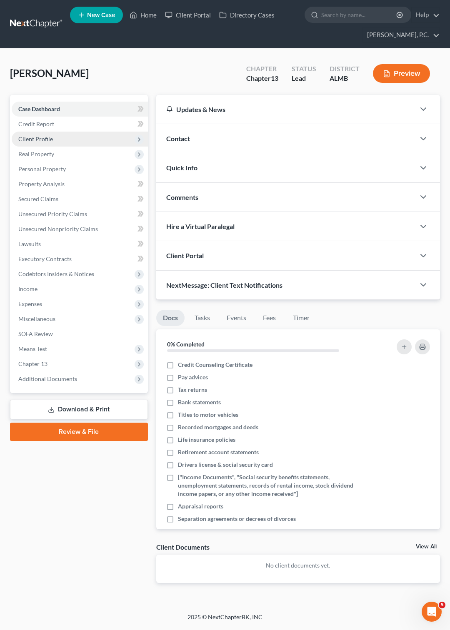
click at [46, 138] on span "Client Profile" at bounding box center [35, 138] width 35 height 7
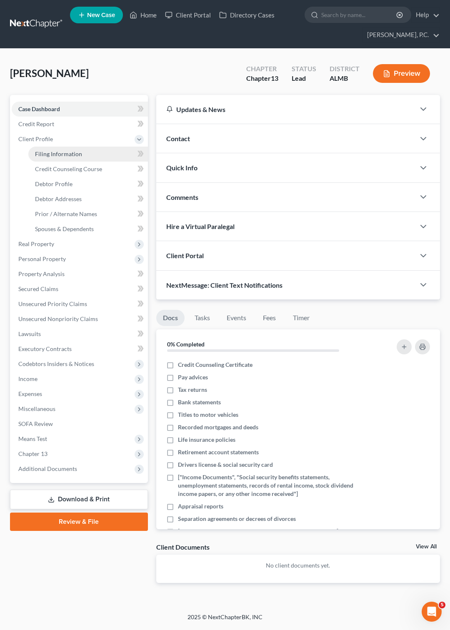
click at [49, 153] on span "Filing Information" at bounding box center [58, 153] width 47 height 7
select select "1"
select select "0"
select select "3"
select select "0"
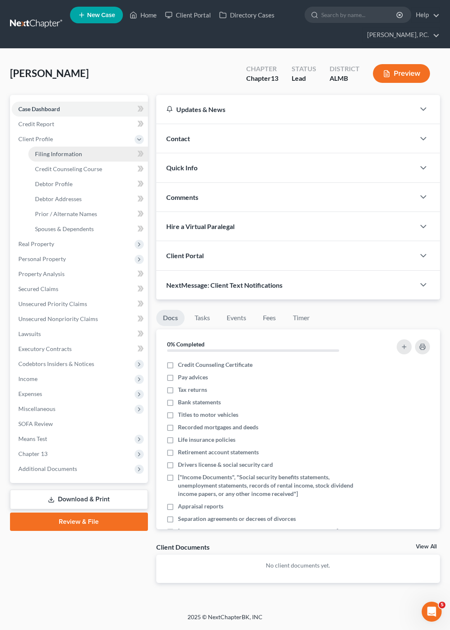
select select "0"
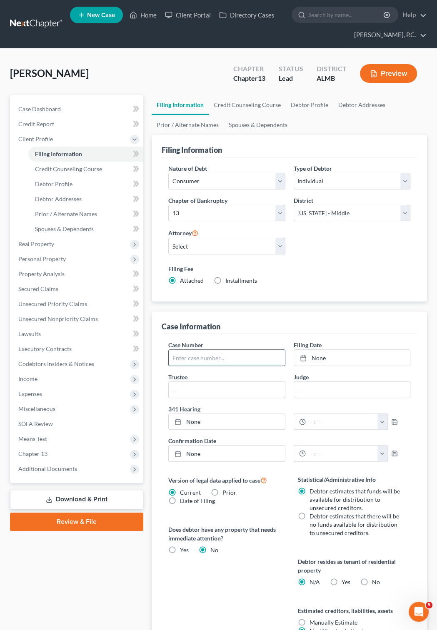
click at [185, 357] on input "text" at bounding box center [227, 358] width 116 height 16
type input "24-30509"
click at [305, 359] on icon at bounding box center [303, 358] width 7 height 7
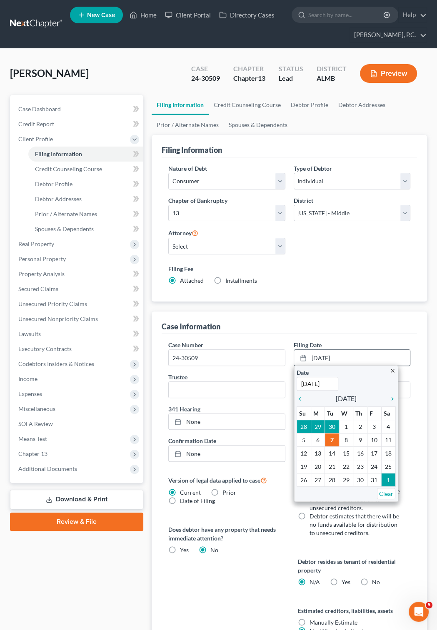
click at [336, 400] on span "[DATE]" at bounding box center [346, 399] width 21 height 10
click at [298, 401] on icon "chevron_left" at bounding box center [302, 399] width 11 height 7
click at [298, 400] on icon "chevron_left" at bounding box center [302, 399] width 11 height 7
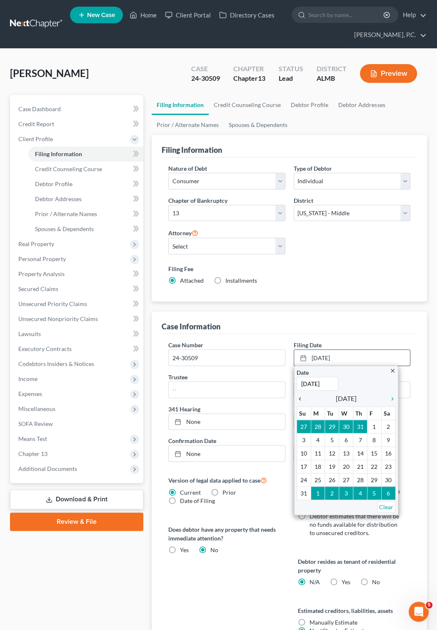
click at [298, 400] on icon "chevron_left" at bounding box center [302, 399] width 11 height 7
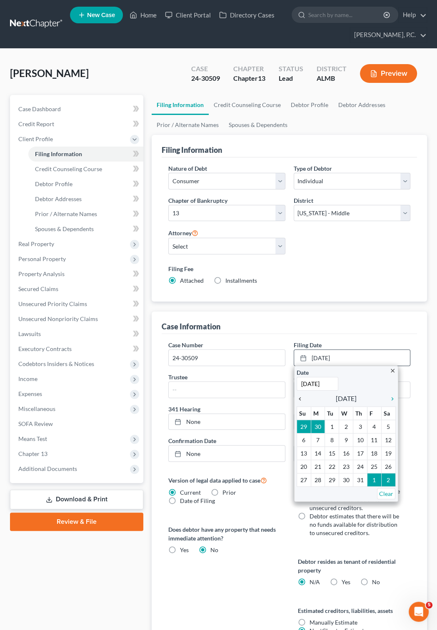
click at [298, 400] on icon "chevron_left" at bounding box center [302, 399] width 11 height 7
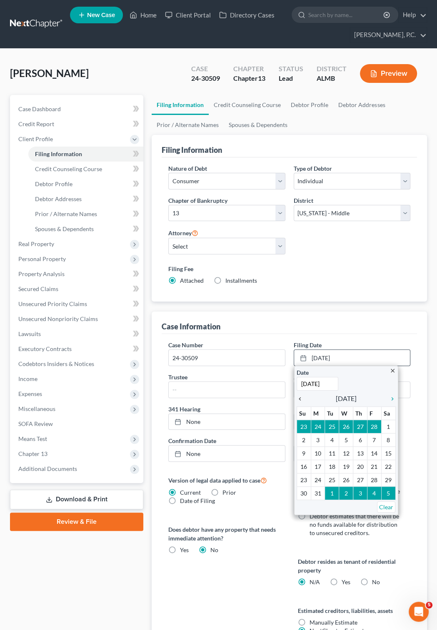
click at [298, 400] on icon "chevron_left" at bounding box center [302, 399] width 11 height 7
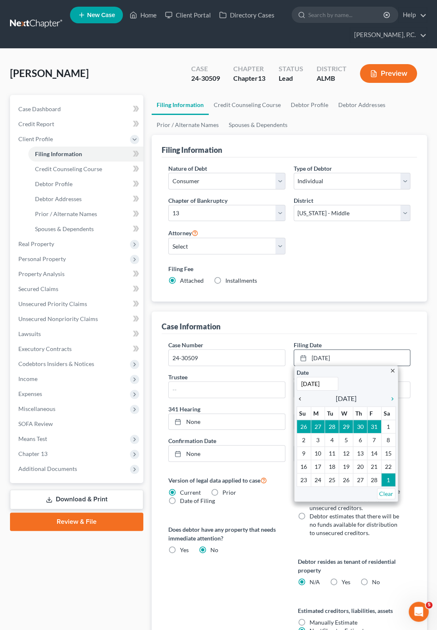
click at [298, 400] on icon "chevron_left" at bounding box center [302, 399] width 11 height 7
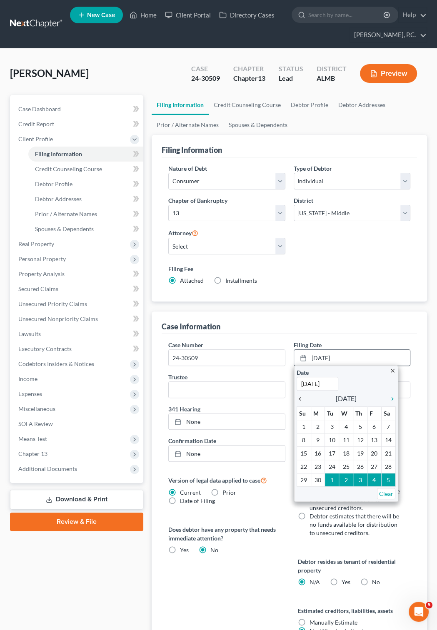
click at [298, 400] on icon "chevron_left" at bounding box center [302, 399] width 11 height 7
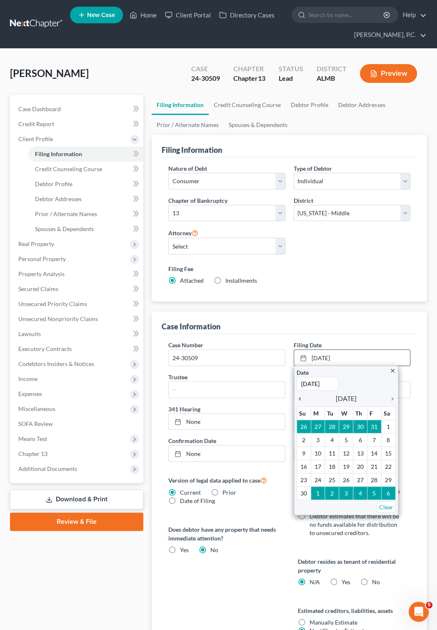
click at [298, 400] on icon "chevron_left" at bounding box center [302, 399] width 11 height 7
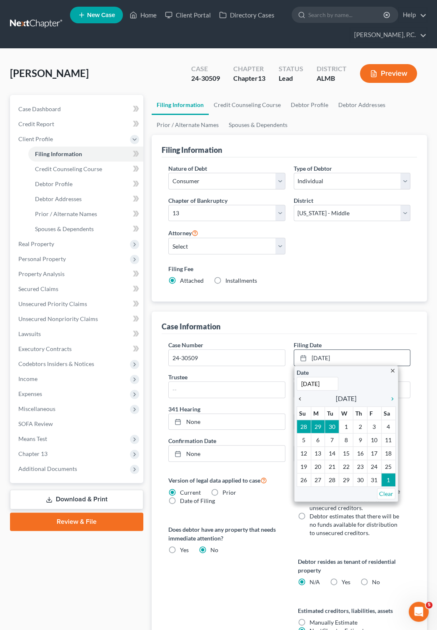
click at [298, 400] on icon "chevron_left" at bounding box center [302, 399] width 11 height 7
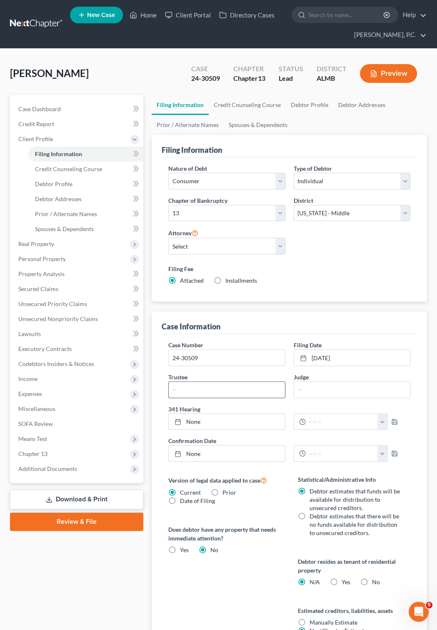
click at [184, 384] on input "text" at bounding box center [227, 390] width 116 height 16
type input "[PERSON_NAME]"
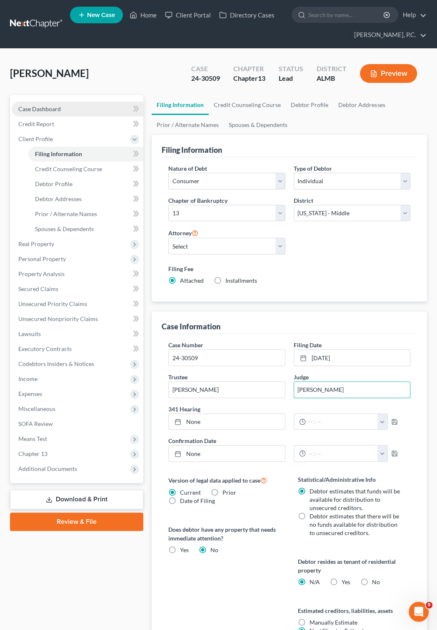
type input "[PERSON_NAME]"
click at [49, 108] on span "Case Dashboard" at bounding box center [39, 108] width 43 height 7
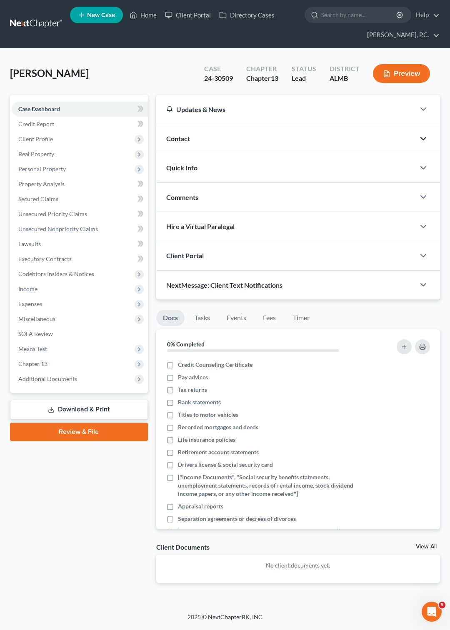
click at [423, 138] on icon "button" at bounding box center [423, 139] width 10 height 10
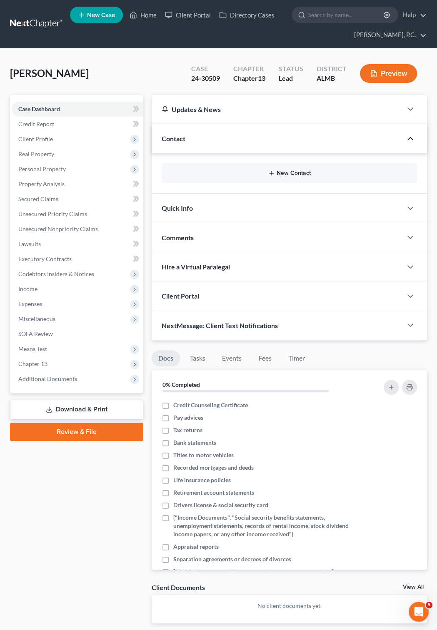
click at [297, 171] on button "New Contact" at bounding box center [289, 173] width 242 height 7
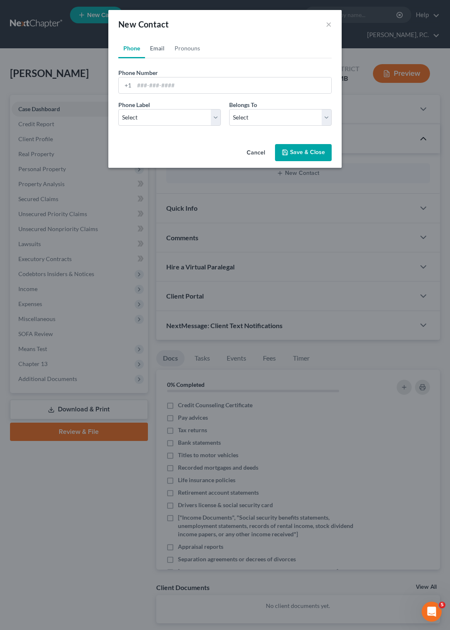
click at [153, 45] on link "Email" at bounding box center [157, 48] width 25 height 20
click at [149, 83] on input "email" at bounding box center [232, 86] width 197 height 16
paste input "[EMAIL_ADDRESS][DOMAIN_NAME]"
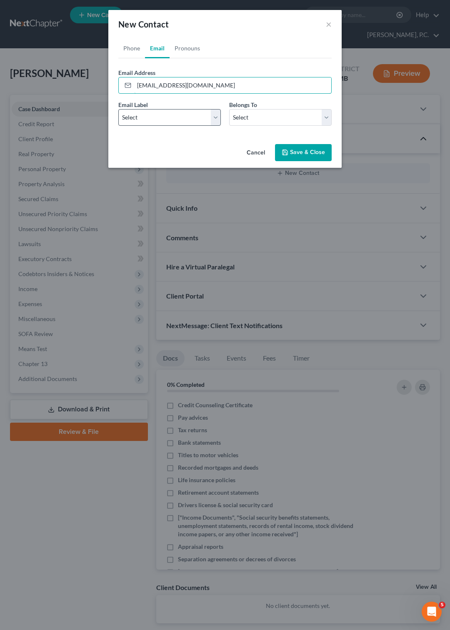
type input "[EMAIL_ADDRESS][DOMAIN_NAME]"
click at [118, 109] on select "Select Home Work Other" at bounding box center [169, 117] width 103 height 17
select select "0"
click option "Home" at bounding box center [0, 0] width 0 height 0
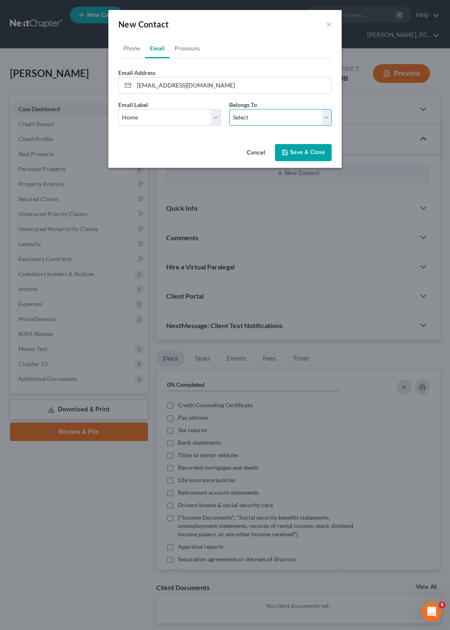
click at [229, 109] on select "Select Client Other" at bounding box center [280, 117] width 103 height 17
select select "0"
click option "Client" at bounding box center [0, 0] width 0 height 0
select select "0"
click at [133, 47] on link "Phone" at bounding box center [131, 48] width 27 height 20
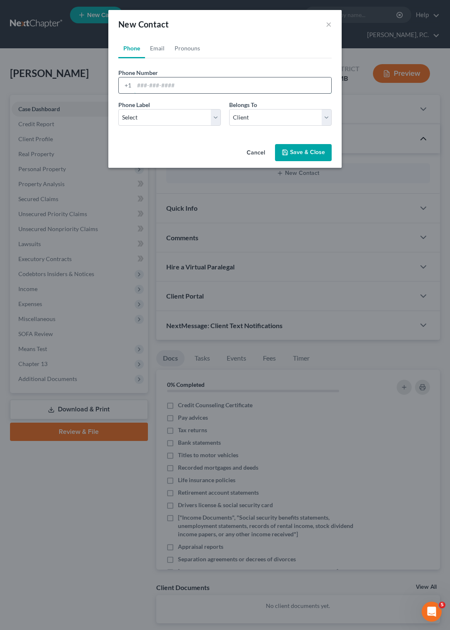
click at [142, 83] on input "tel" at bounding box center [232, 86] width 197 height 16
type input "[PHONE_NUMBER]"
click at [118, 109] on select "Select Mobile Home Work Other" at bounding box center [169, 117] width 103 height 17
select select "0"
click option "Mobile" at bounding box center [0, 0] width 0 height 0
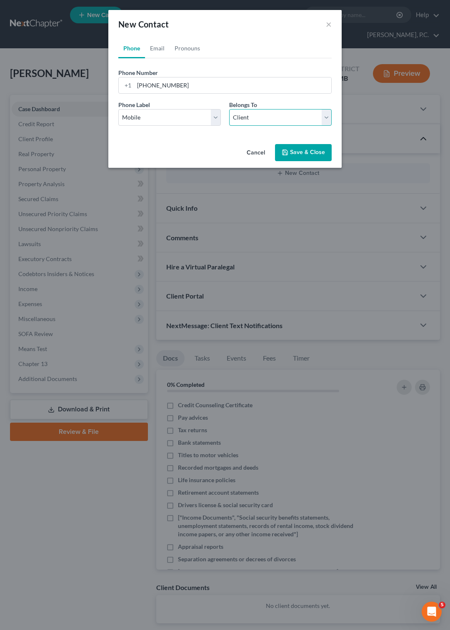
click at [229, 109] on select "Select Client Other" at bounding box center [280, 117] width 103 height 17
click option "Client" at bounding box center [0, 0] width 0 height 0
click at [300, 155] on button "Save & Close" at bounding box center [303, 153] width 57 height 18
click at [319, 153] on button "Save & Close" at bounding box center [303, 153] width 57 height 18
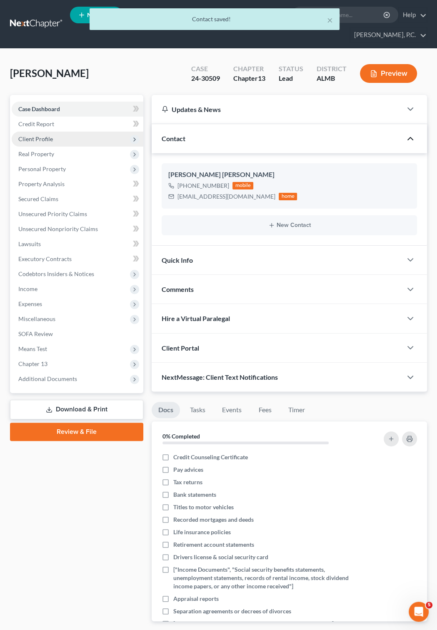
click at [53, 138] on span "Client Profile" at bounding box center [78, 139] width 132 height 15
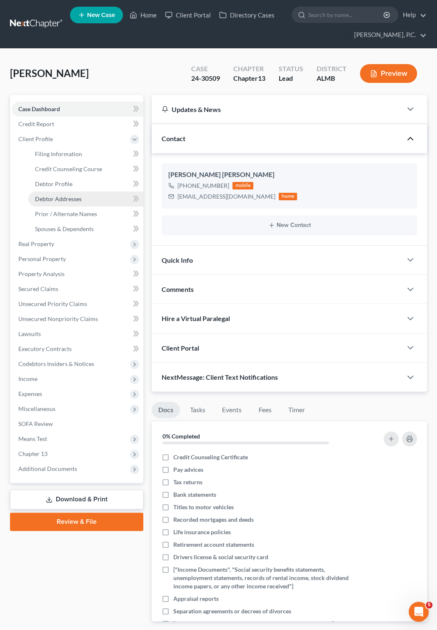
click at [65, 197] on span "Debtor Addresses" at bounding box center [58, 198] width 47 height 7
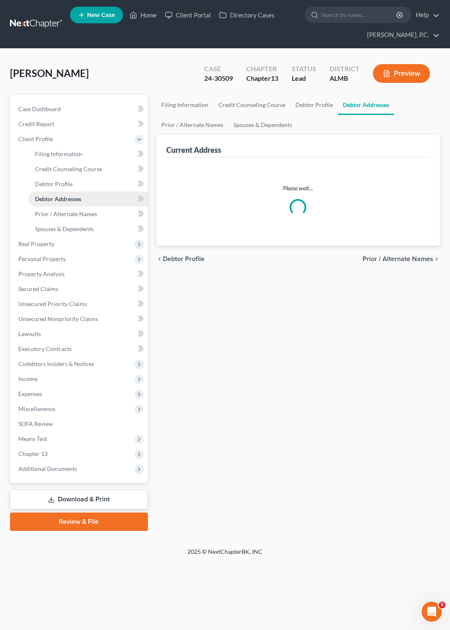
select select "0"
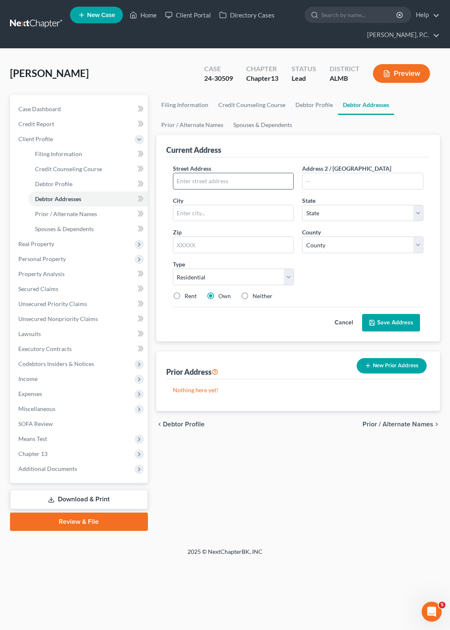
click at [190, 180] on input "text" at bounding box center [233, 181] width 120 height 16
paste input "[STREET_ADDRESS][PERSON_NAME]"
type input "[STREET_ADDRESS][PERSON_NAME]"
type input "[PERSON_NAME]"
select select "0"
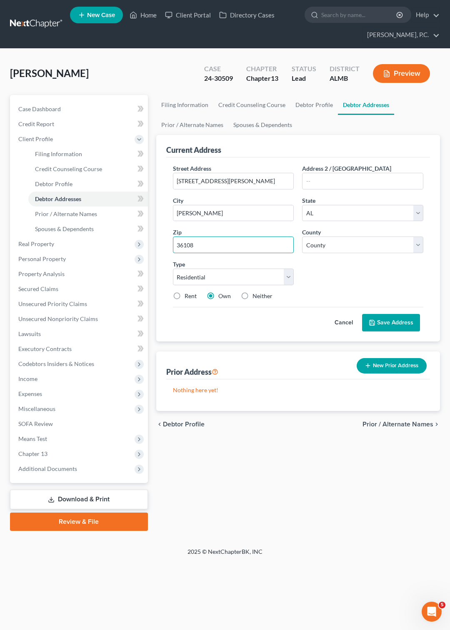
type input "36108"
select select "50"
click at [380, 318] on button "Save Address" at bounding box center [391, 323] width 58 height 18
